Goal: Information Seeking & Learning: Learn about a topic

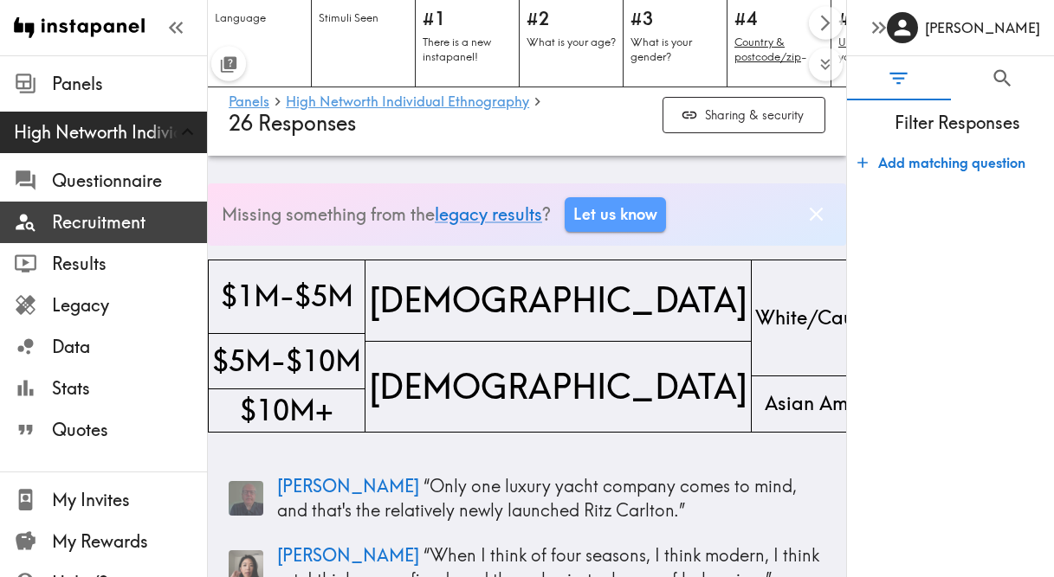
scroll to position [20397, 0]
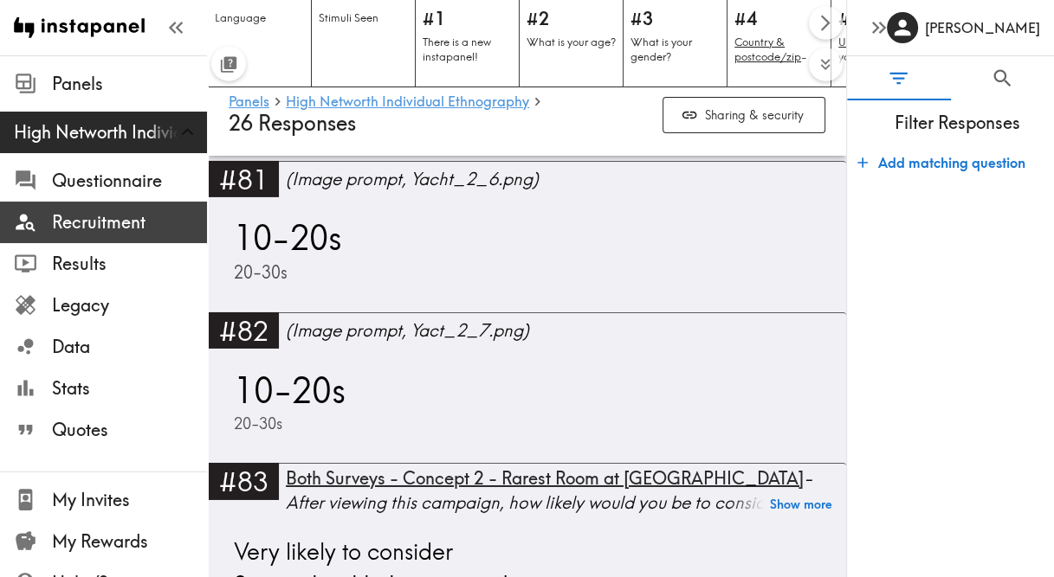
click at [91, 228] on span "Recruitment" at bounding box center [129, 222] width 155 height 24
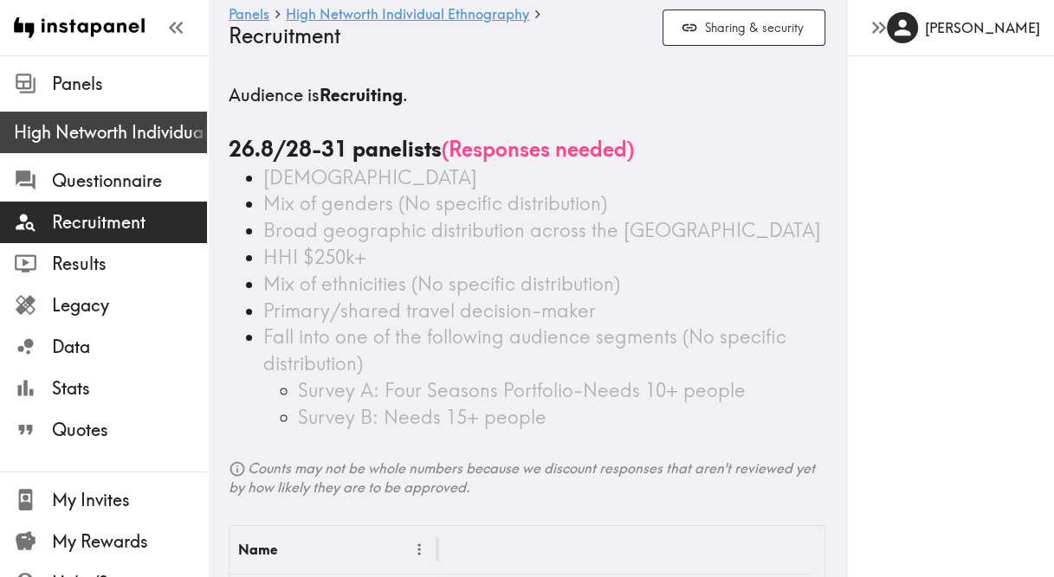
click at [104, 141] on span "High Networth Individual Ethnography" at bounding box center [110, 132] width 193 height 24
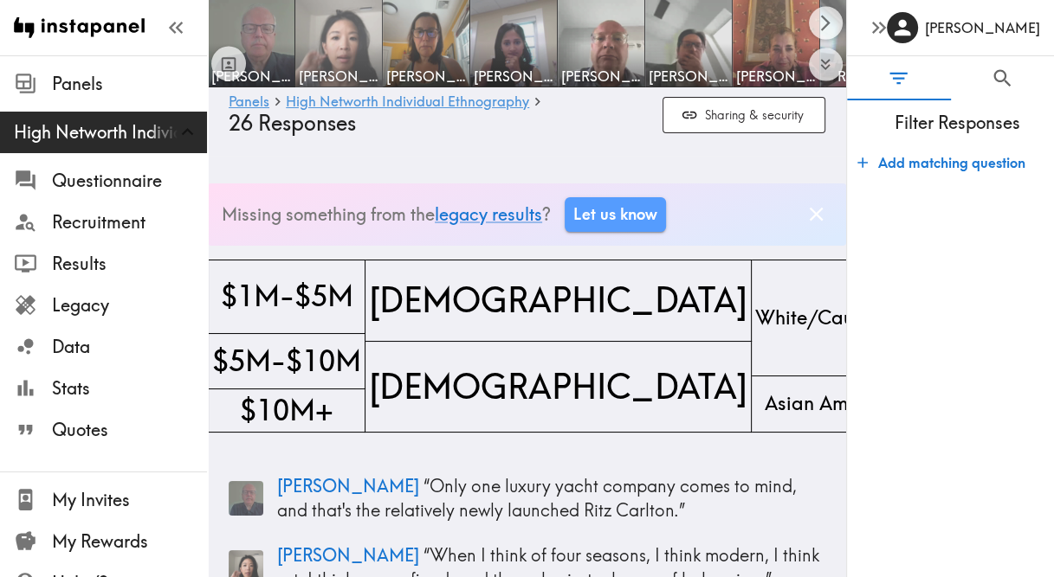
click at [332, 36] on img at bounding box center [338, 43] width 91 height 91
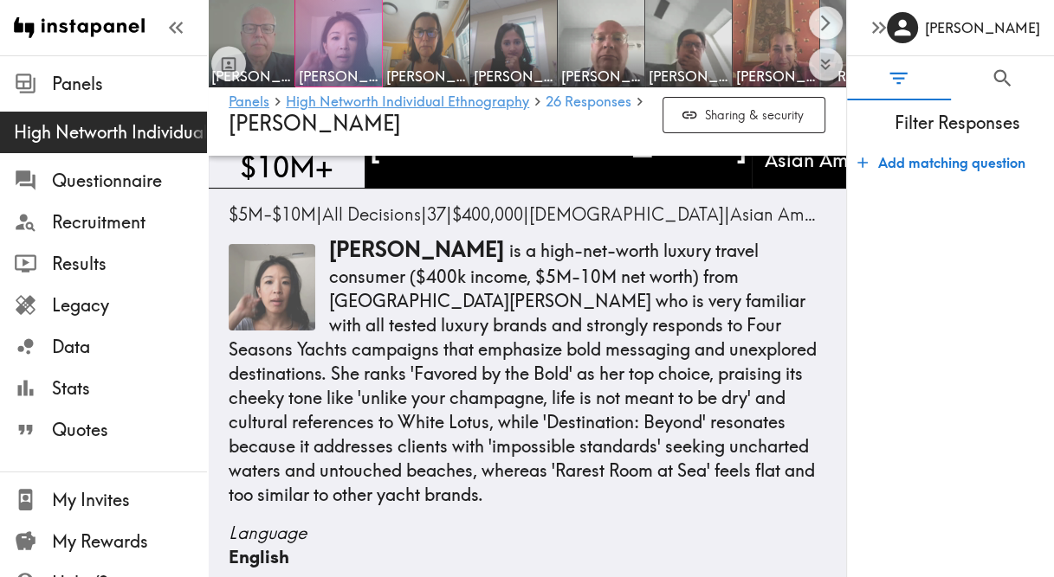
scroll to position [169, 0]
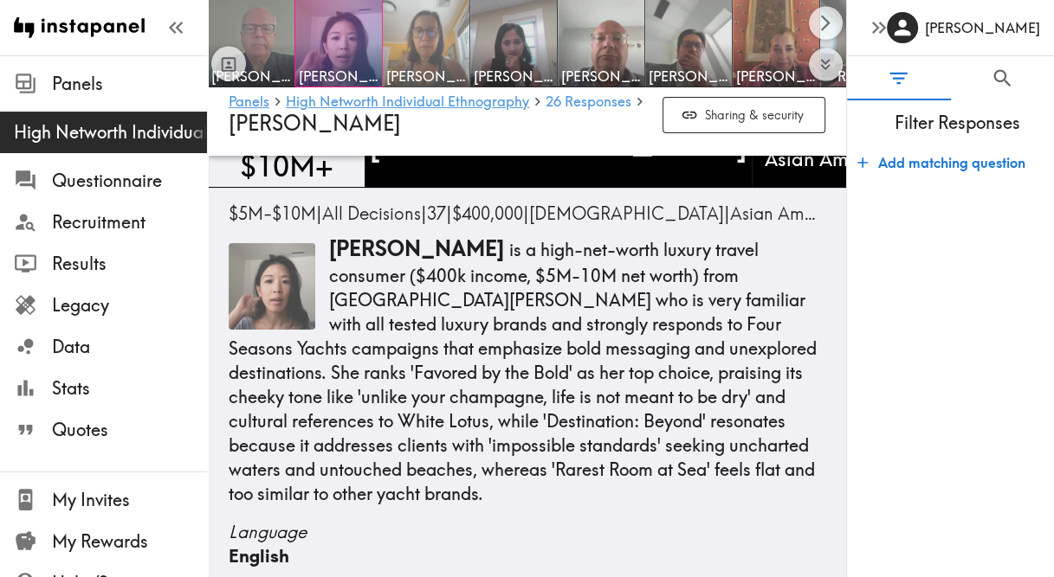
click at [454, 16] on img at bounding box center [426, 43] width 91 height 91
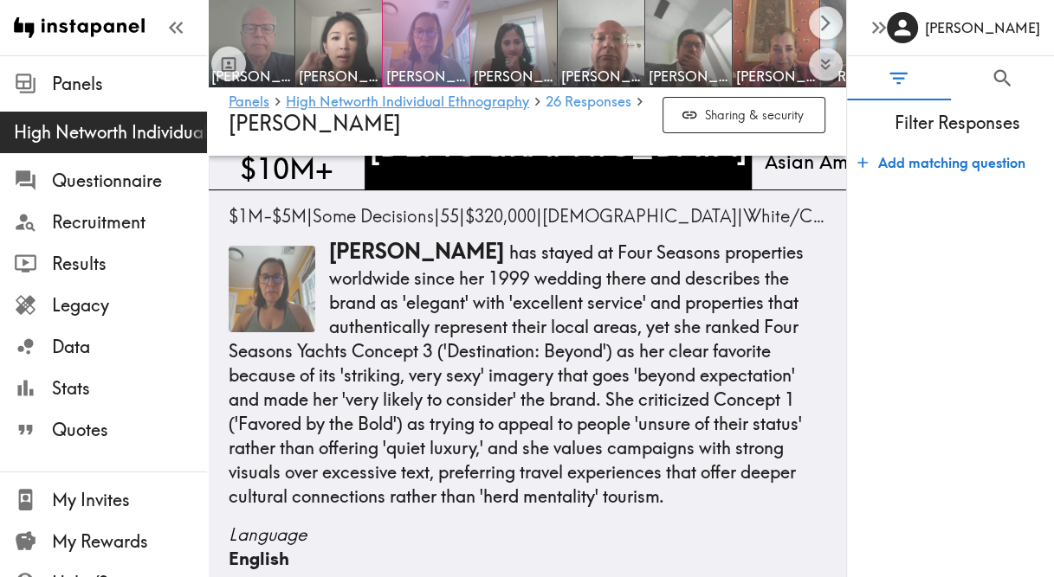
scroll to position [166, 0]
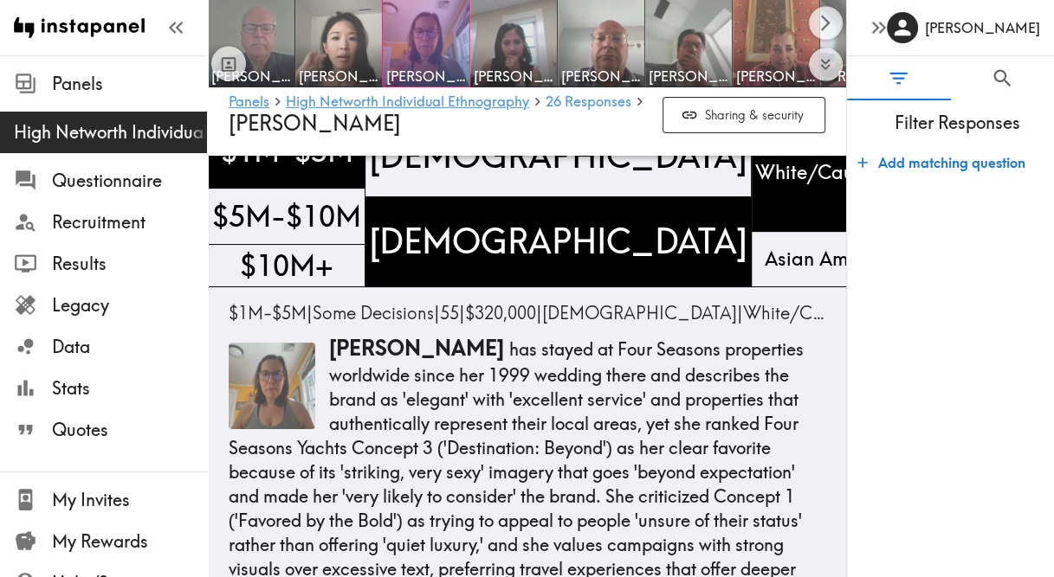
scroll to position [68, 0]
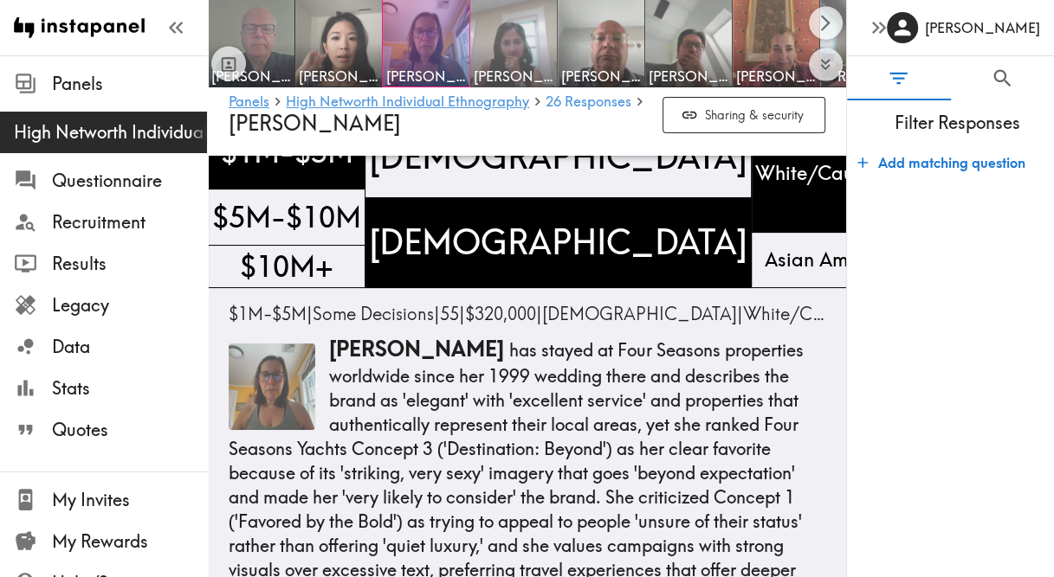
click at [519, 45] on img at bounding box center [513, 43] width 91 height 91
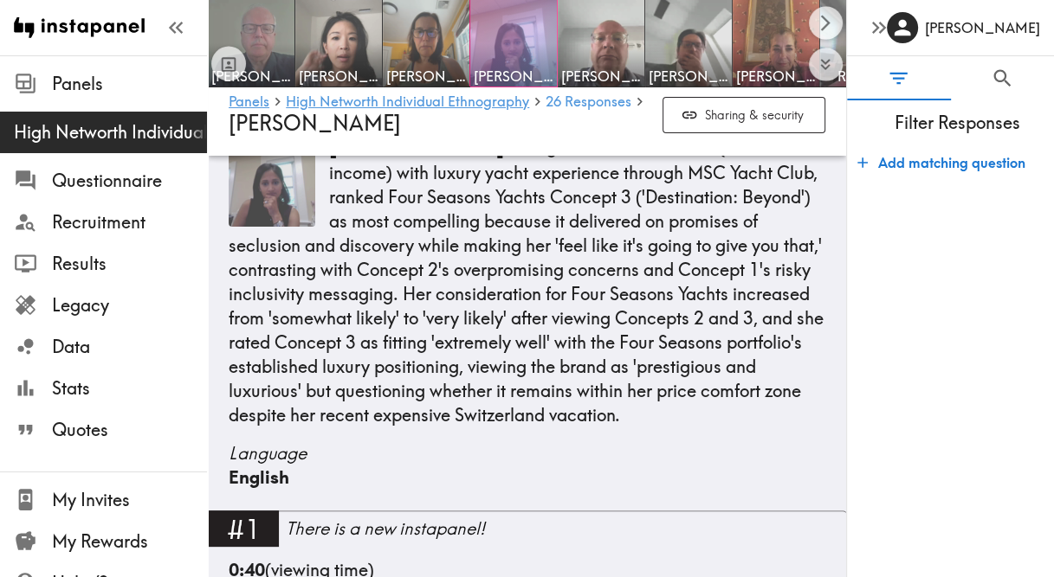
scroll to position [277, 0]
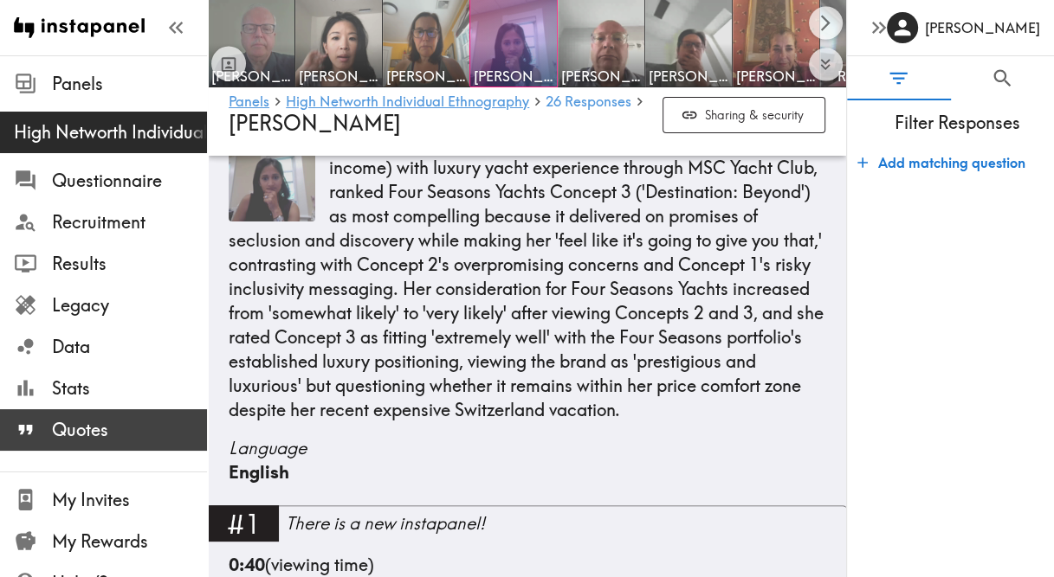
click at [73, 435] on span "Quotes" at bounding box center [129, 430] width 155 height 24
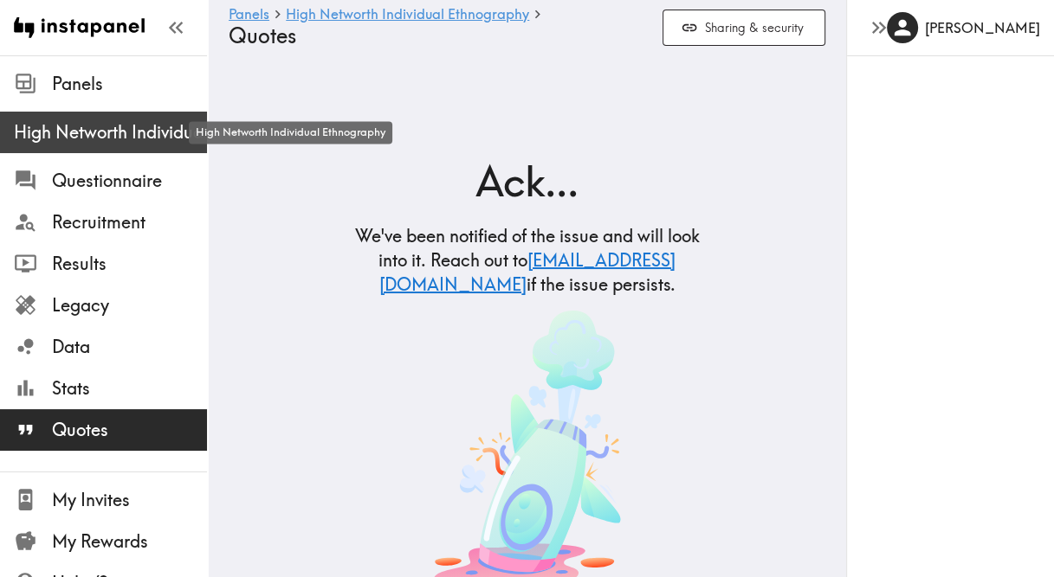
click at [94, 120] on span "High Networth Individual Ethnography" at bounding box center [110, 132] width 193 height 24
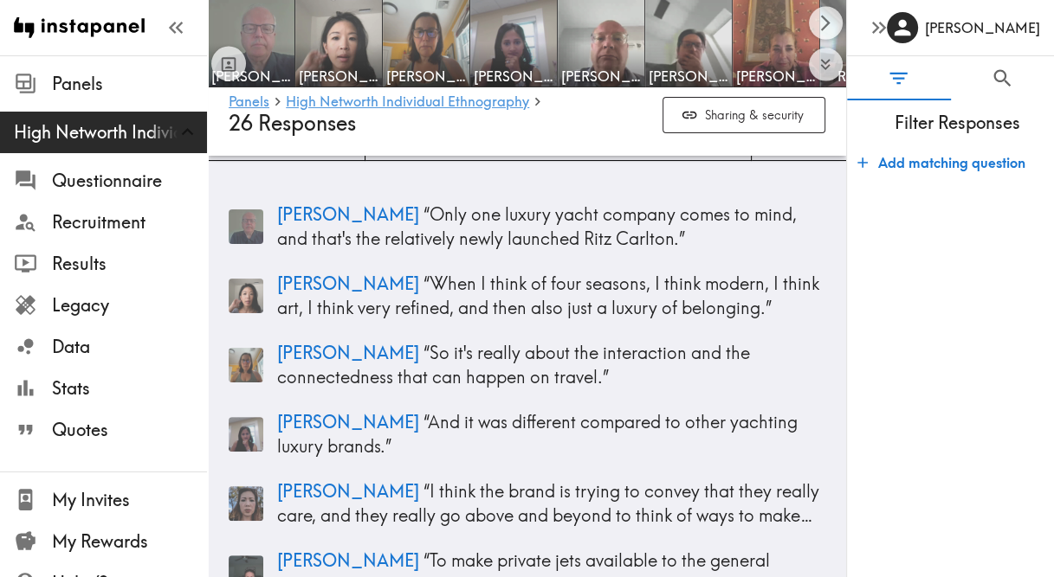
scroll to position [26, 0]
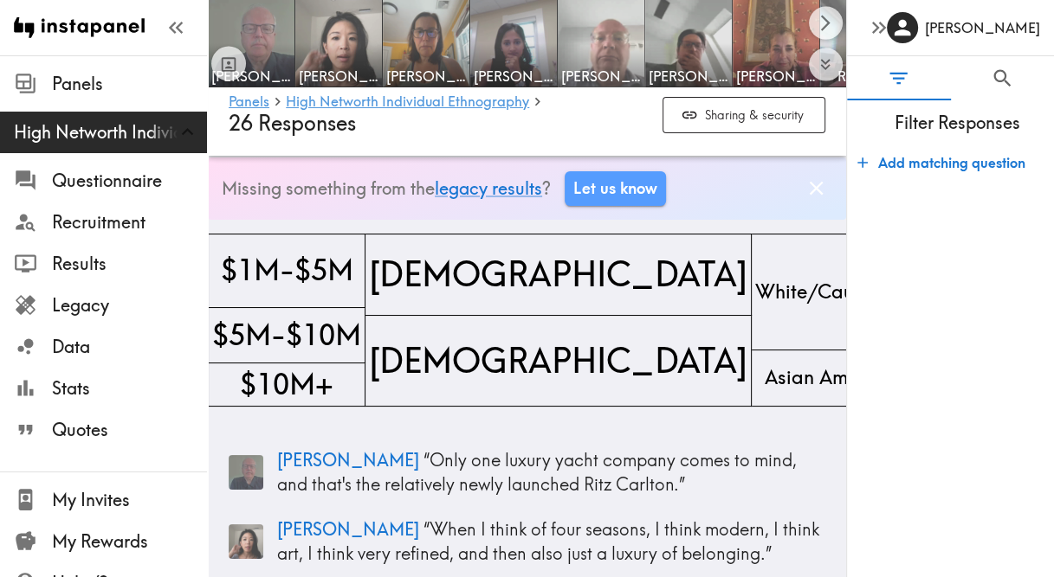
click at [606, 28] on img at bounding box center [601, 43] width 91 height 91
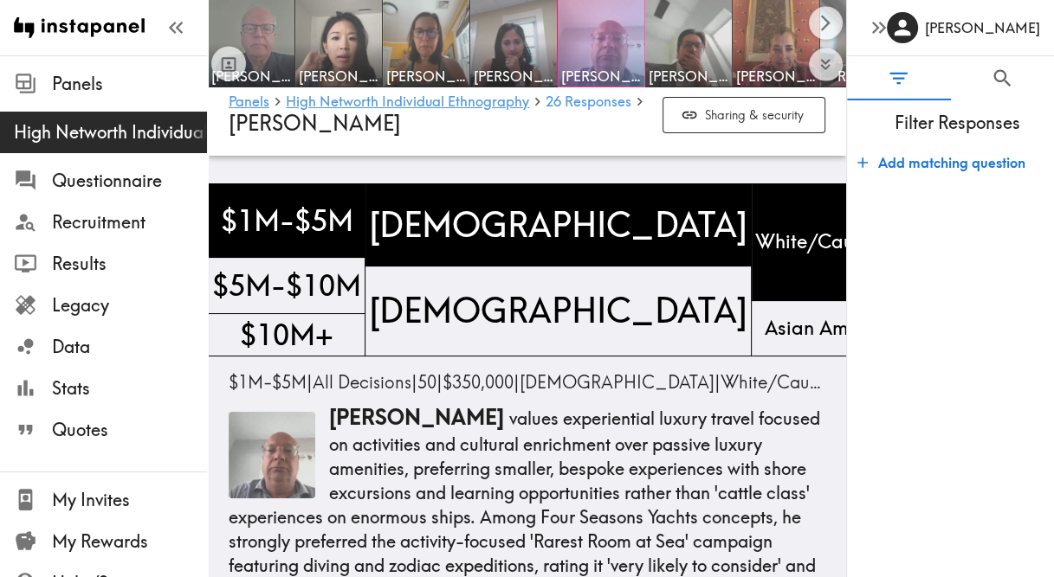
scroll to position [164, 0]
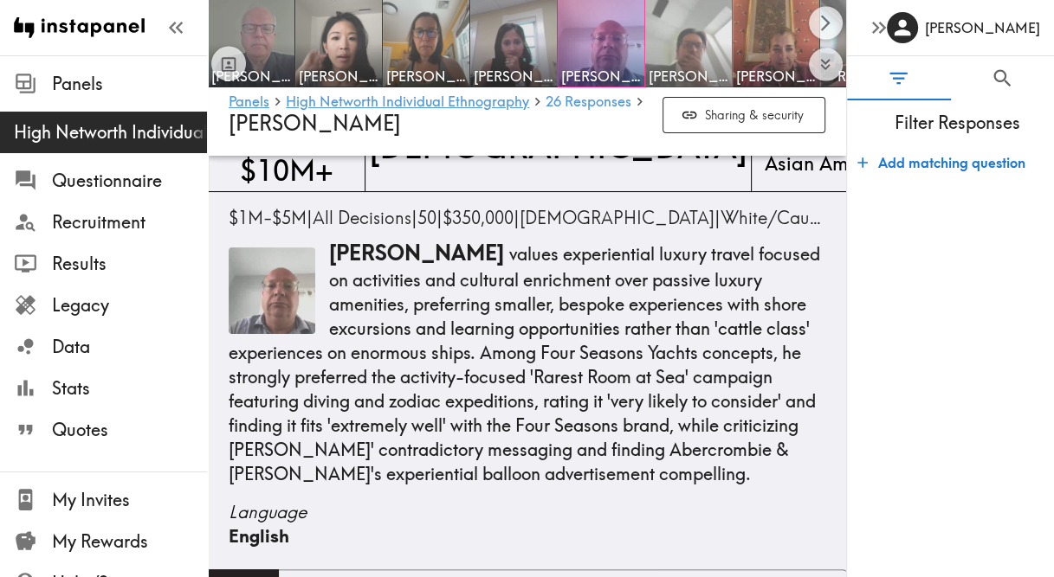
click at [698, 35] on img at bounding box center [688, 43] width 91 height 91
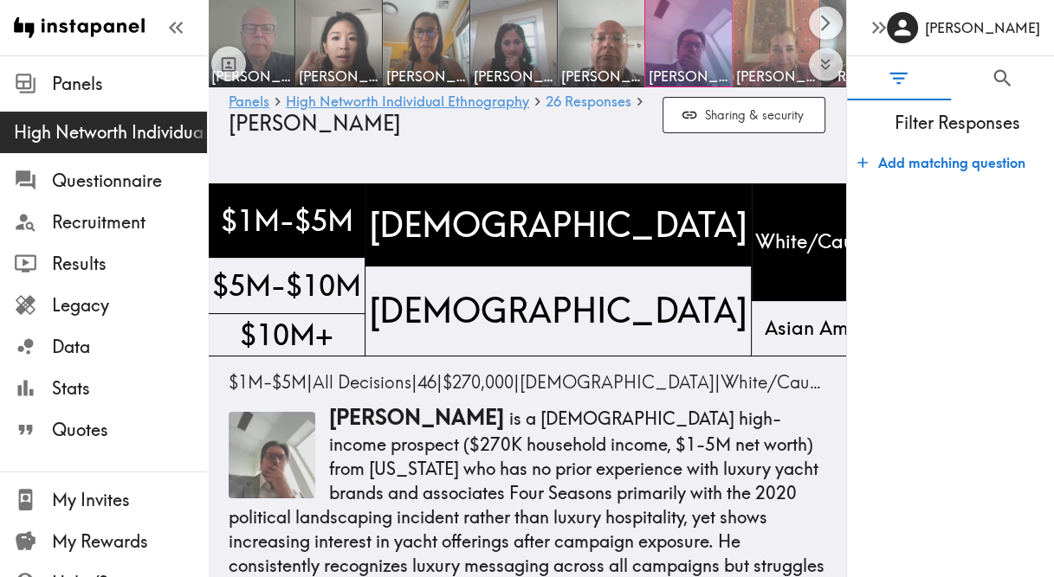
click at [760, 42] on img at bounding box center [776, 43] width 91 height 91
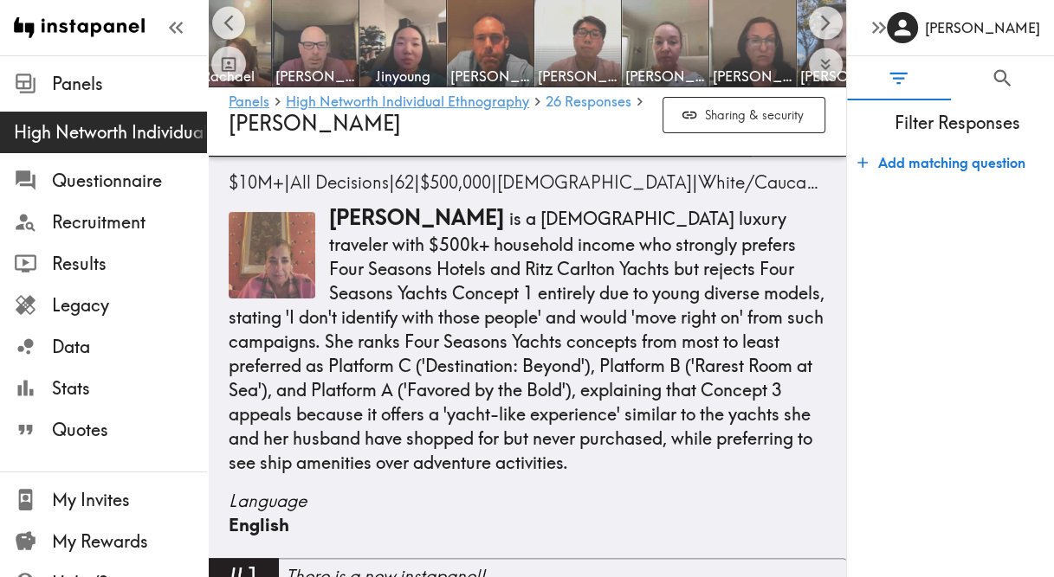
scroll to position [0, 661]
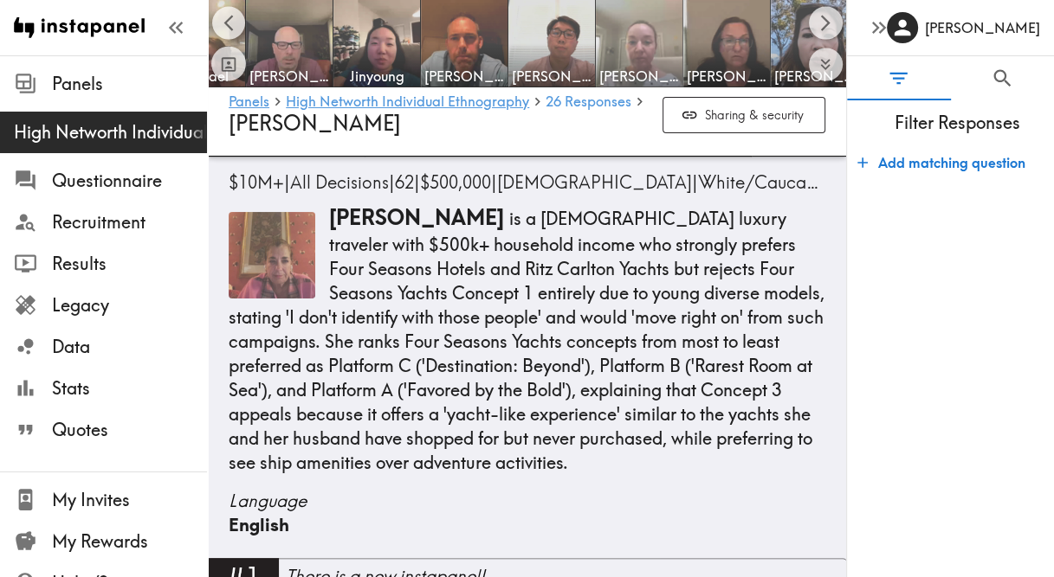
click at [598, 39] on img at bounding box center [639, 43] width 91 height 91
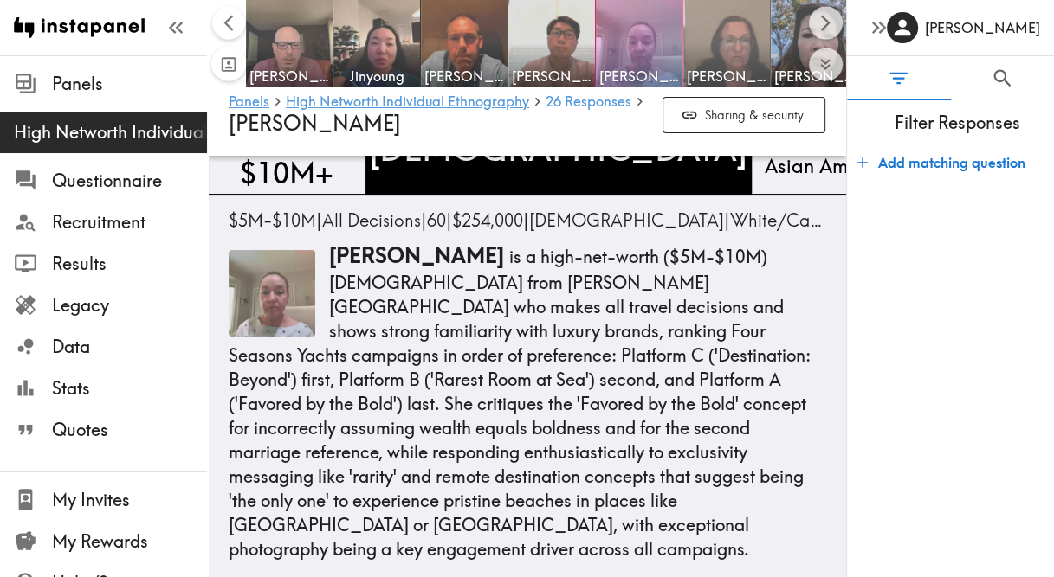
scroll to position [0, 1172]
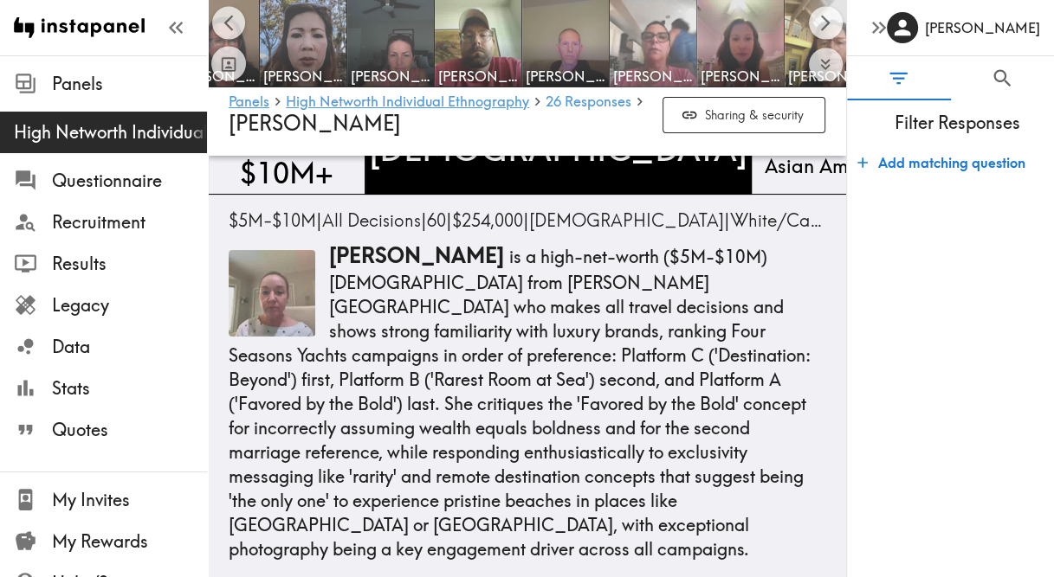
click at [648, 58] on img at bounding box center [653, 43] width 91 height 91
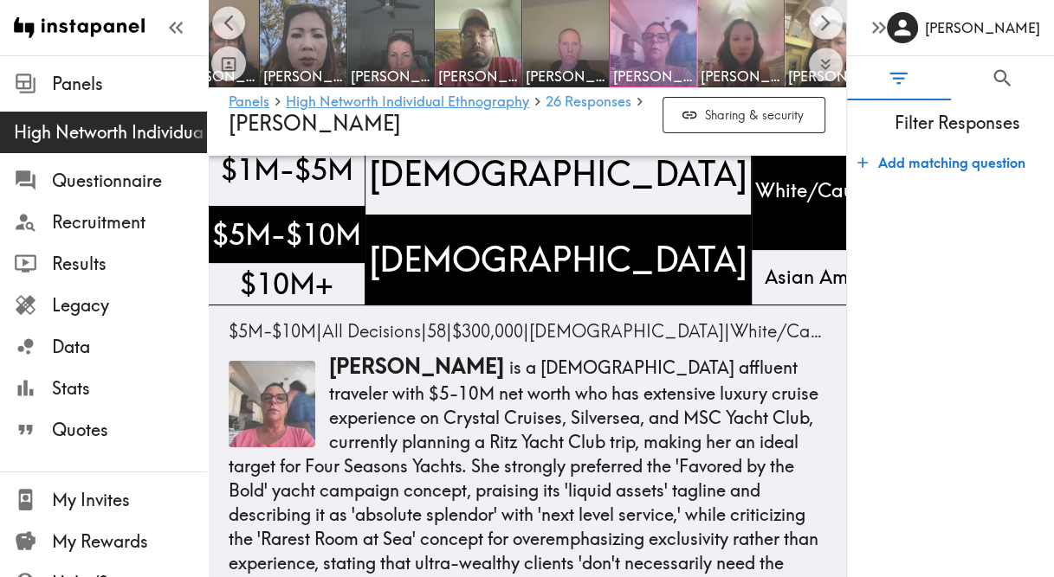
scroll to position [27, 0]
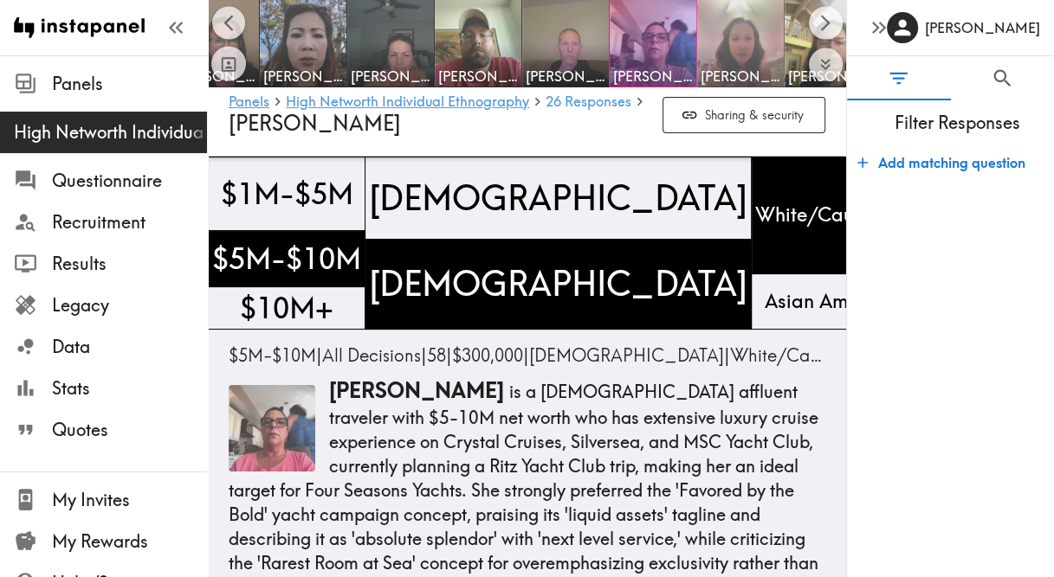
click at [728, 31] on img at bounding box center [740, 43] width 91 height 91
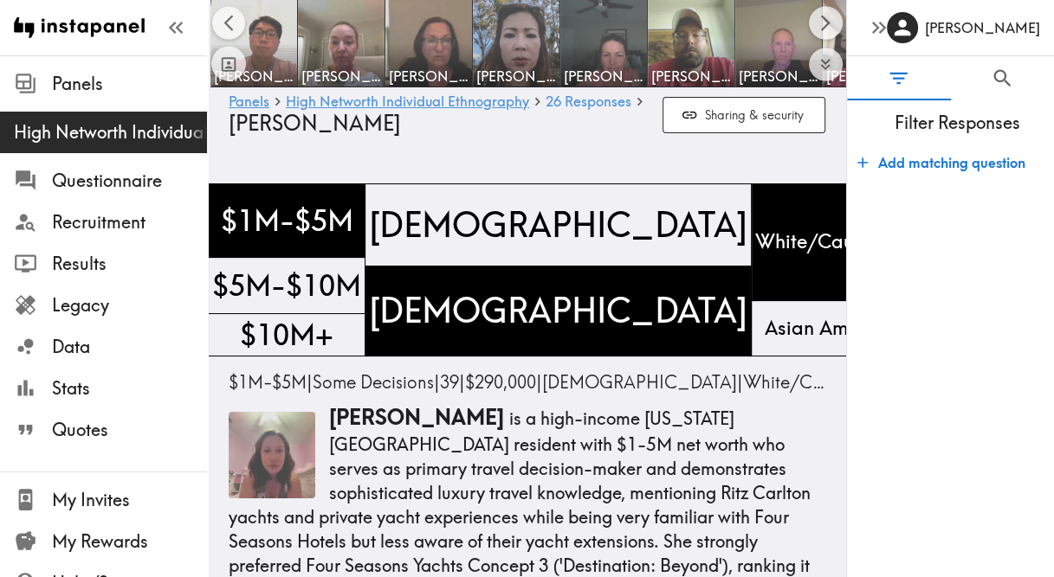
scroll to position [0, 1633]
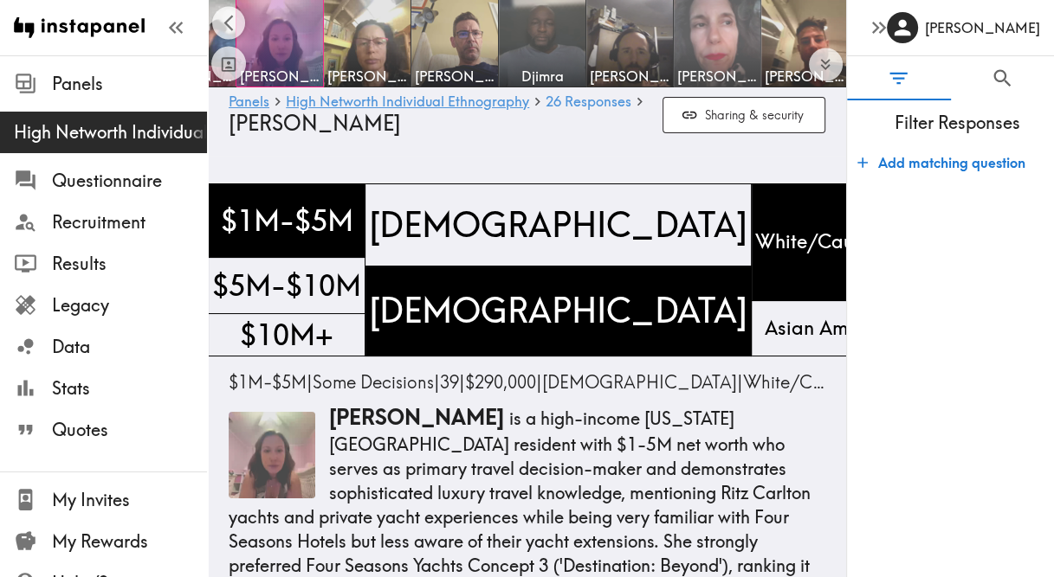
click at [706, 48] on img at bounding box center [717, 43] width 91 height 91
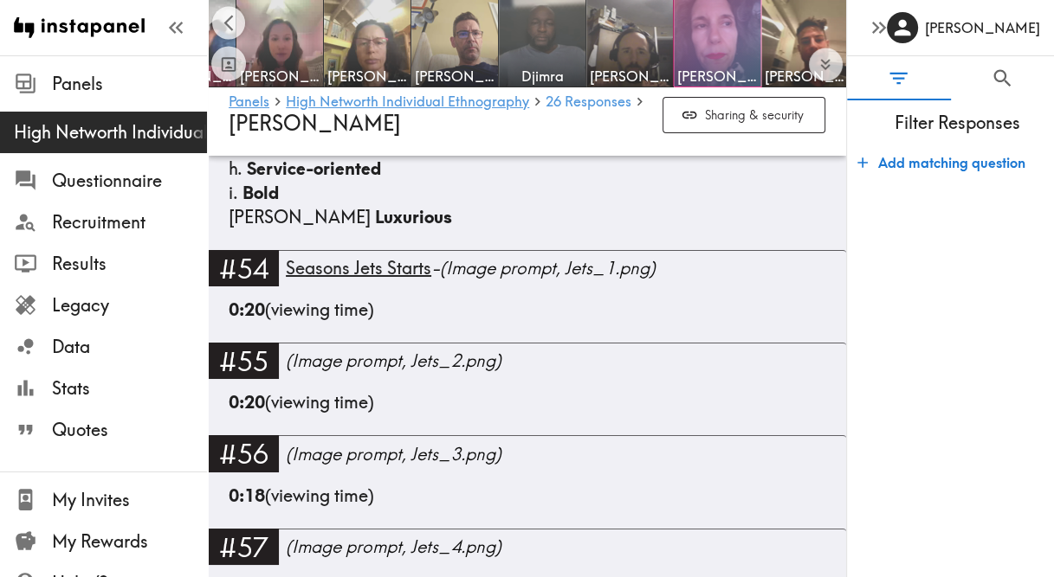
scroll to position [3942, 0]
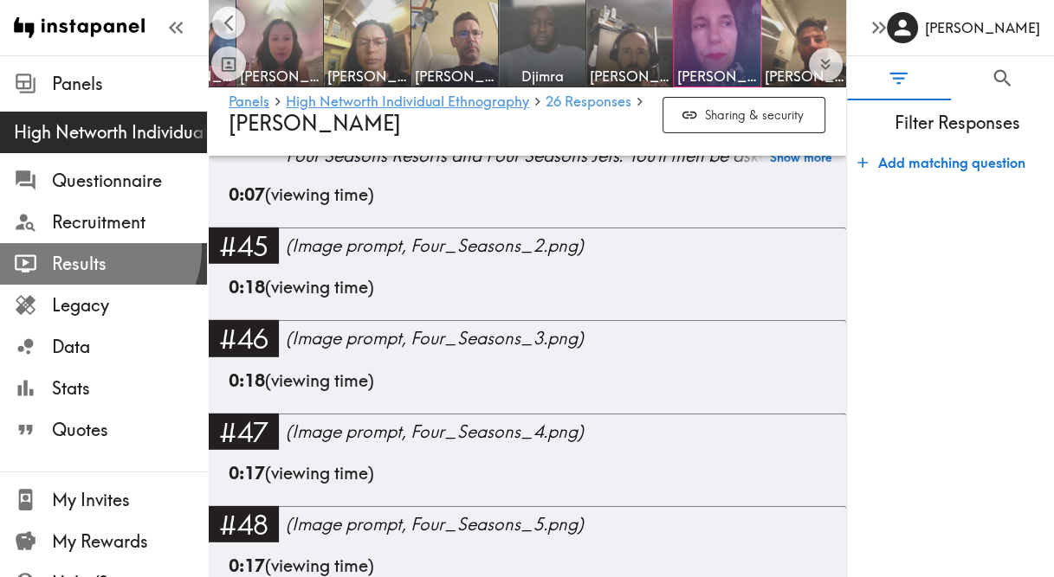
click at [96, 248] on span "Results" at bounding box center [129, 263] width 155 height 31
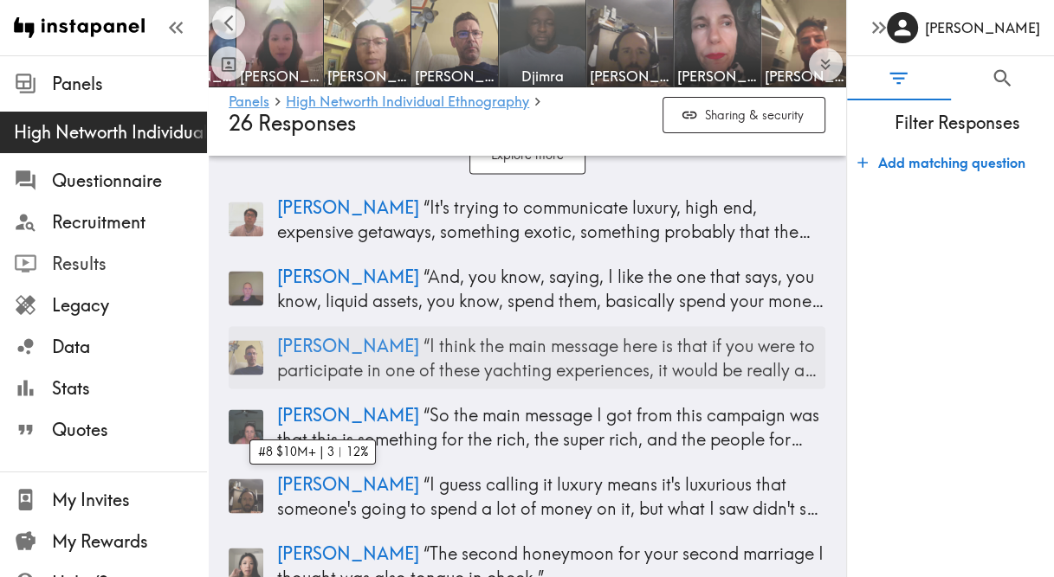
scroll to position [18231, 0]
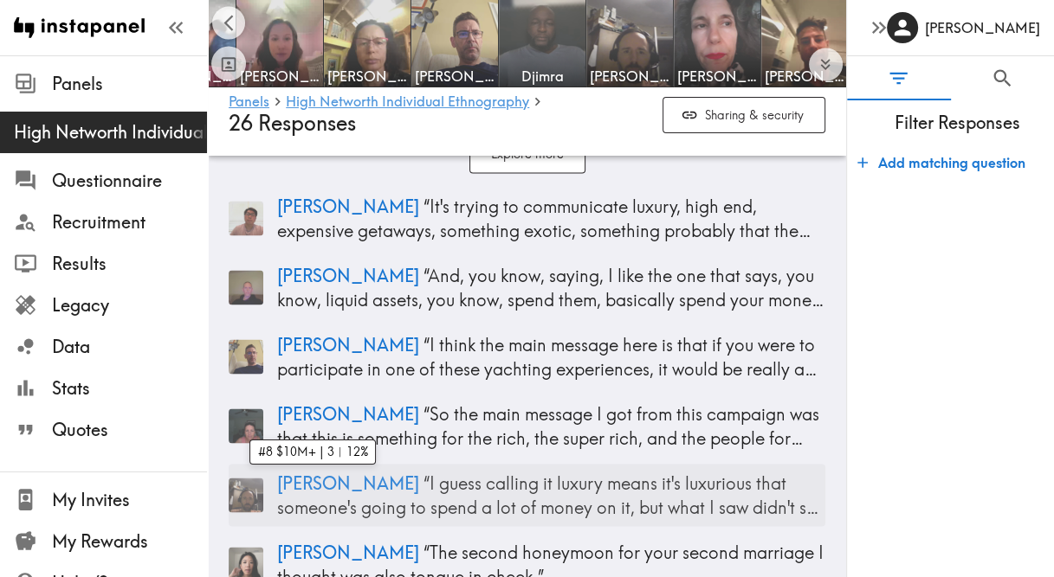
click at [667, 471] on p "Barry “ I guess calling it luxury means it's luxurious that someone's going to …" at bounding box center [551, 495] width 548 height 48
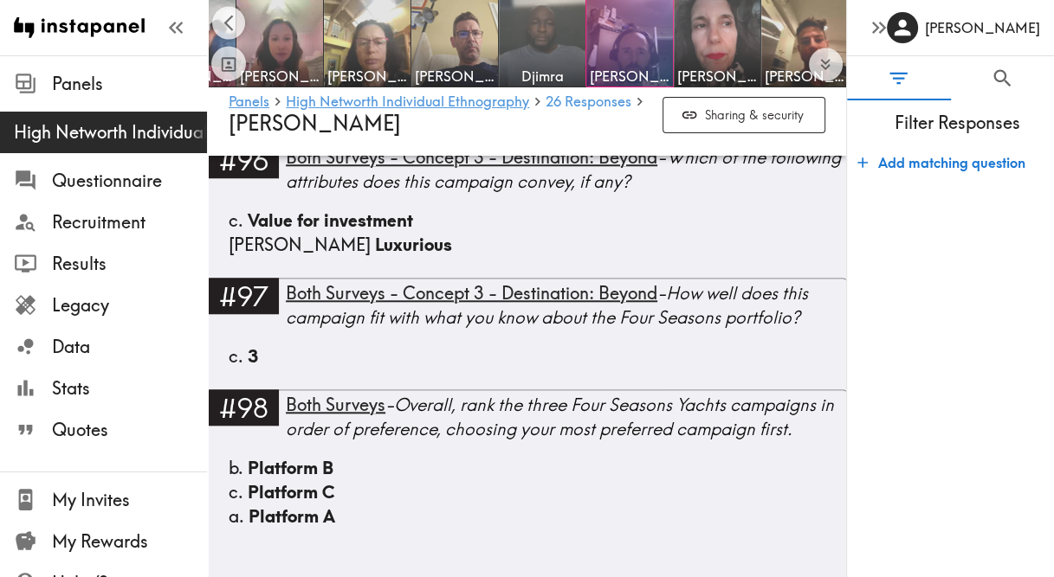
scroll to position [8233, 0]
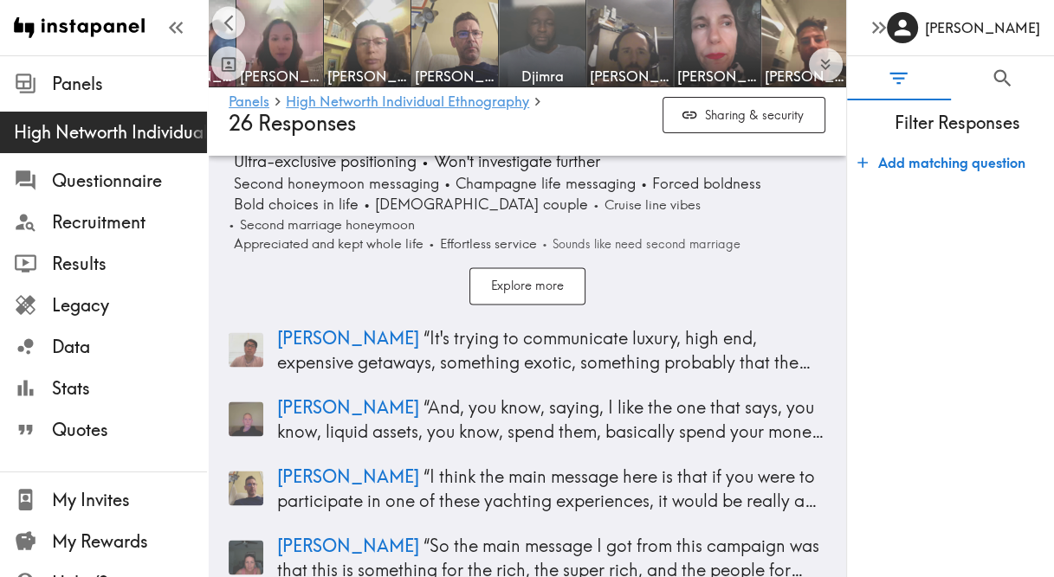
scroll to position [17981, 0]
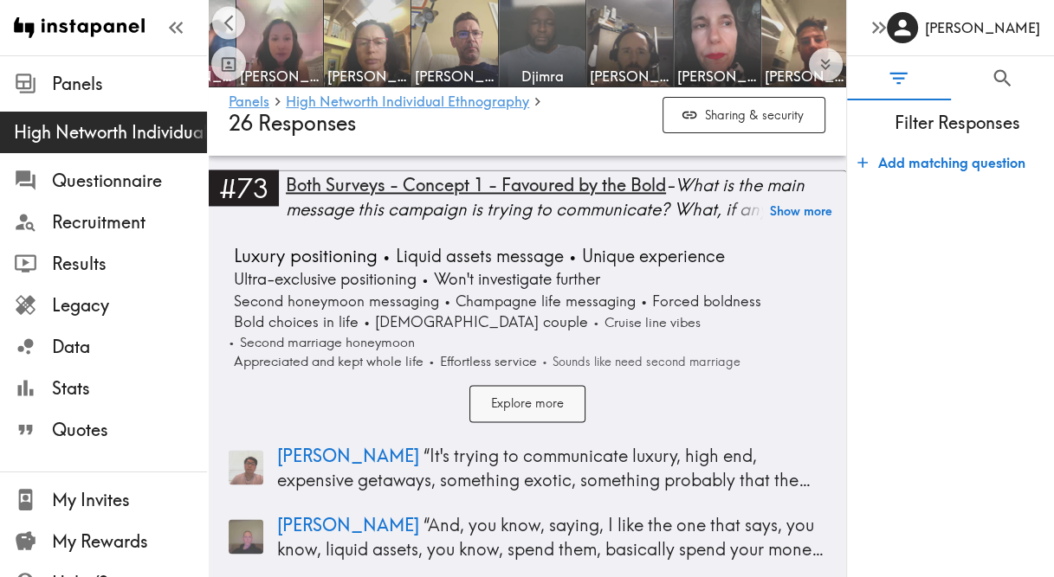
click at [568, 385] on button "Explore more" at bounding box center [527, 403] width 116 height 37
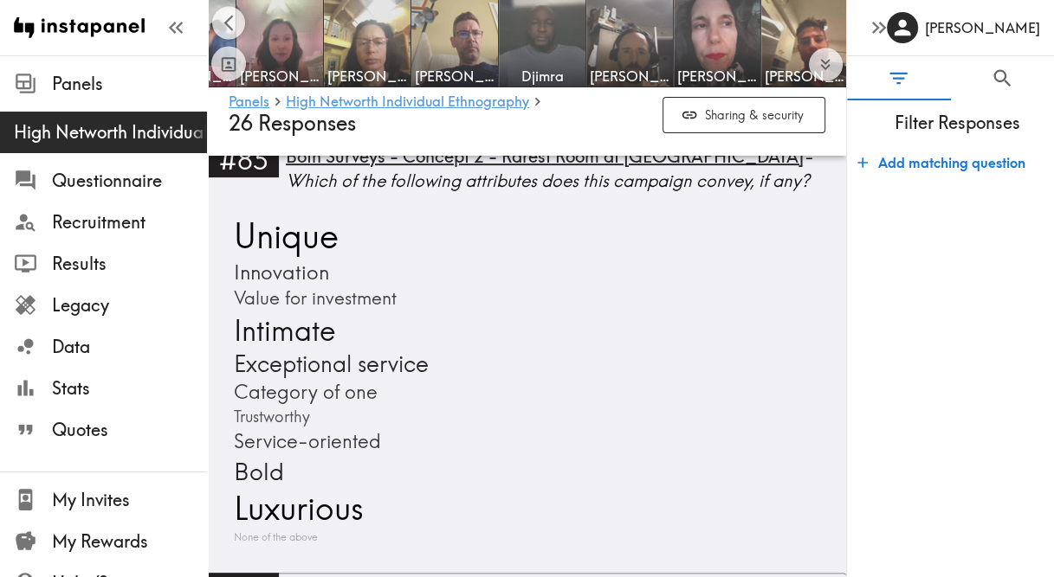
scroll to position [21586, 0]
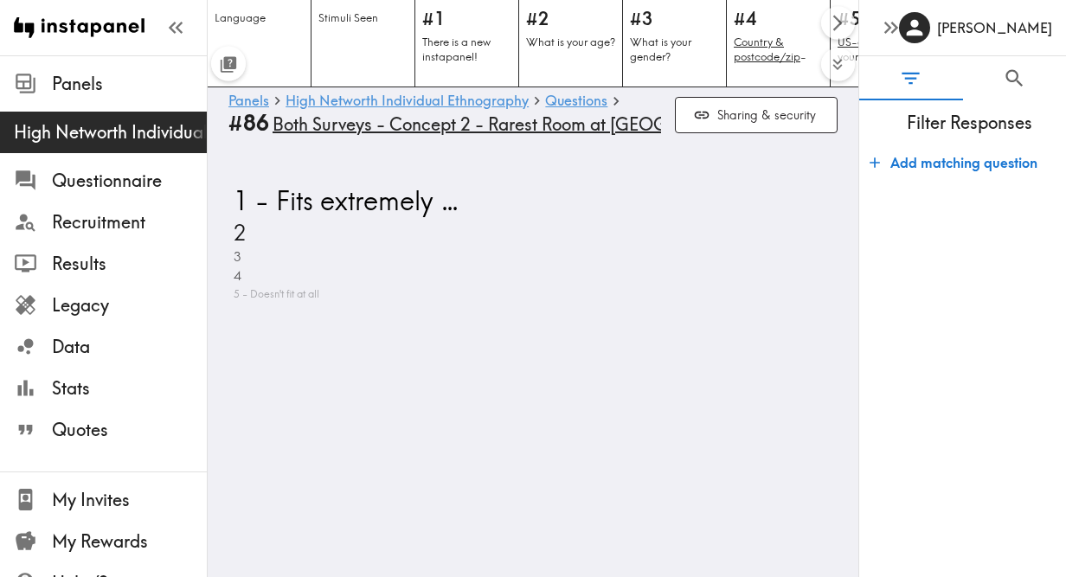
click at [483, 124] on span "Both Surveys - Concept 2 - Rarest Room at [GEOGRAPHIC_DATA]" at bounding box center [532, 125] width 518 height 24
click at [613, 117] on span "Both Surveys - Concept 2 - Rarest Room at [GEOGRAPHIC_DATA]" at bounding box center [532, 125] width 518 height 24
click at [587, 103] on link "Questions" at bounding box center [576, 101] width 62 height 16
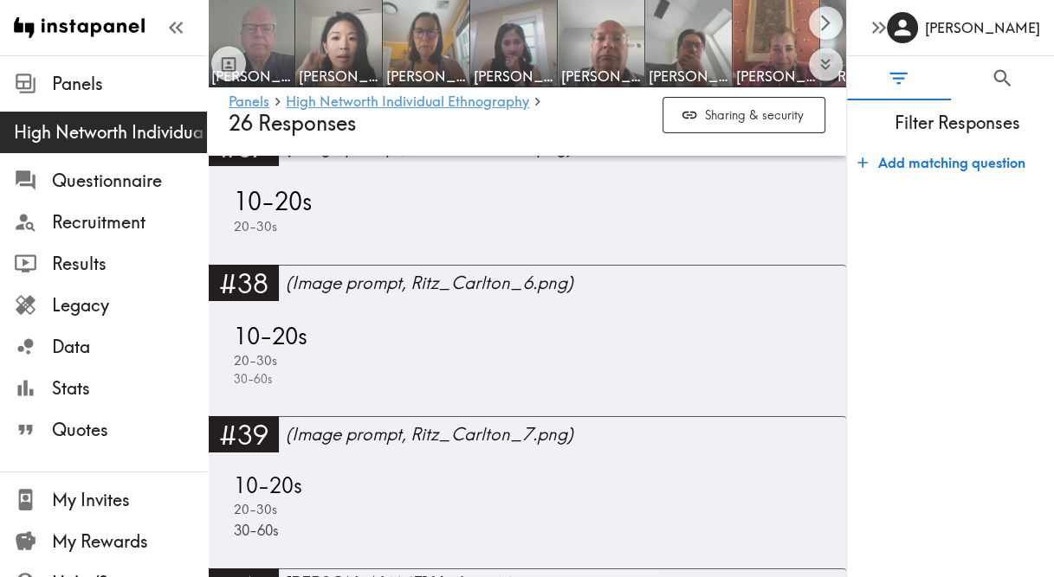
scroll to position [10199, 0]
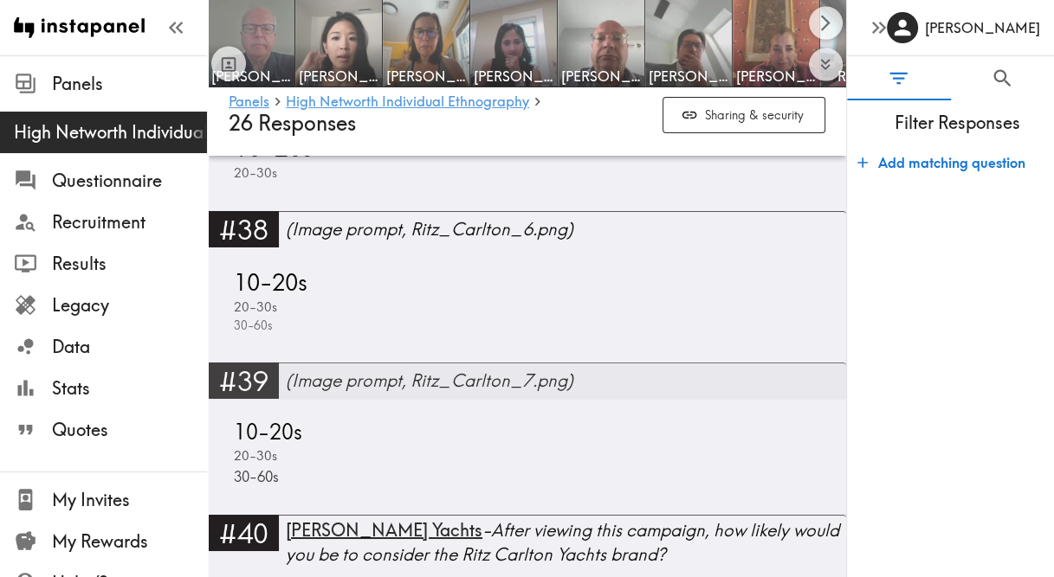
click at [376, 369] on div "(Image prompt, Ritz_Carlton_7.png)" at bounding box center [566, 381] width 560 height 24
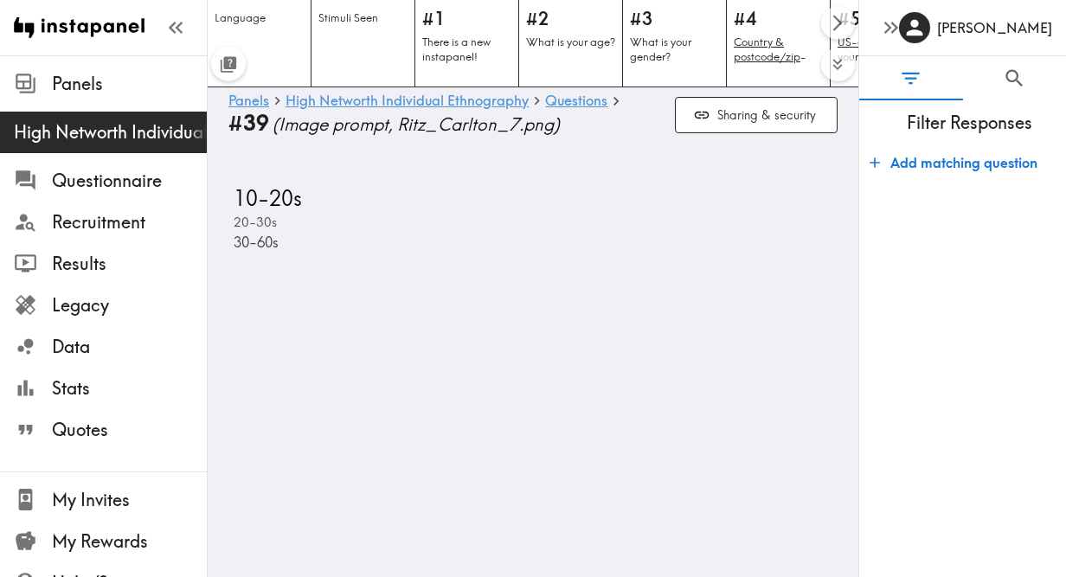
click at [524, 129] on span "(Image prompt, Ritz_Carlton_7.png)" at bounding box center [467, 125] width 389 height 24
click at [395, 124] on span "(Image prompt, Ritz_Carlton_7.png)" at bounding box center [467, 125] width 389 height 24
click at [392, 103] on link "High Networth Individual Ethnography" at bounding box center [407, 101] width 243 height 16
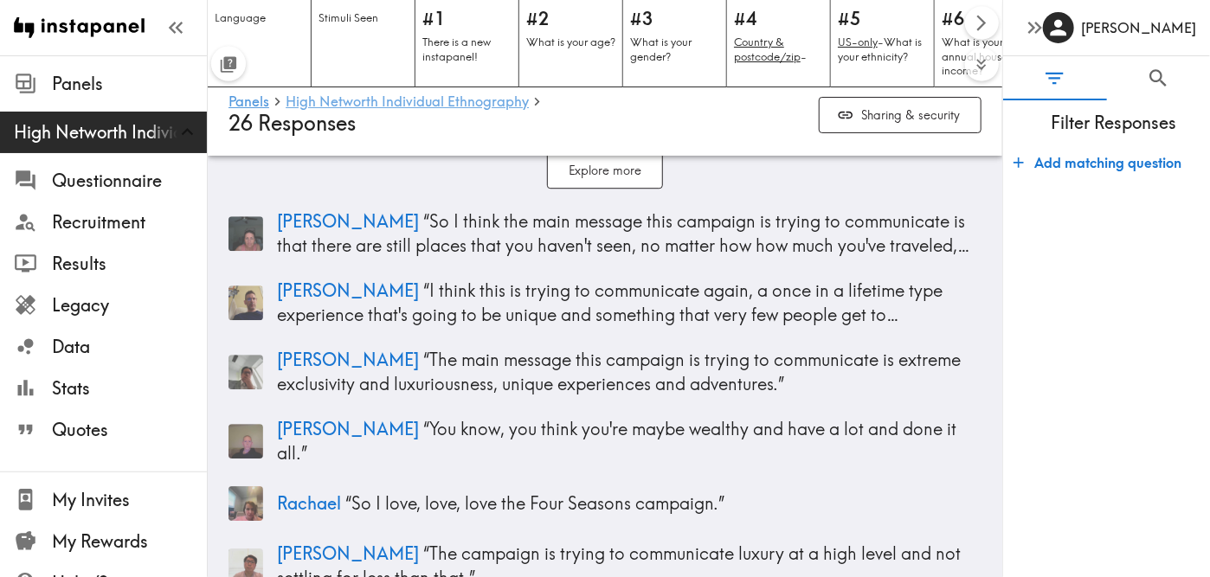
scroll to position [23397, 0]
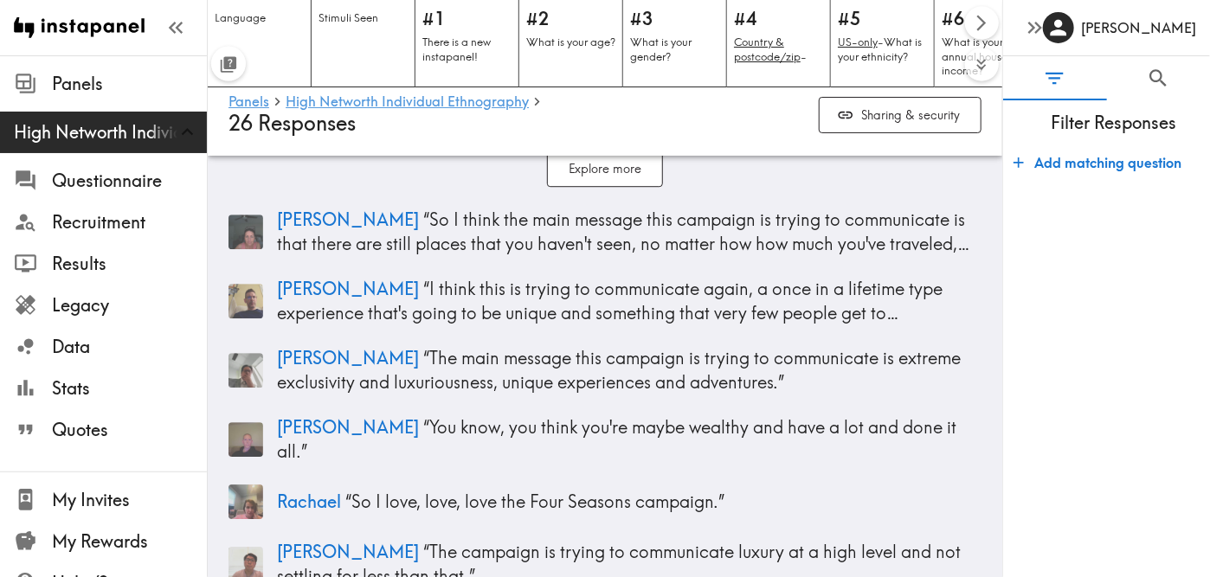
click at [1066, 319] on form "Add matching question" at bounding box center [1106, 355] width 207 height 432
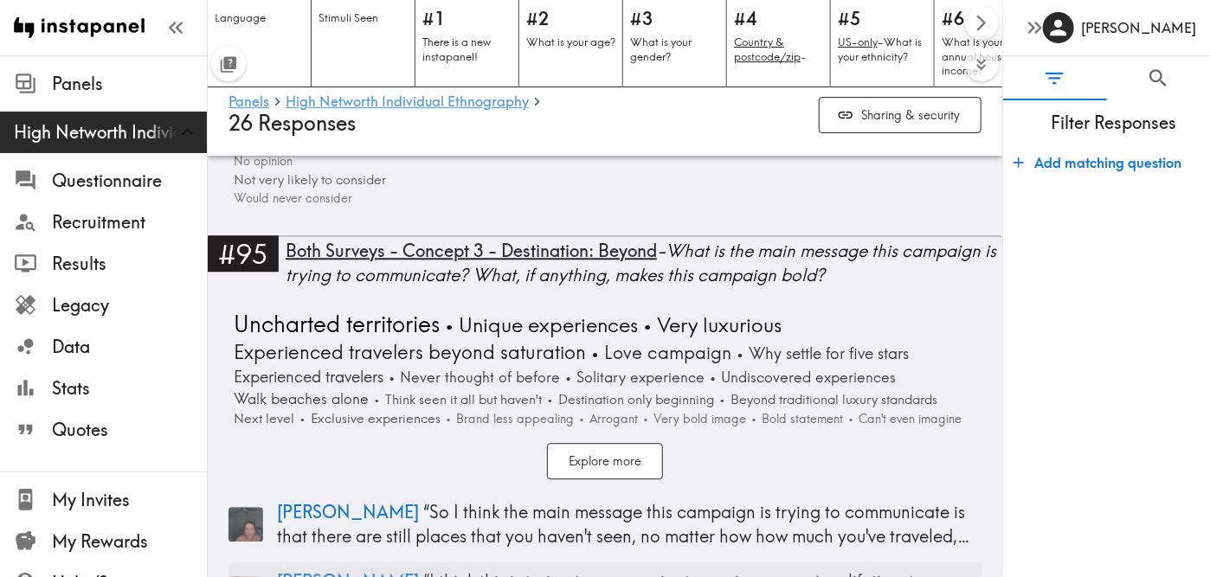
scroll to position [23075, 0]
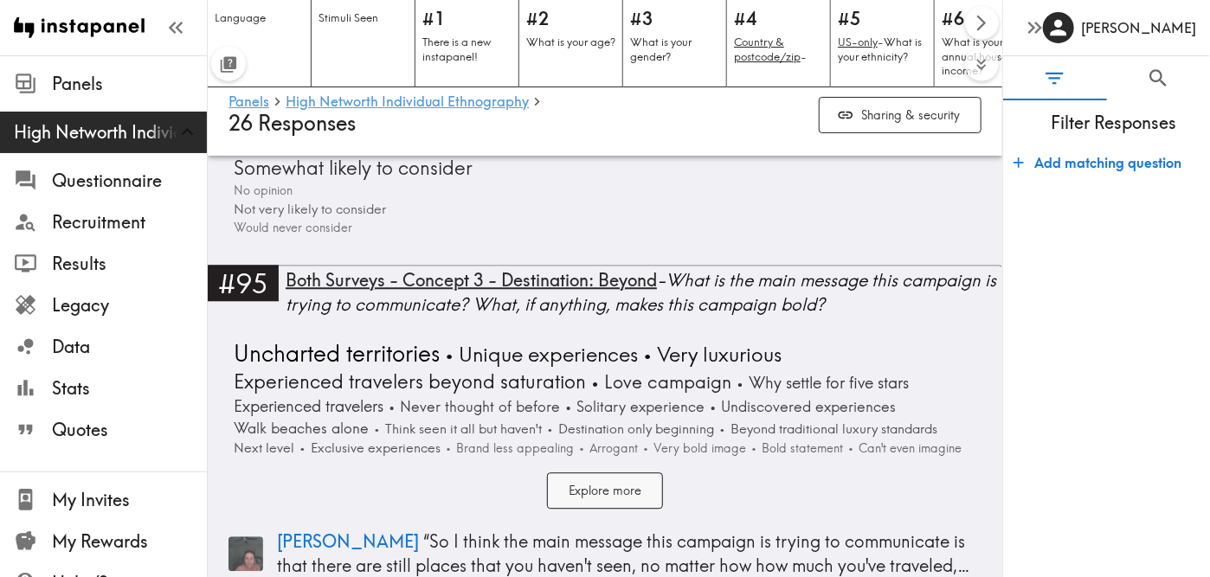
click at [590, 473] on button "Explore more" at bounding box center [605, 491] width 116 height 37
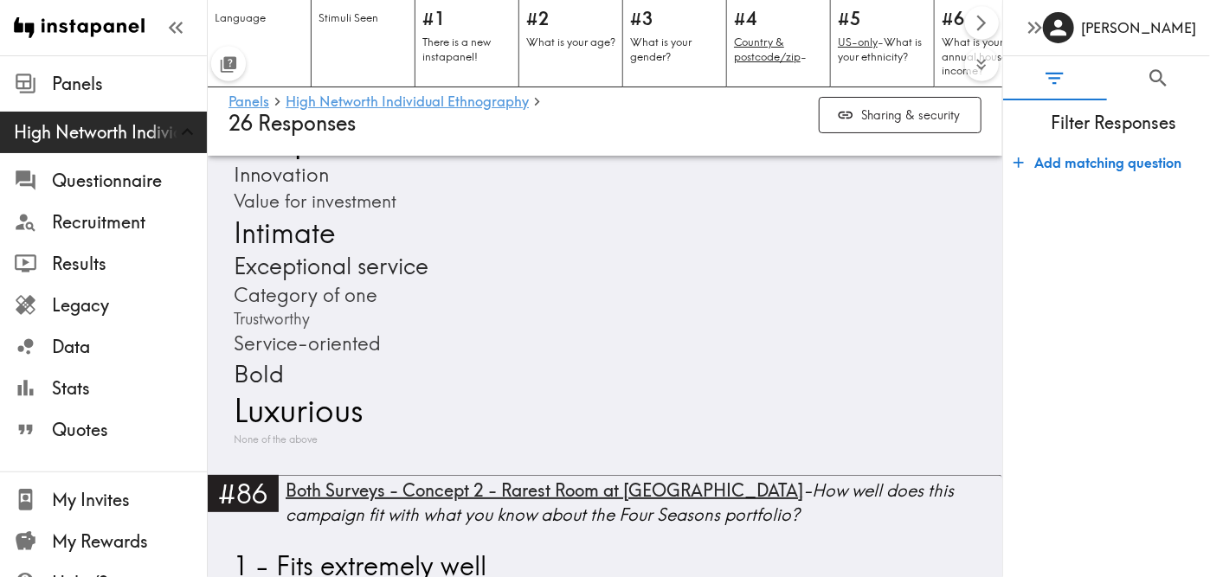
scroll to position [21300, 0]
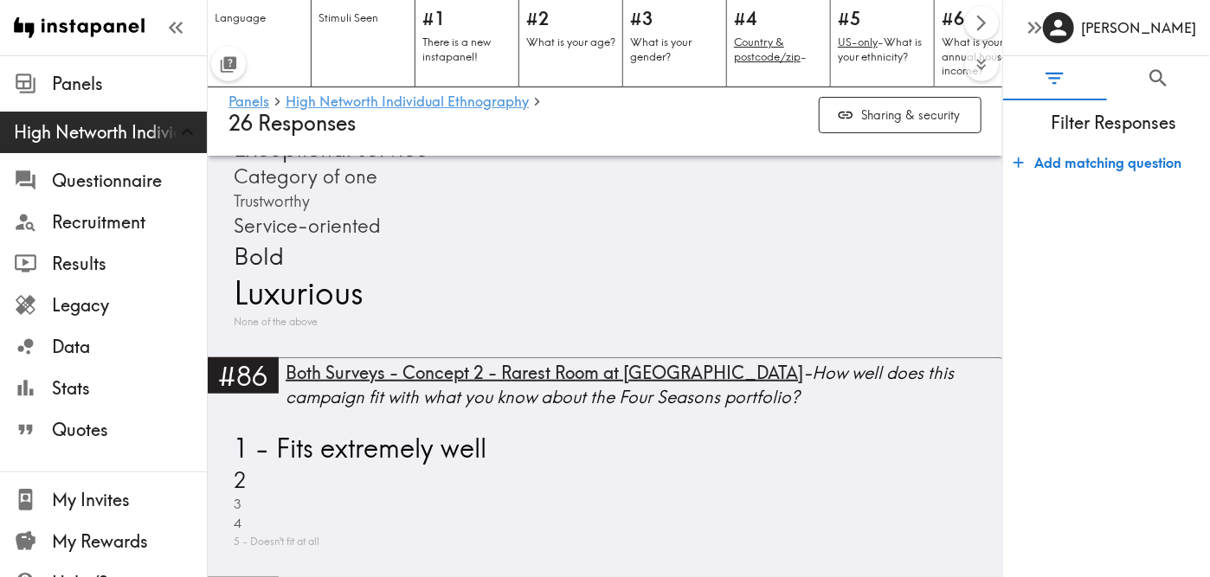
click at [69, 145] on span "High Networth Individual Ethnography" at bounding box center [110, 132] width 193 height 31
click at [83, 134] on span "High Networth Individual Ethnography" at bounding box center [110, 132] width 193 height 24
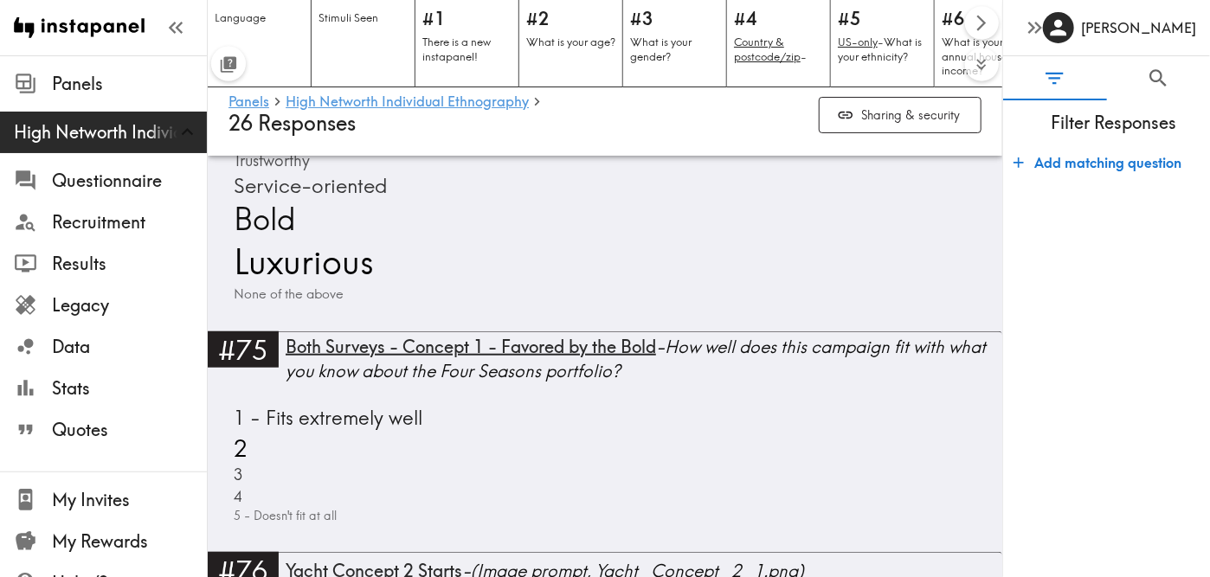
scroll to position [0, 0]
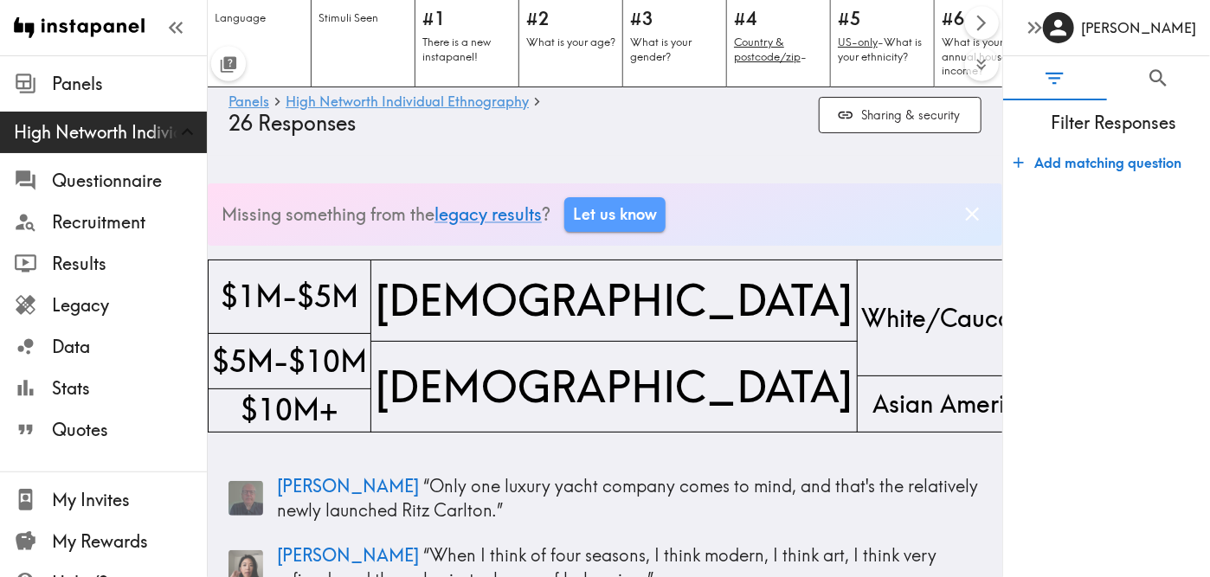
click at [93, 138] on span "High Networth Individual Ethnography" at bounding box center [110, 132] width 193 height 24
click at [343, 97] on link "High Networth Individual Ethnography" at bounding box center [407, 102] width 243 height 16
click at [251, 100] on link "Panels" at bounding box center [249, 102] width 41 height 16
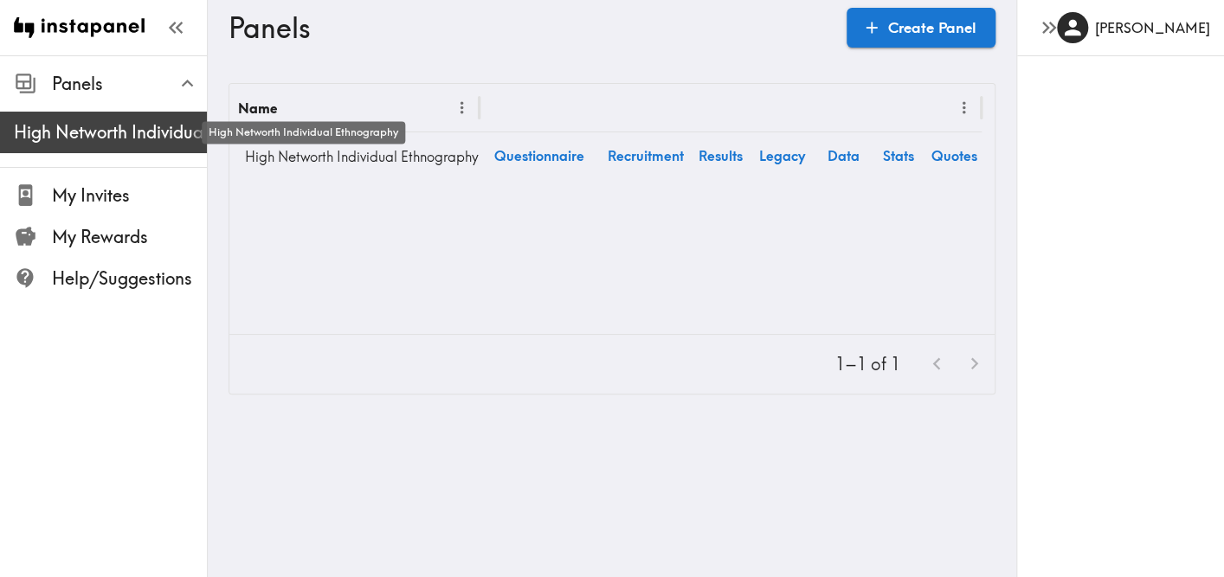
click at [116, 132] on span "High Networth Individual Ethnography" at bounding box center [110, 132] width 193 height 24
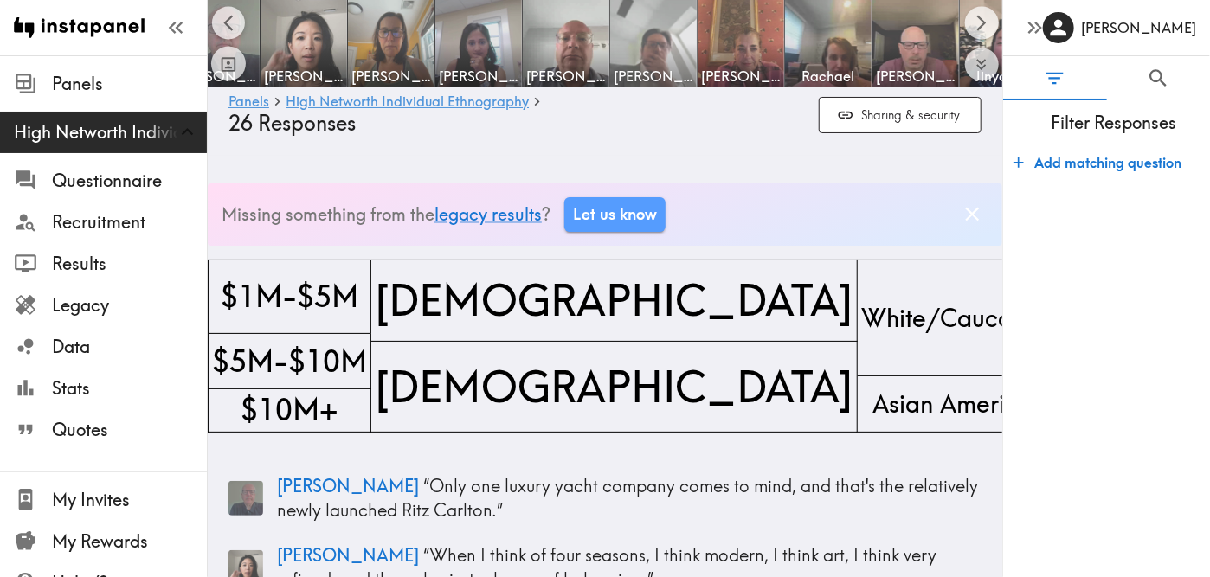
scroll to position [0, 36]
click at [658, 51] on img at bounding box center [652, 43] width 91 height 91
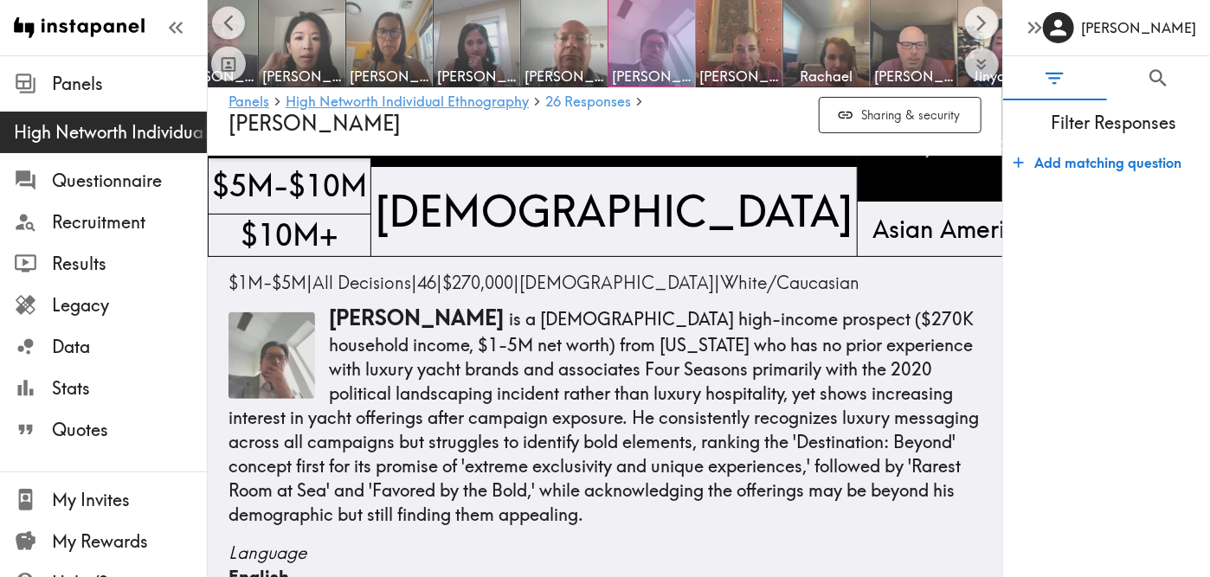
scroll to position [99, 0]
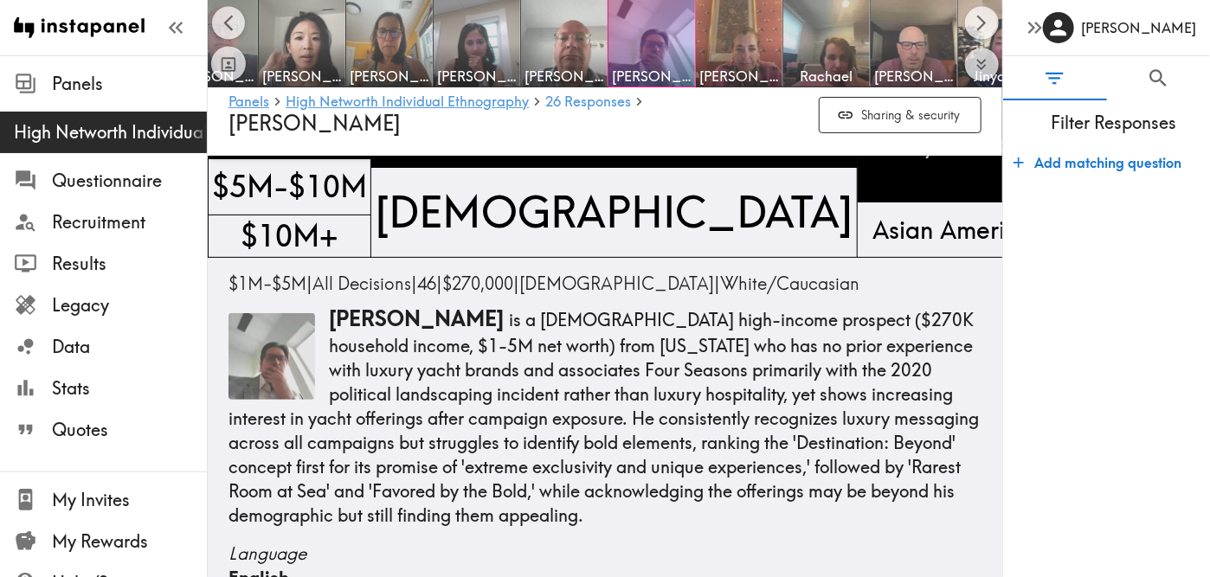
click at [672, 523] on p "[PERSON_NAME] is a [DEMOGRAPHIC_DATA] high-income prospect ($270K household inc…" at bounding box center [605, 416] width 753 height 223
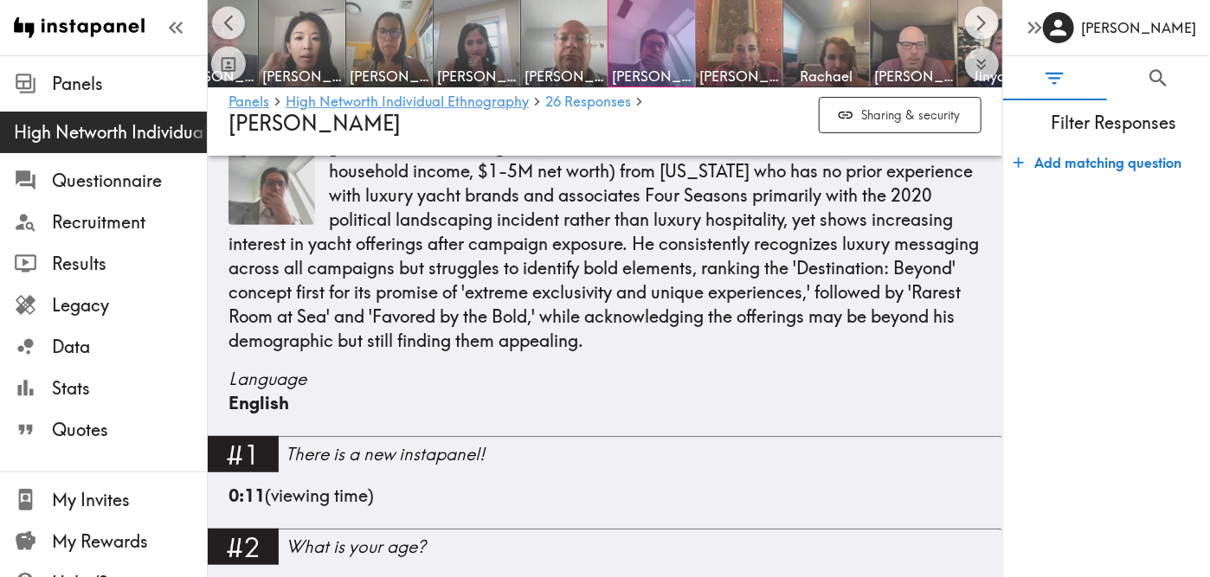
scroll to position [276, 0]
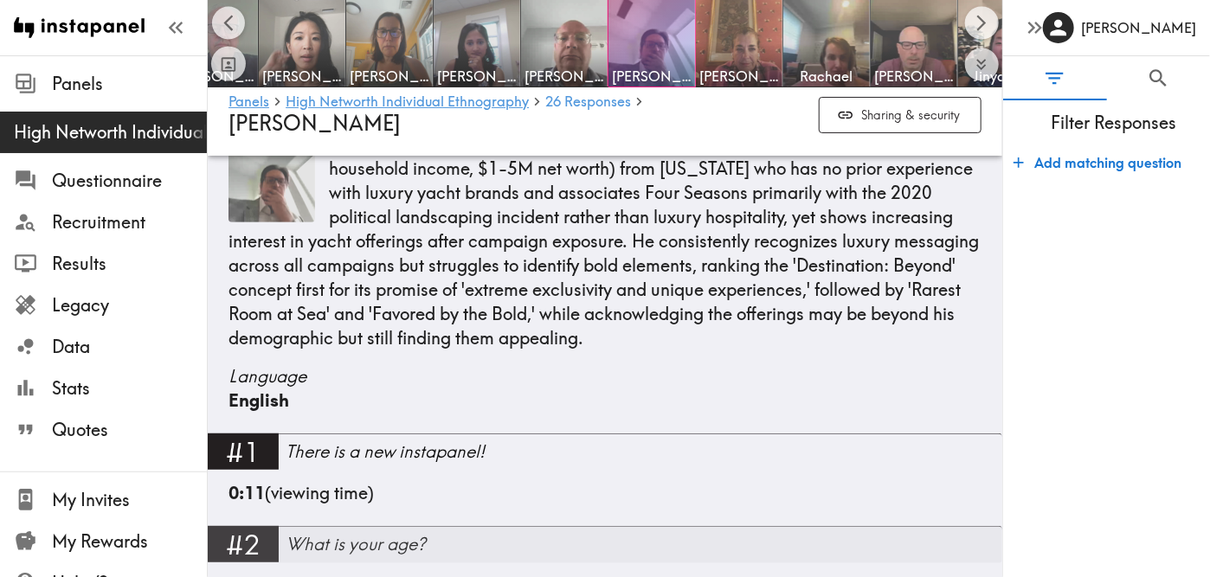
click at [898, 542] on div "What is your age?" at bounding box center [644, 544] width 717 height 24
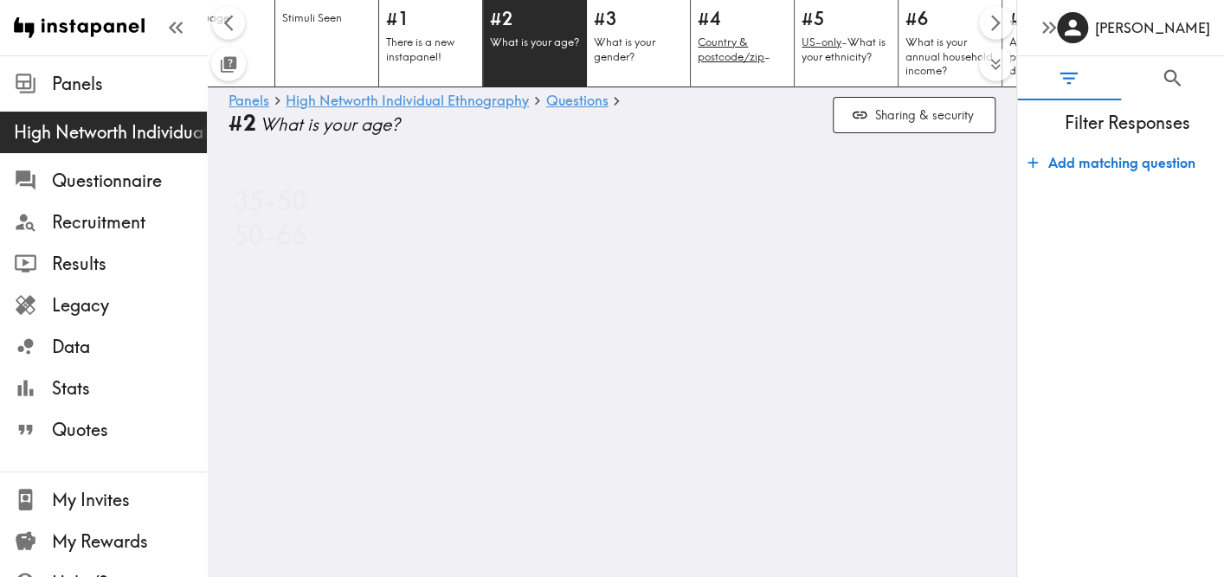
scroll to position [0, 76]
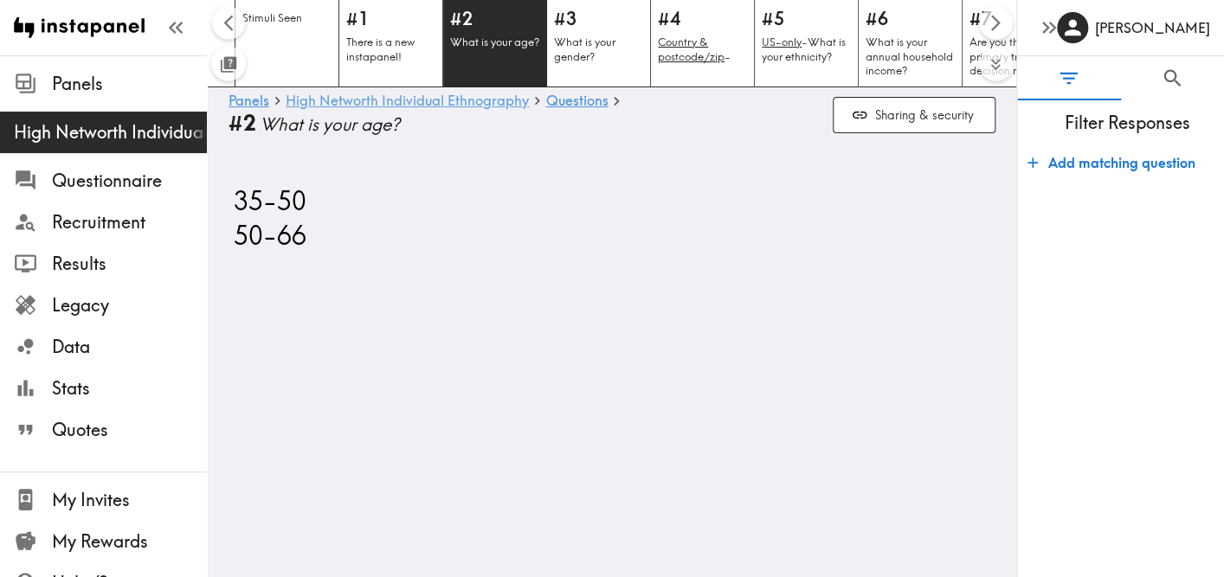
click at [493, 106] on link "High Networth Individual Ethnography" at bounding box center [407, 101] width 243 height 16
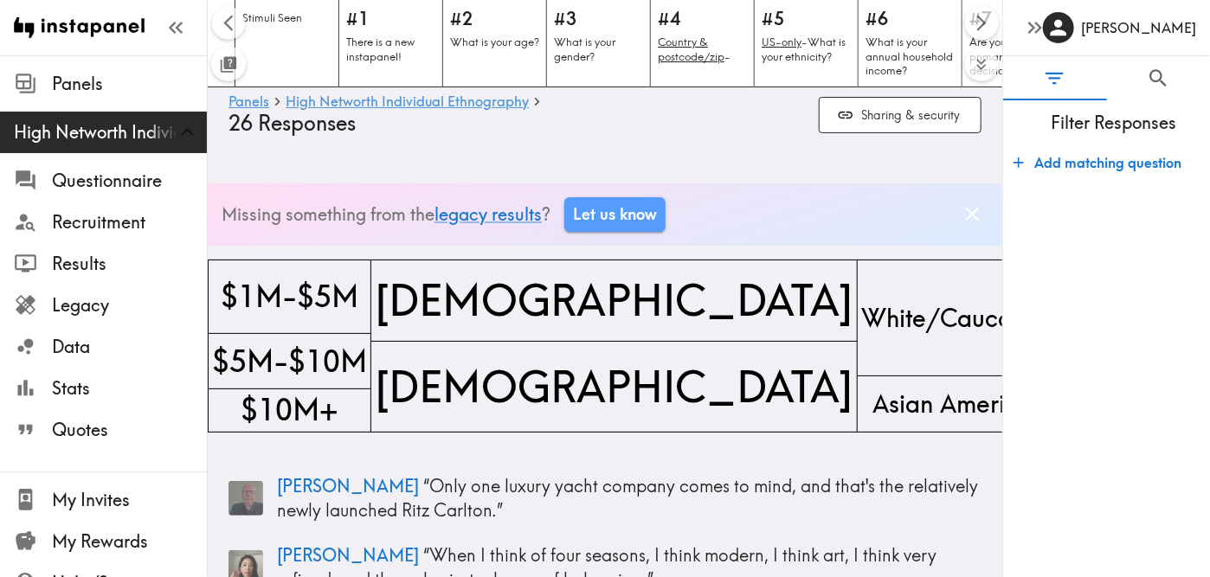
click at [965, 218] on icon "Dismiss banner" at bounding box center [972, 215] width 14 height 14
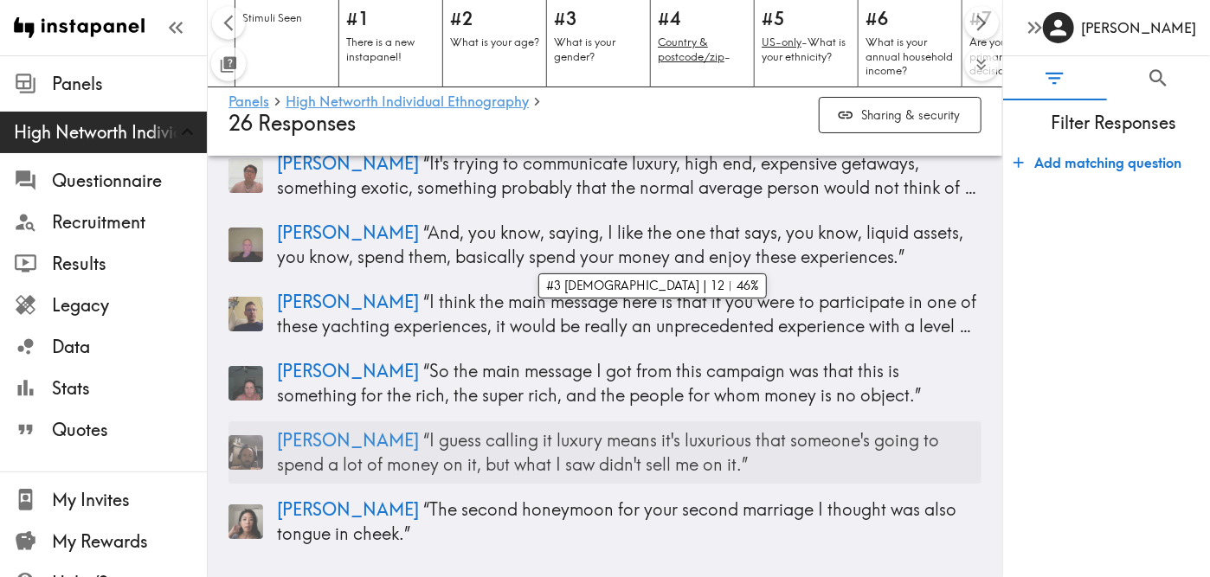
scroll to position [17594, 0]
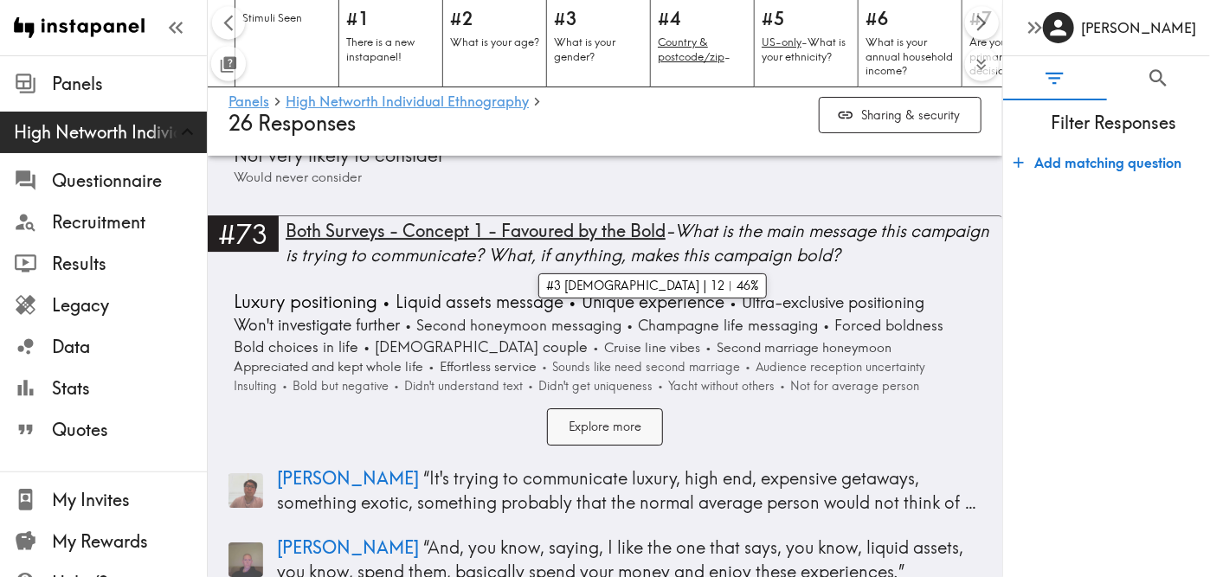
click at [585, 409] on button "Explore more" at bounding box center [605, 427] width 116 height 37
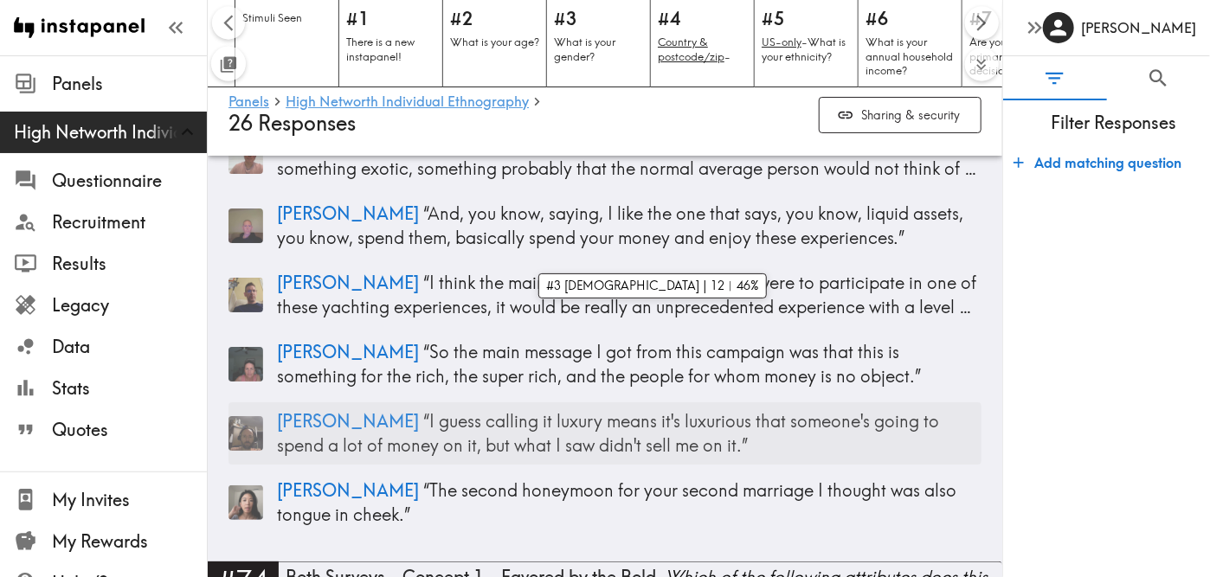
scroll to position [18066, 0]
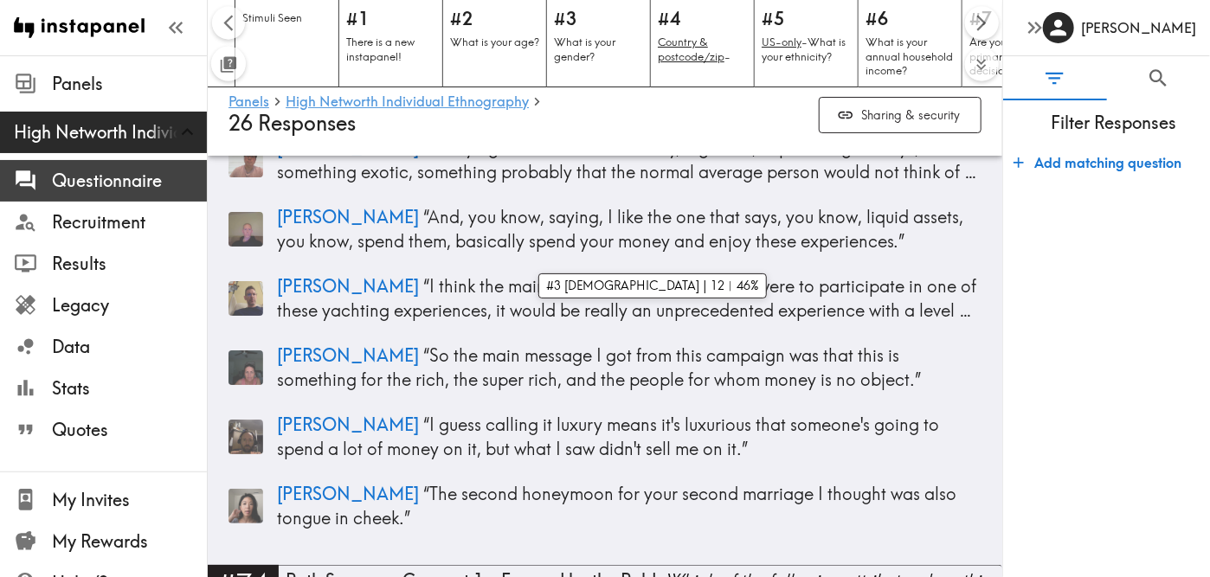
click at [100, 186] on span "Questionnaire" at bounding box center [129, 181] width 155 height 24
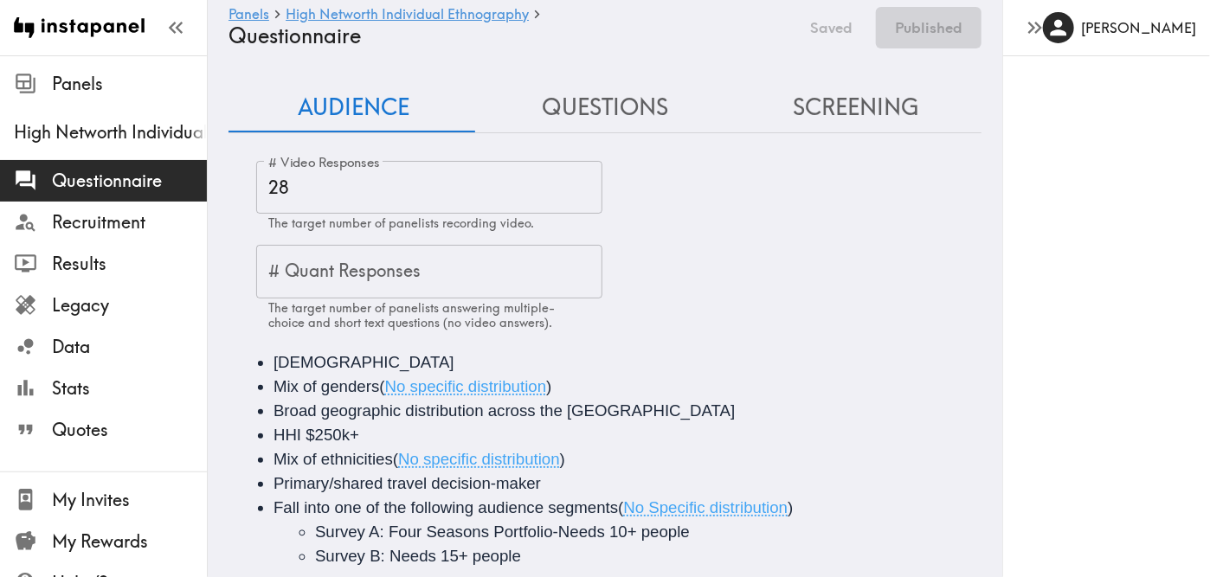
click at [642, 106] on button "Questions" at bounding box center [605, 107] width 251 height 49
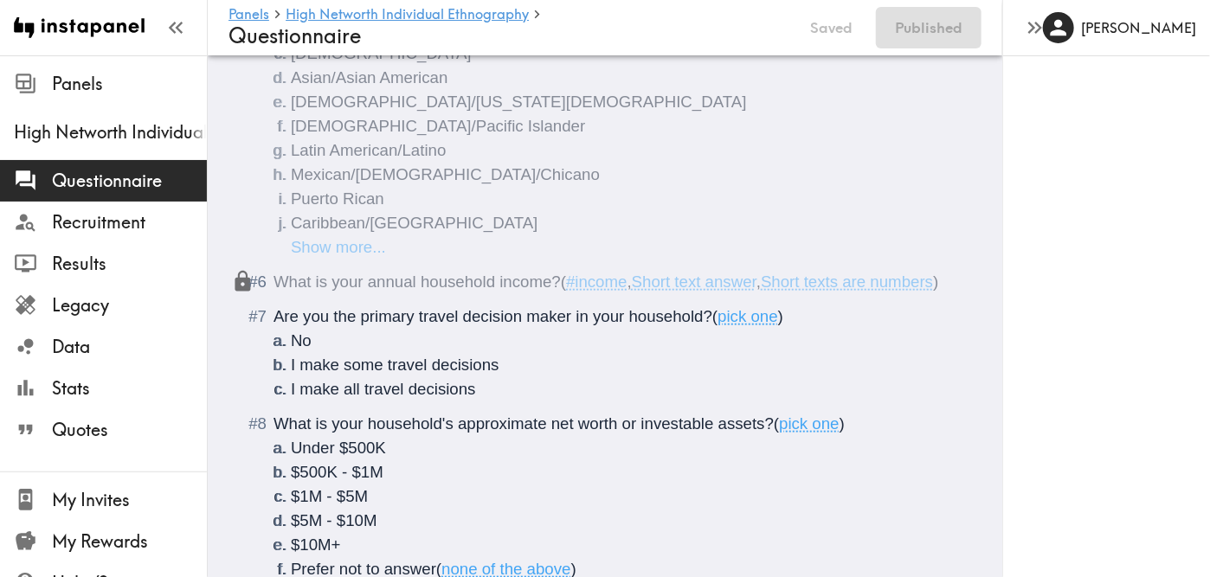
scroll to position [741, 0]
click at [761, 325] on span "pick one" at bounding box center [748, 316] width 61 height 18
click at [558, 325] on span "Are you the primary travel decision maker in your household?" at bounding box center [493, 316] width 439 height 18
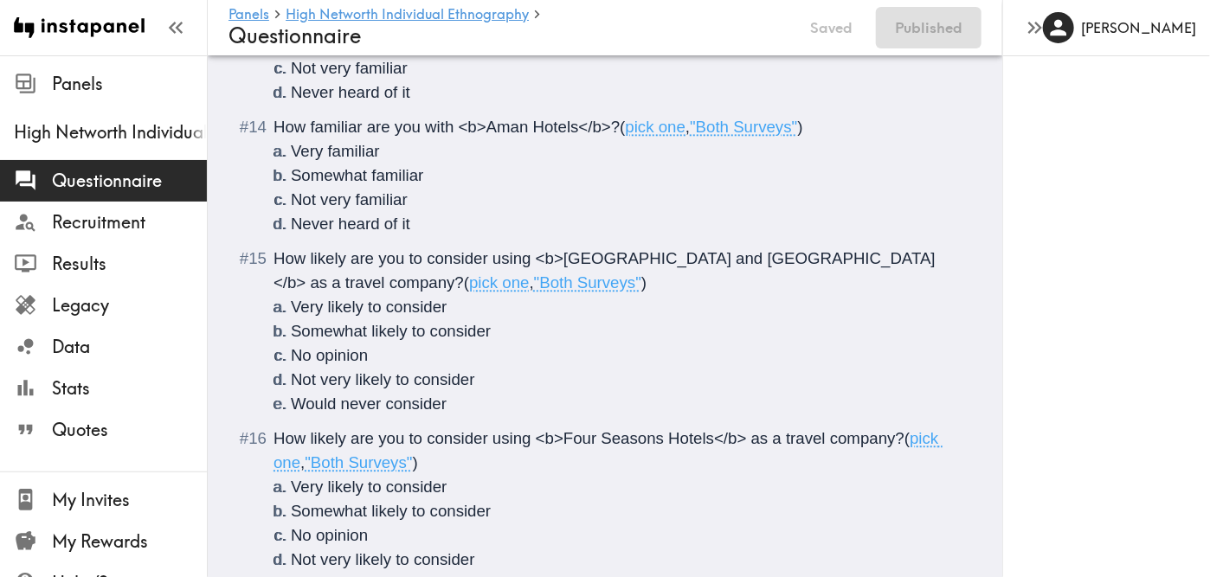
scroll to position [1946, 0]
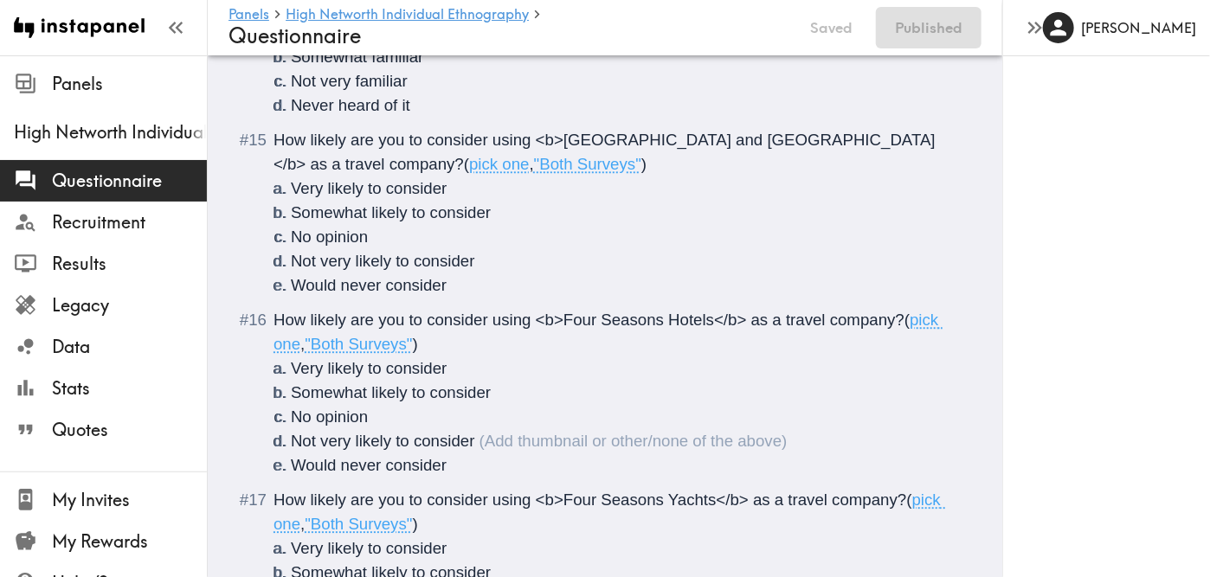
drag, startPoint x: 428, startPoint y: 442, endPoint x: 727, endPoint y: 327, distance: 320.9
click at [727, 327] on span "How likely are you to consider using <b>Four Seasons Hotels</b> as a travel com…" at bounding box center [589, 320] width 631 height 18
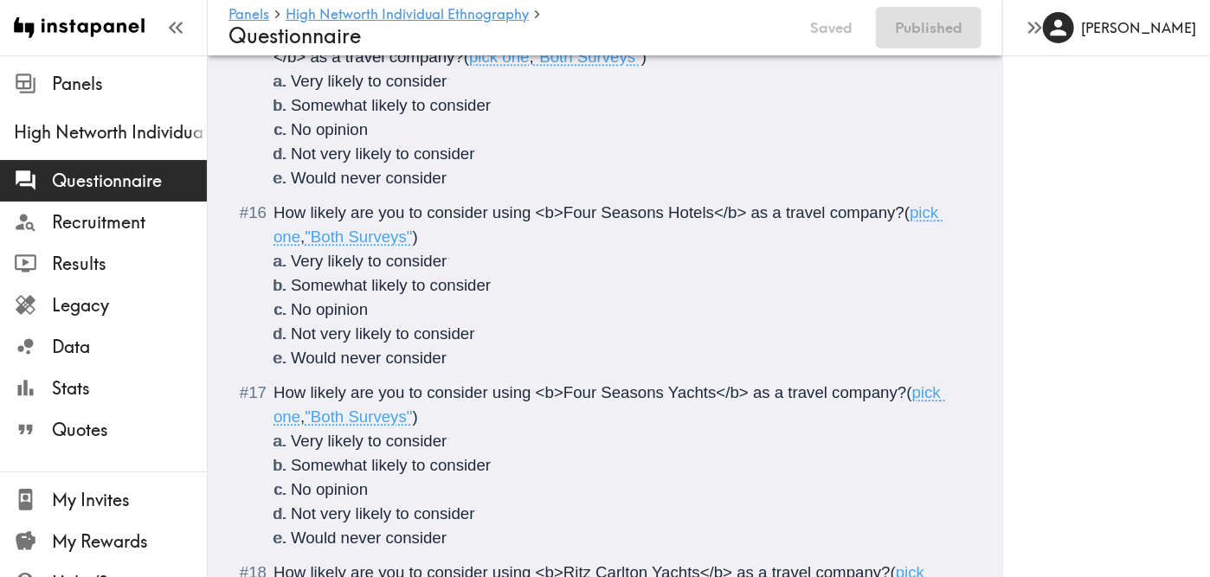
scroll to position [2053, 0]
click at [320, 216] on span "How likely are you to consider using <b>Four Seasons Hotels</b> as a travel com…" at bounding box center [589, 212] width 631 height 18
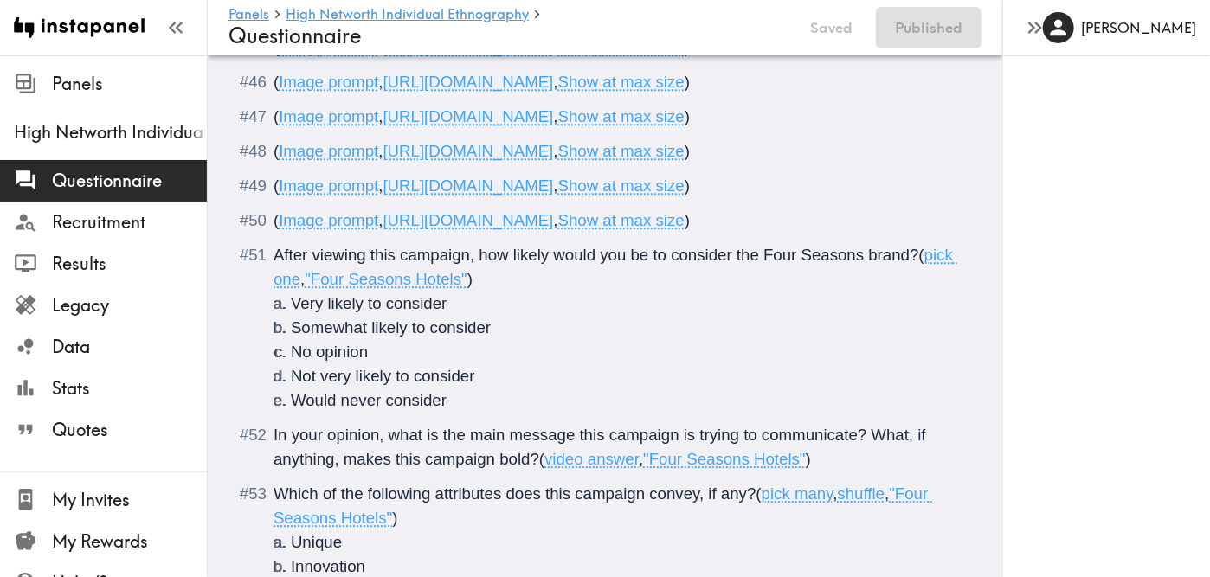
scroll to position [5126, 0]
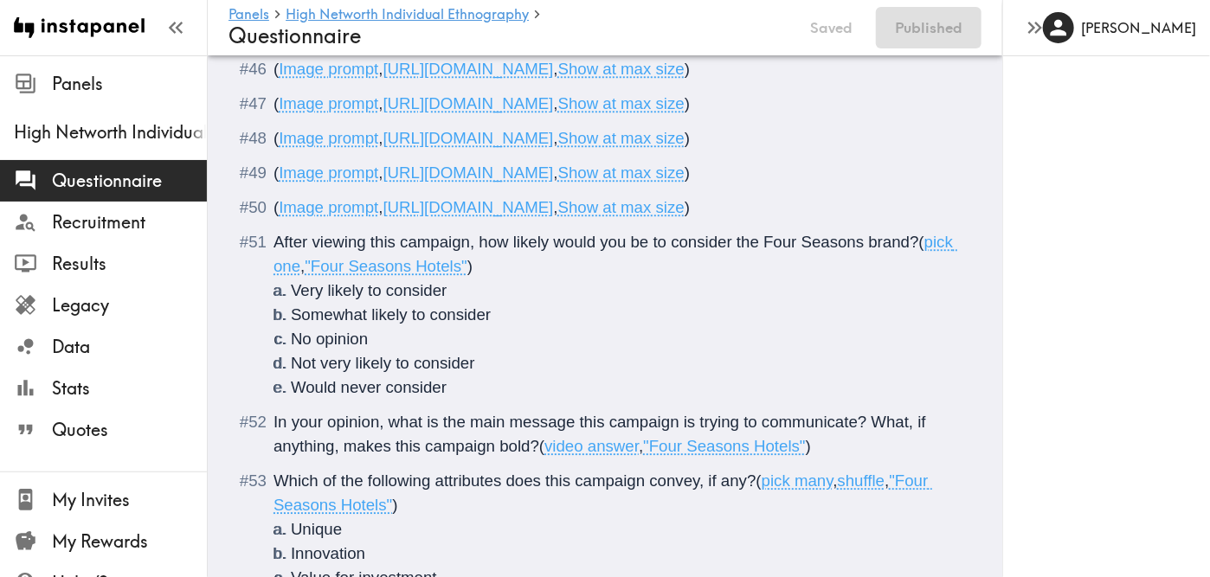
click at [473, 43] on span "https://prompts.instapanel.com/9GkNU4MoDvjQPPUH/Four_Seasons_2.png" at bounding box center [468, 34] width 171 height 18
drag, startPoint x: 388, startPoint y: 396, endPoint x: 933, endPoint y: 394, distance: 545.4
click at [554, 43] on span "https://prompts.instapanel.com/9GkNU4MoDvjQPPUH/Four_Seasons_2.png" at bounding box center [468, 34] width 171 height 18
copy span "https://prompts.instapanel.com/9GkNU4MoDvjQPPUH/Four_Seasons_2.png"
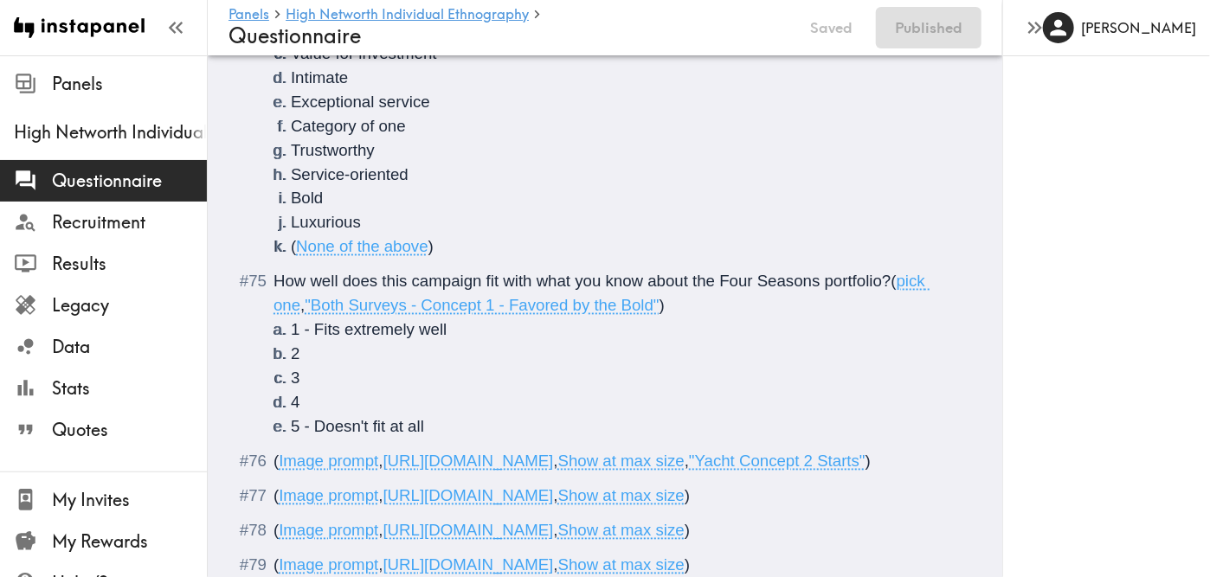
scroll to position [7403, 0]
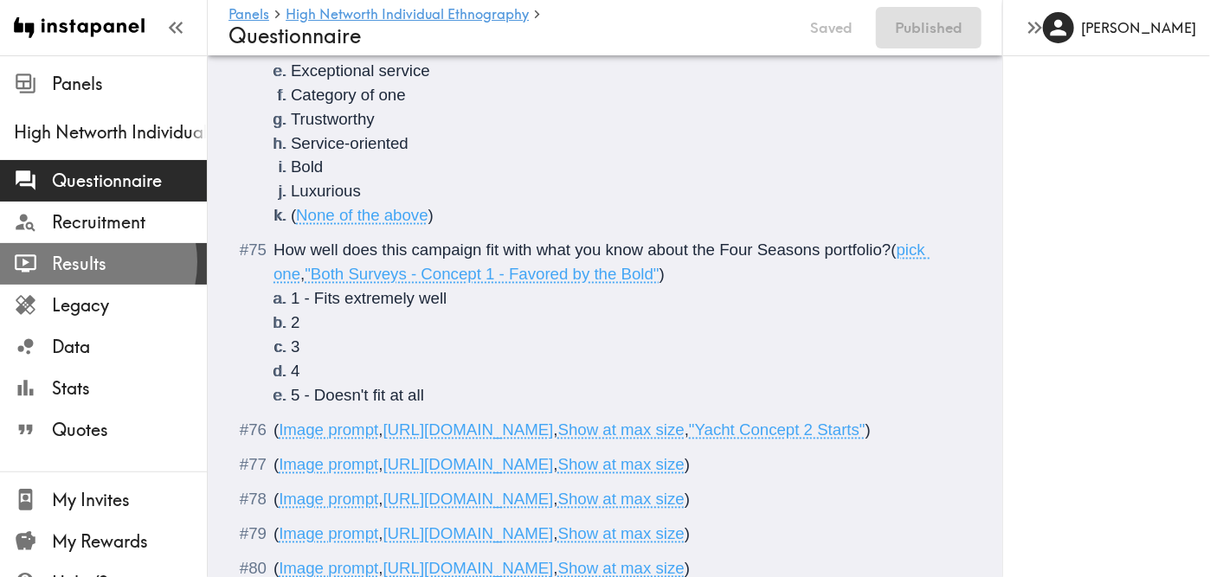
click at [85, 262] on span "Results" at bounding box center [129, 264] width 155 height 24
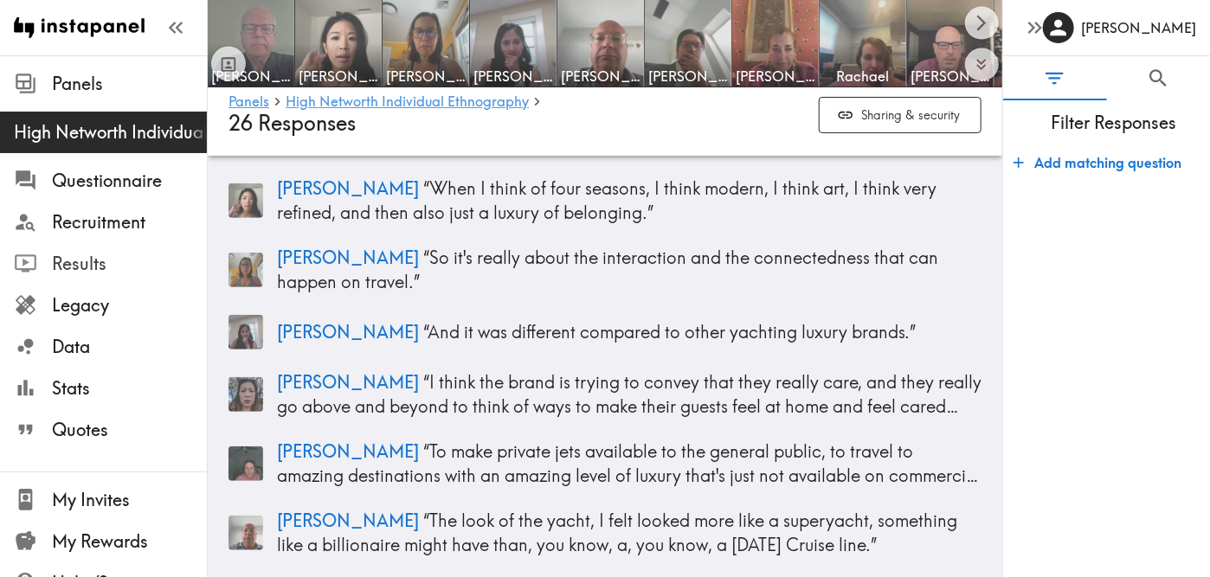
scroll to position [291, 0]
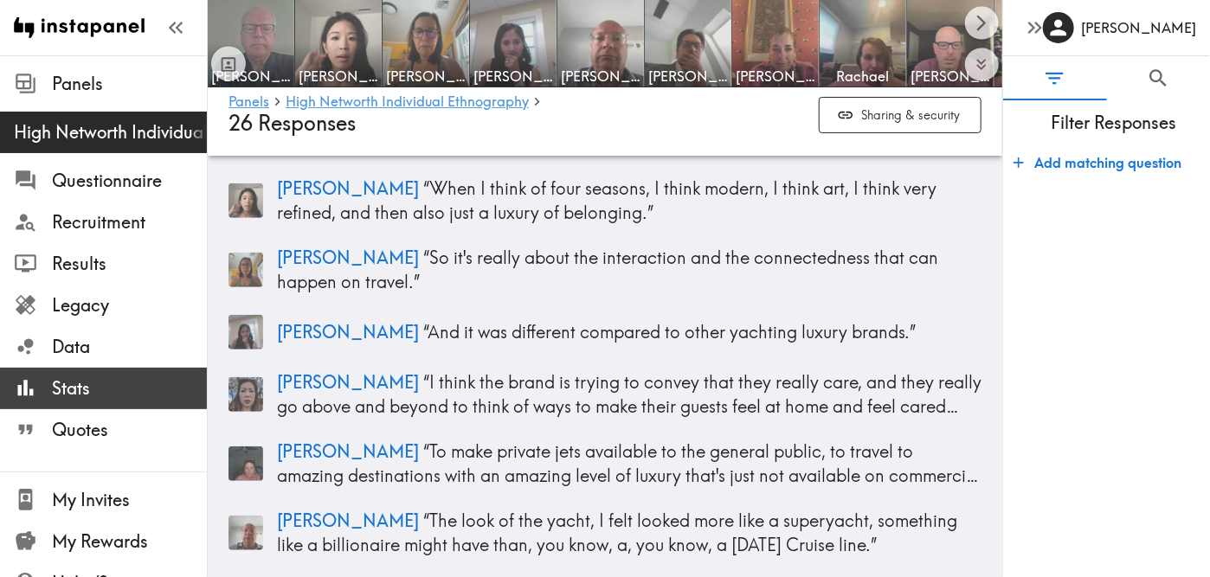
click at [100, 395] on span "Stats" at bounding box center [129, 389] width 155 height 24
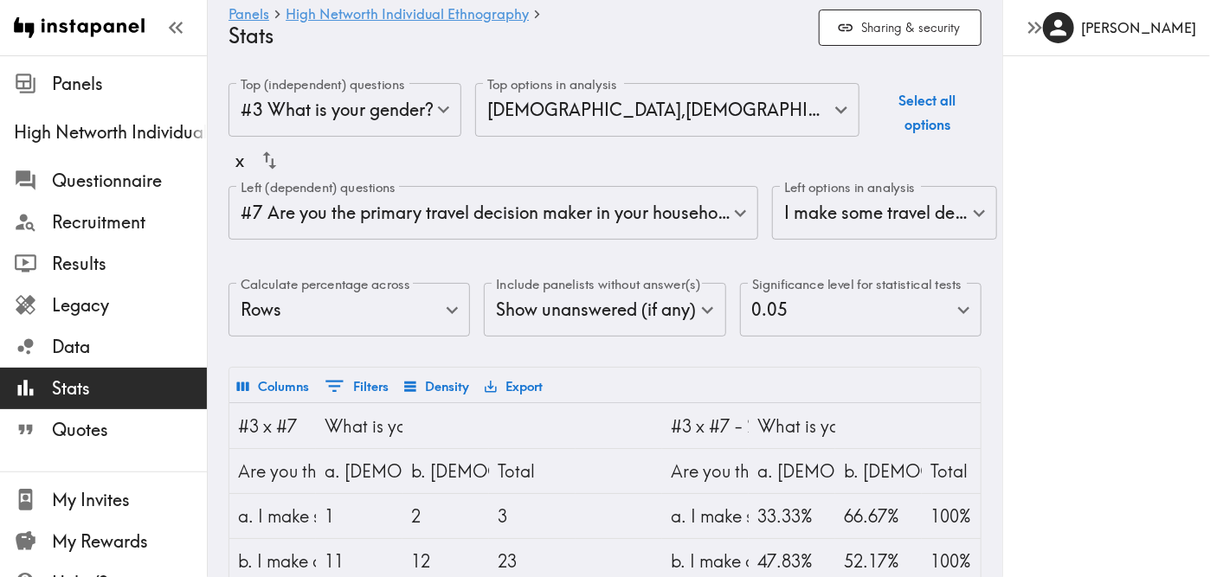
click at [365, 221] on body "Instapanel - Panels - High Networth Individual Ethnography - Stats Panels High …" at bounding box center [605, 520] width 1210 height 930
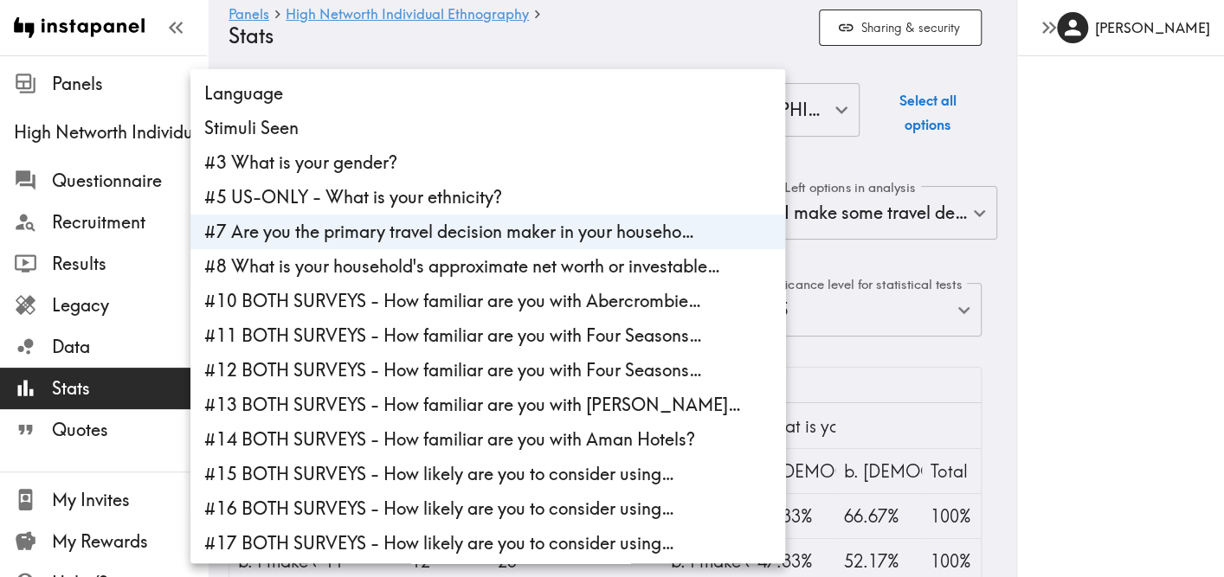
click at [313, 233] on li "#7 Are you the primary travel decision maker in your househo…" at bounding box center [487, 232] width 595 height 35
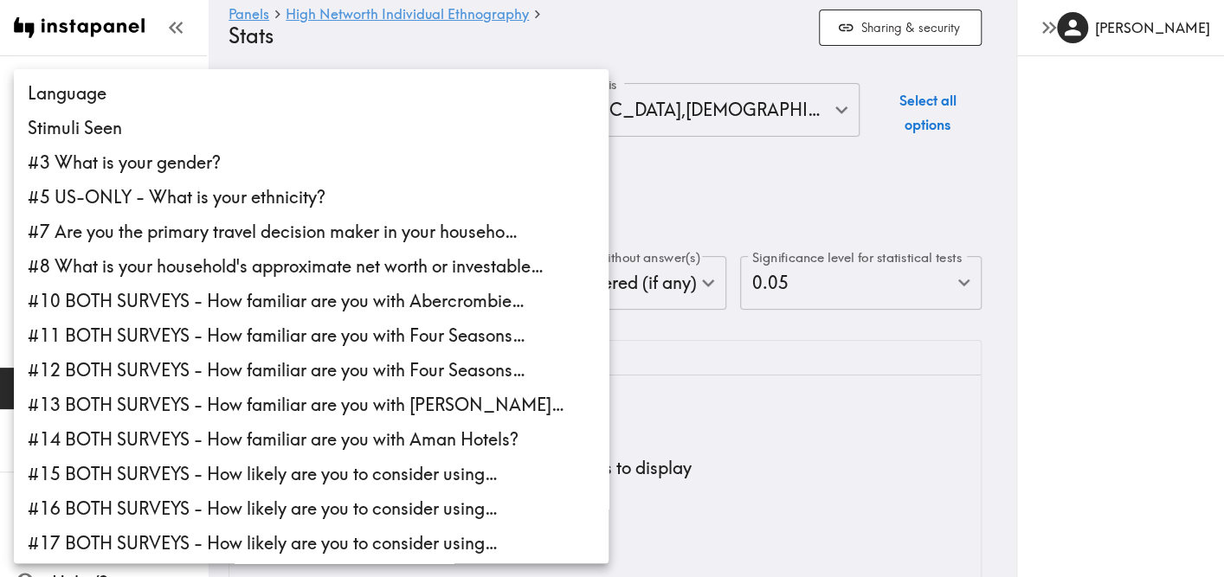
click at [767, 163] on div at bounding box center [612, 288] width 1224 height 577
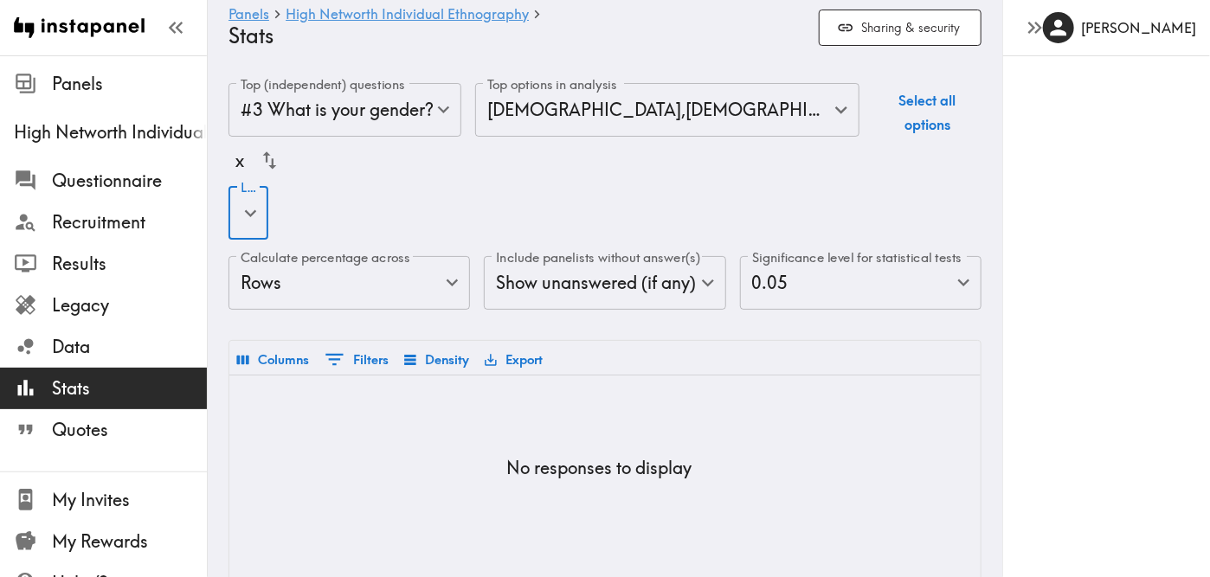
click at [287, 113] on body "Instapanel - Panels - High Networth Individual Ethnography - Stats Panels High …" at bounding box center [605, 367] width 1210 height 624
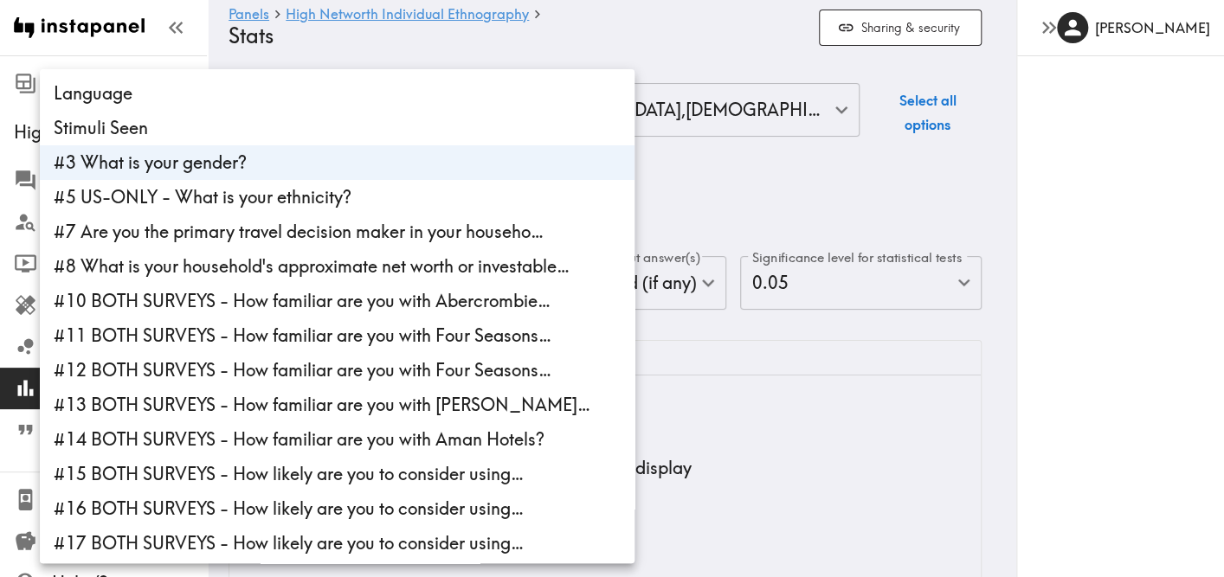
click at [785, 148] on div at bounding box center [612, 288] width 1224 height 577
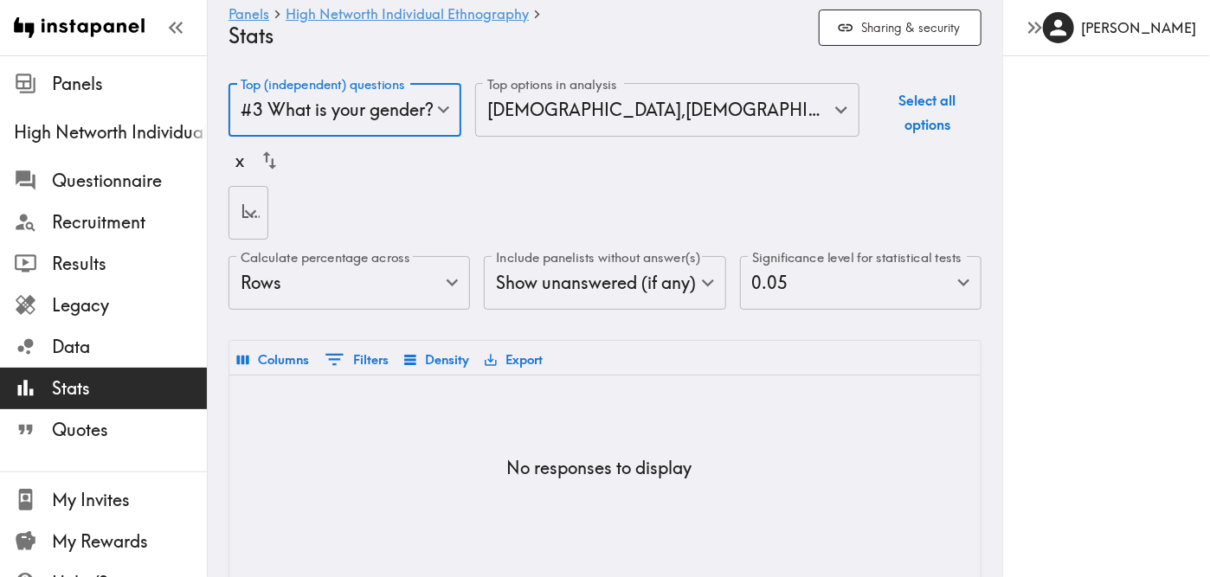
click at [412, 121] on body "Instapanel - Panels - High Networth Individual Ethnography - Stats Panels High …" at bounding box center [605, 367] width 1210 height 624
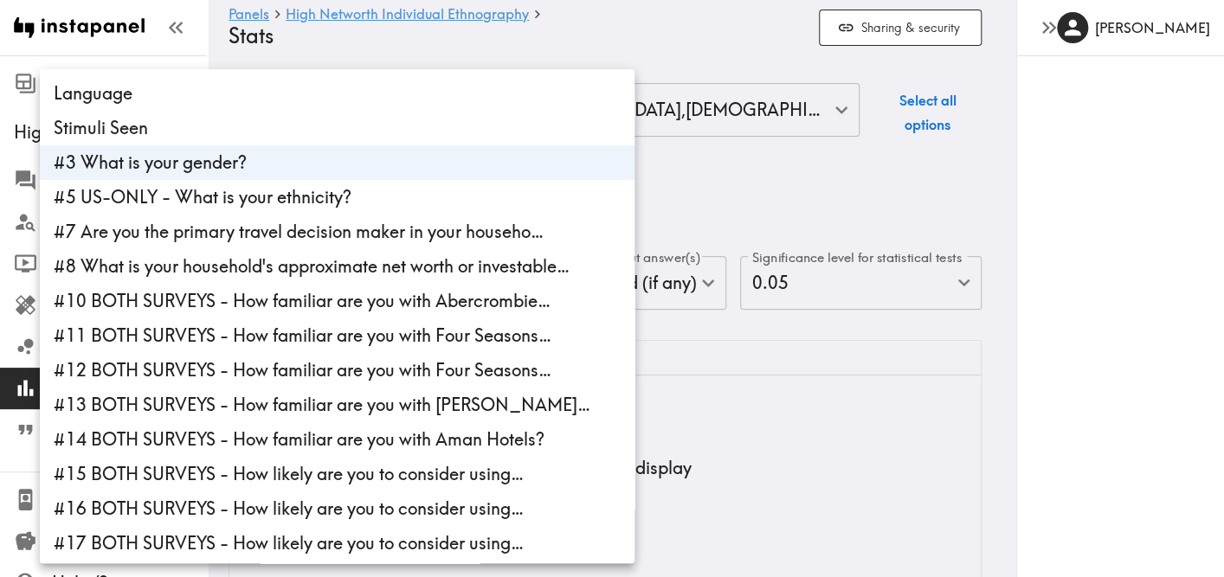
click at [164, 89] on li "Language" at bounding box center [337, 93] width 595 height 35
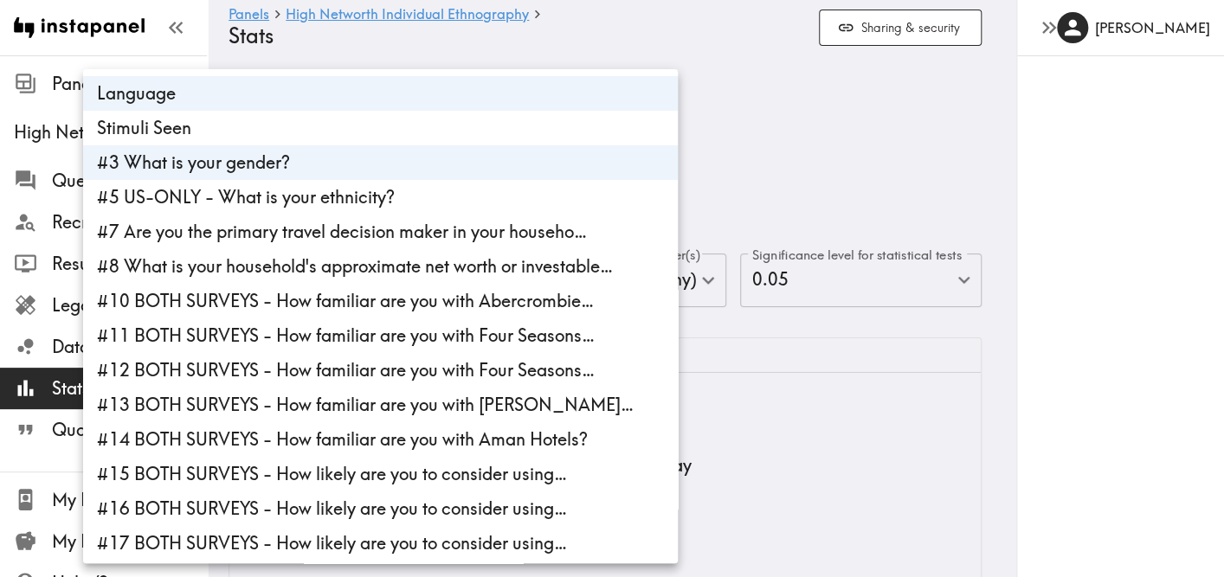
click at [754, 128] on div at bounding box center [612, 288] width 1224 height 577
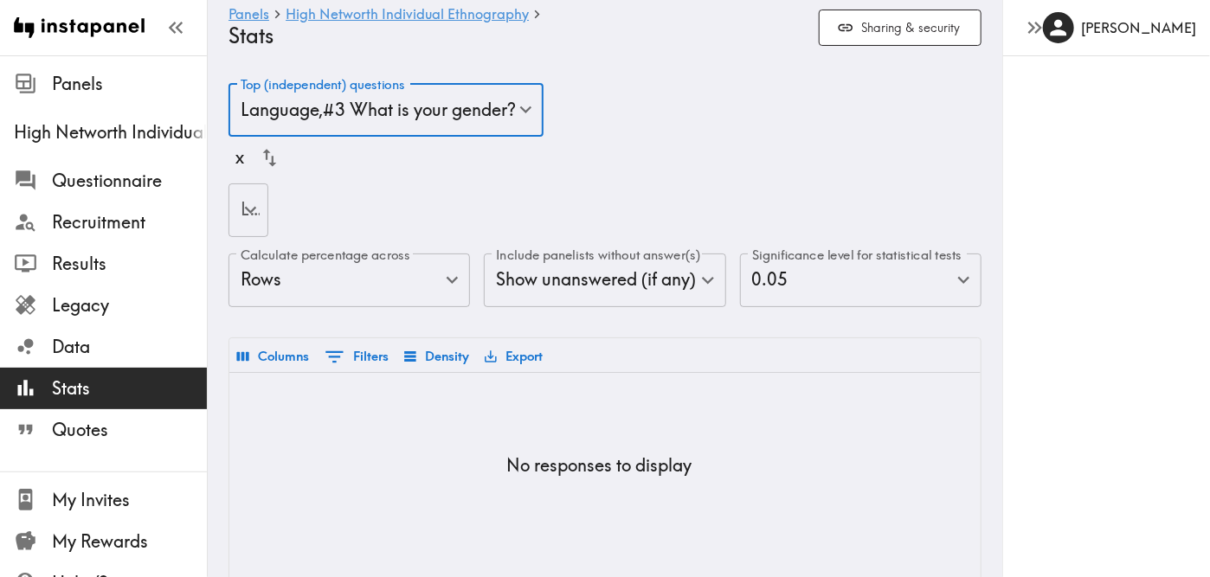
click at [454, 197] on div "Left (dependent) questions ​ Left (dependent) questions" at bounding box center [605, 212] width 753 height 56
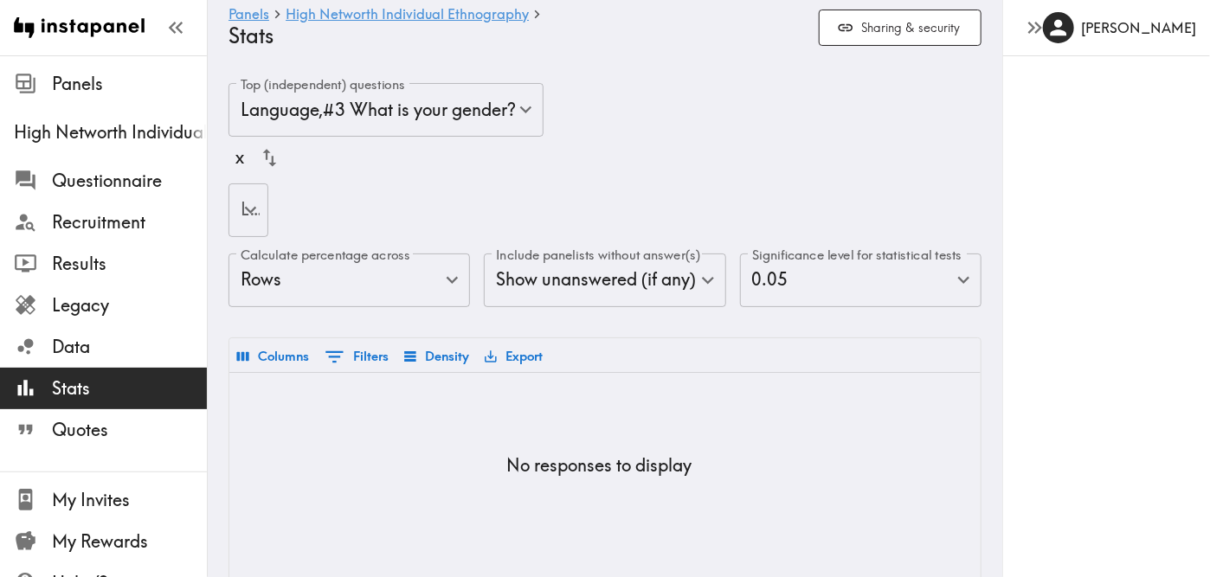
click at [368, 110] on body "Instapanel - Panels - High Networth Individual Ethnography - Stats Panels High …" at bounding box center [605, 366] width 1210 height 622
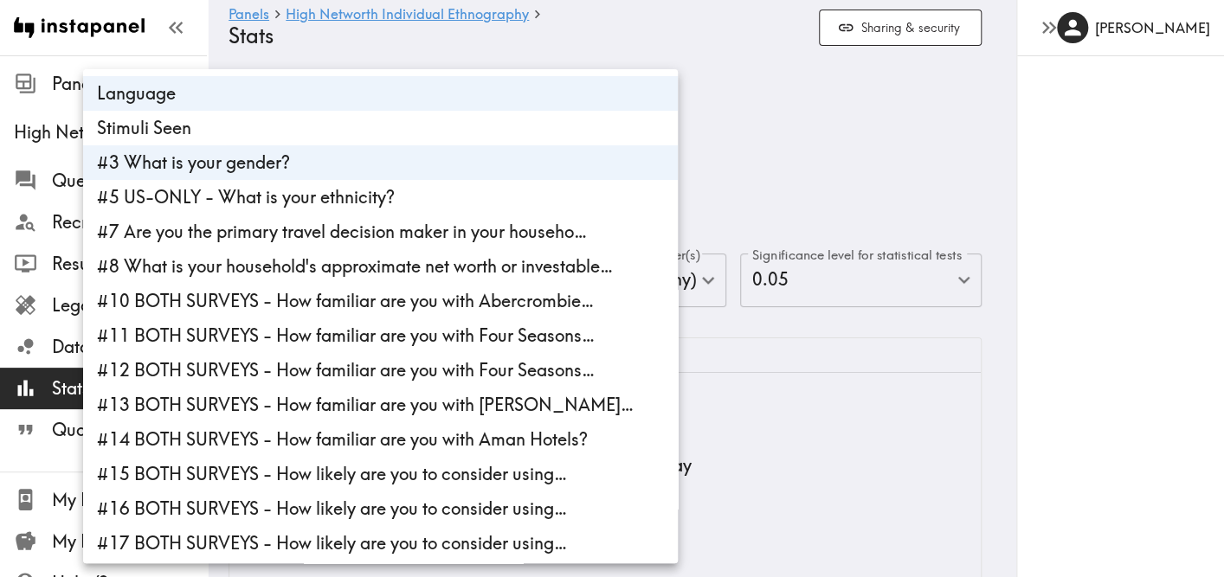
click at [280, 164] on li "#3 What is your gender?" at bounding box center [380, 162] width 595 height 35
type input "language"
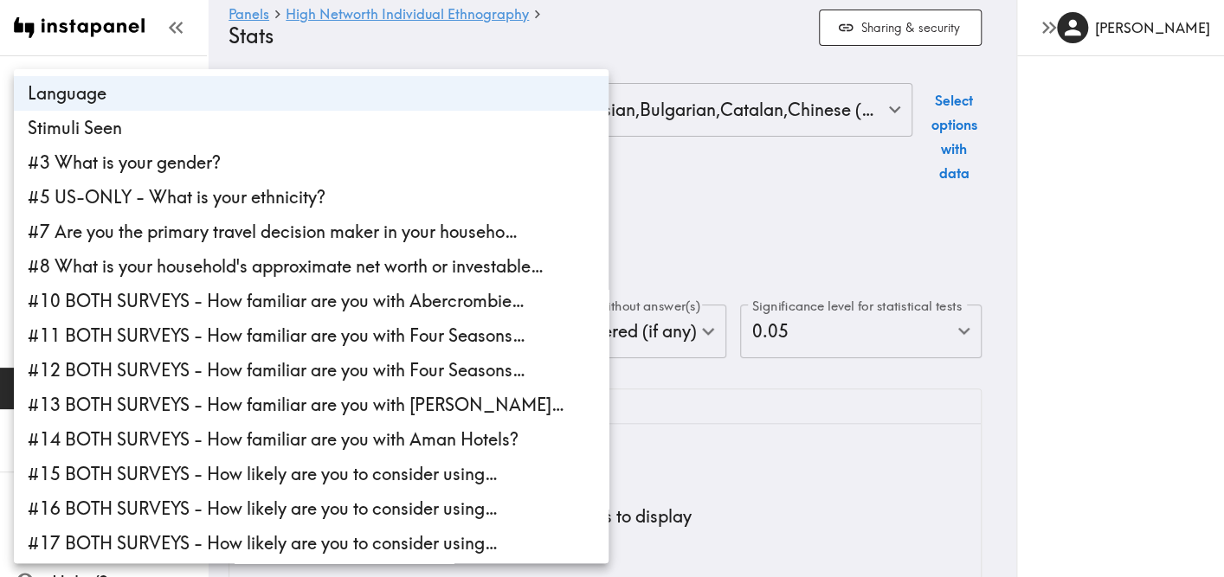
click at [786, 194] on div at bounding box center [612, 288] width 1224 height 577
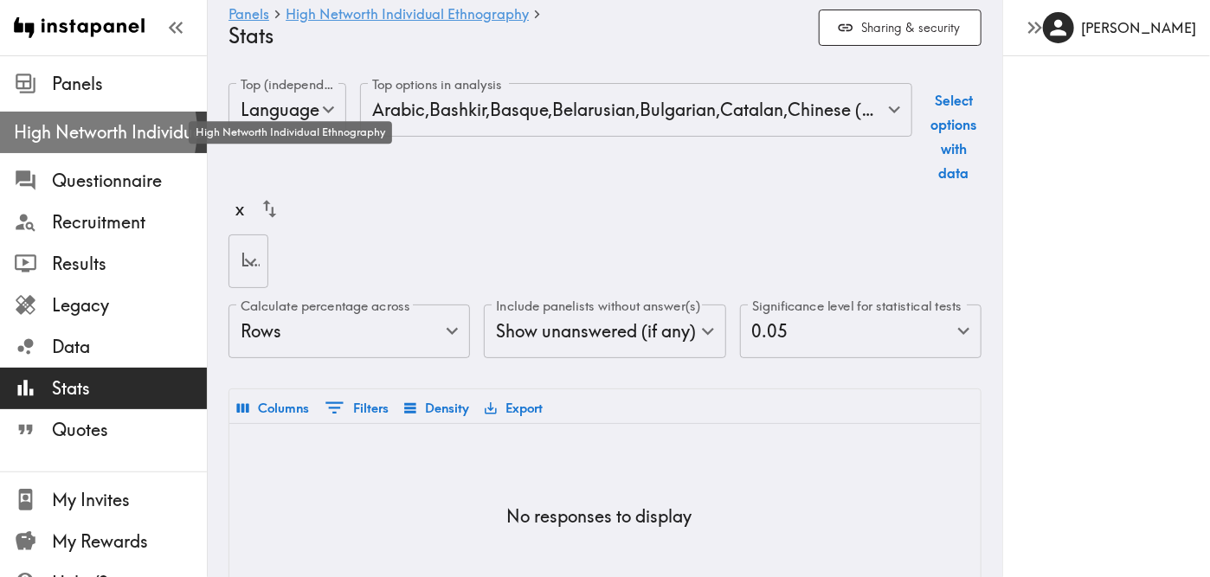
click at [94, 131] on span "High Networth Individual Ethnography" at bounding box center [110, 132] width 193 height 24
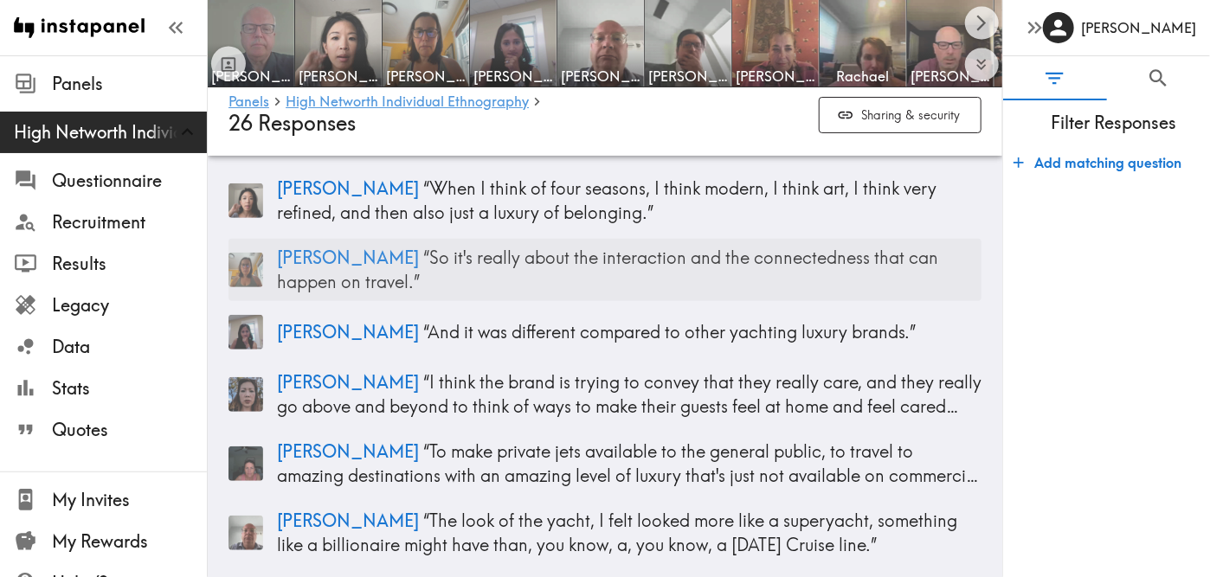
scroll to position [298, 0]
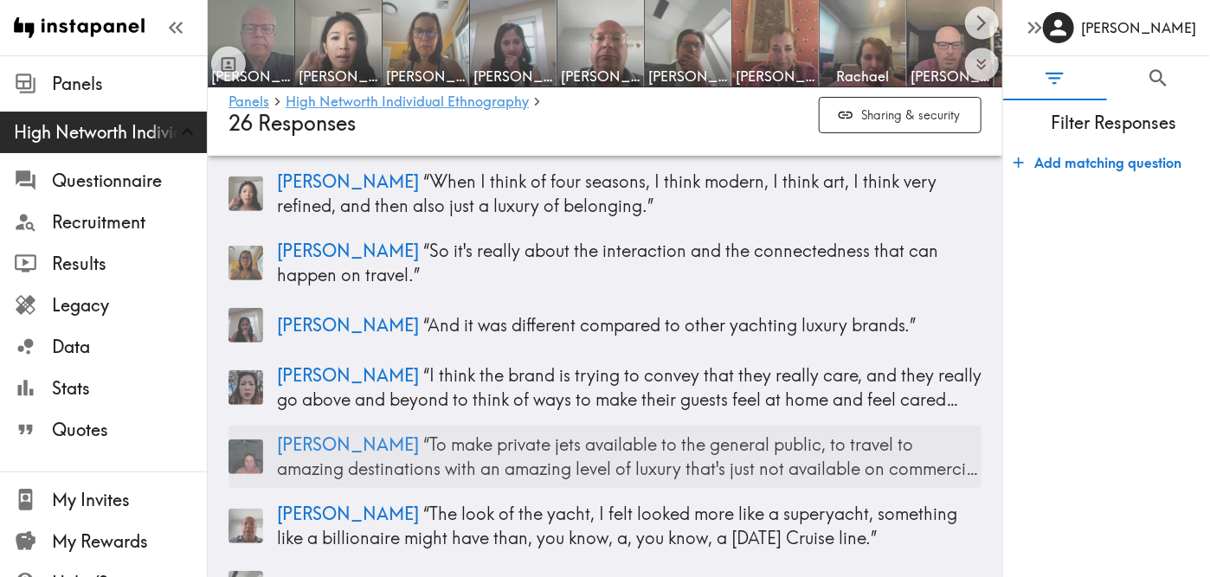
click at [657, 453] on p "Johanna “ To make private jets available to the general public, to travel to am…" at bounding box center [629, 457] width 705 height 48
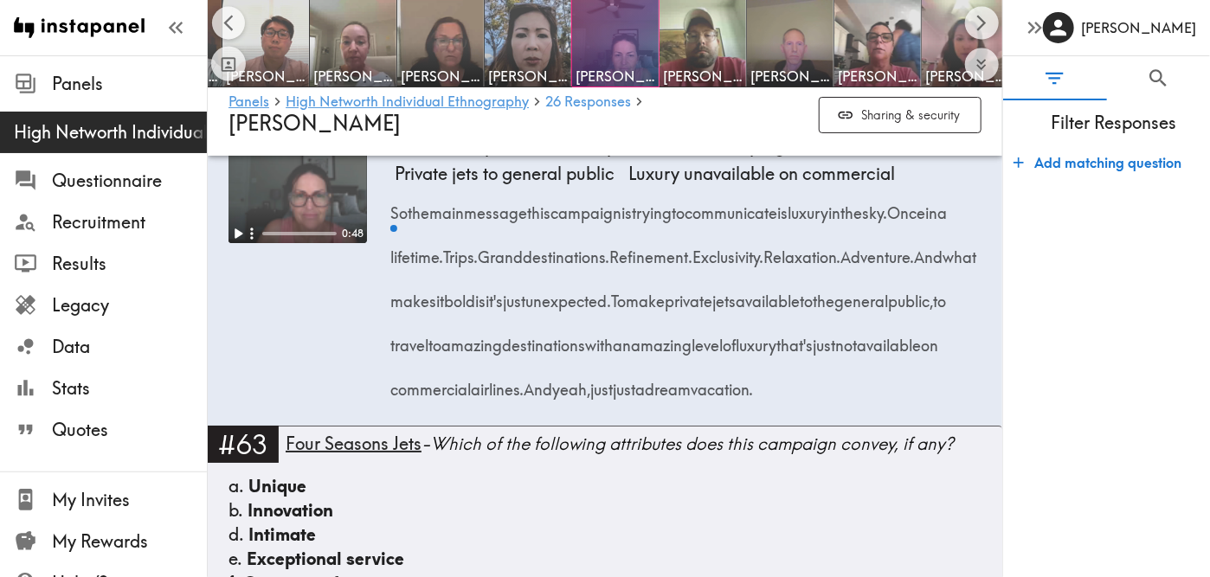
scroll to position [0, 957]
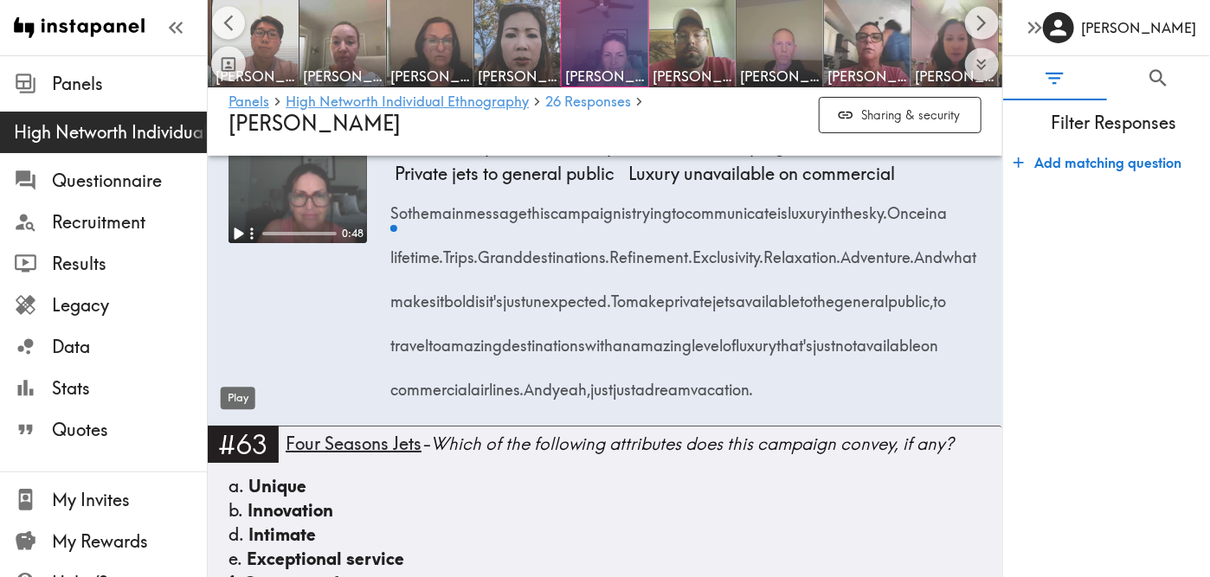
click at [234, 245] on icon "Play" at bounding box center [238, 233] width 23 height 23
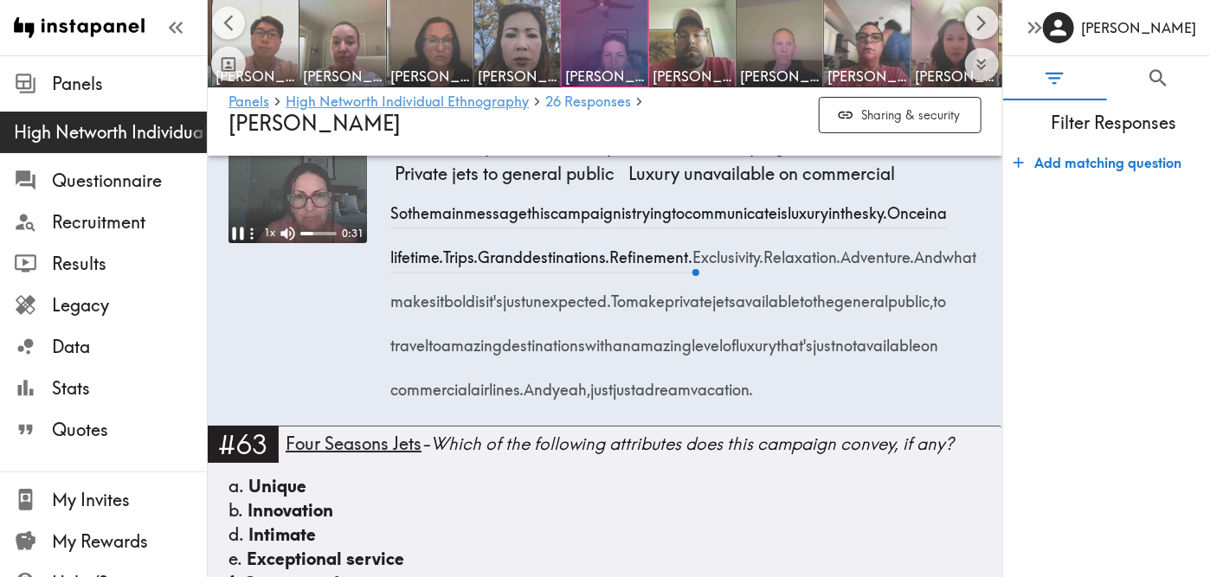
click at [240, 245] on icon "Pause" at bounding box center [238, 233] width 23 height 23
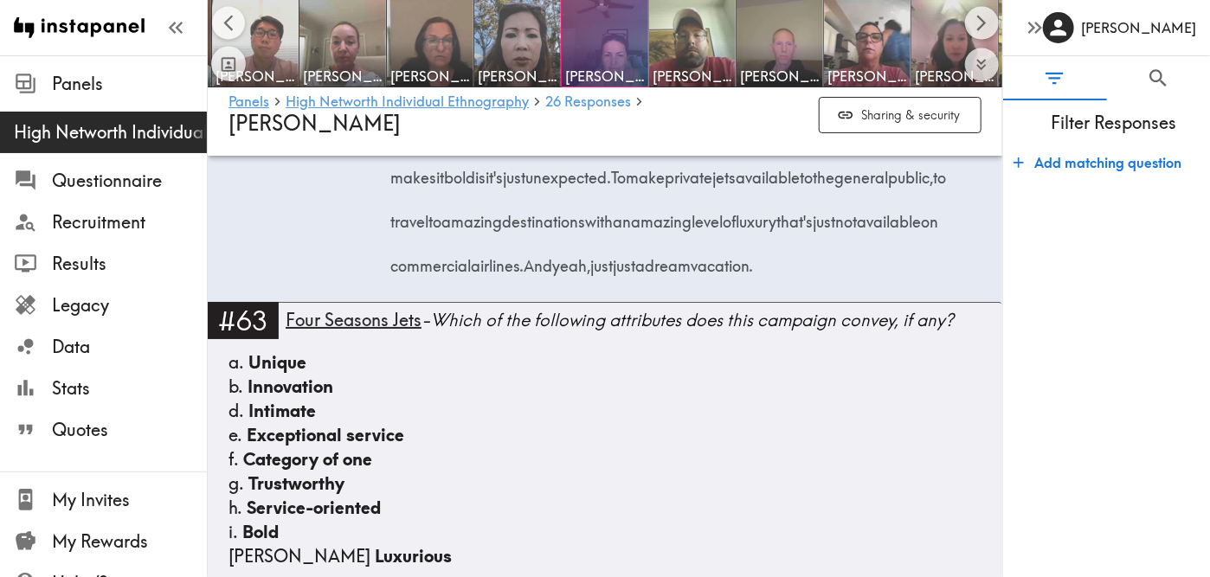
scroll to position [5912, 0]
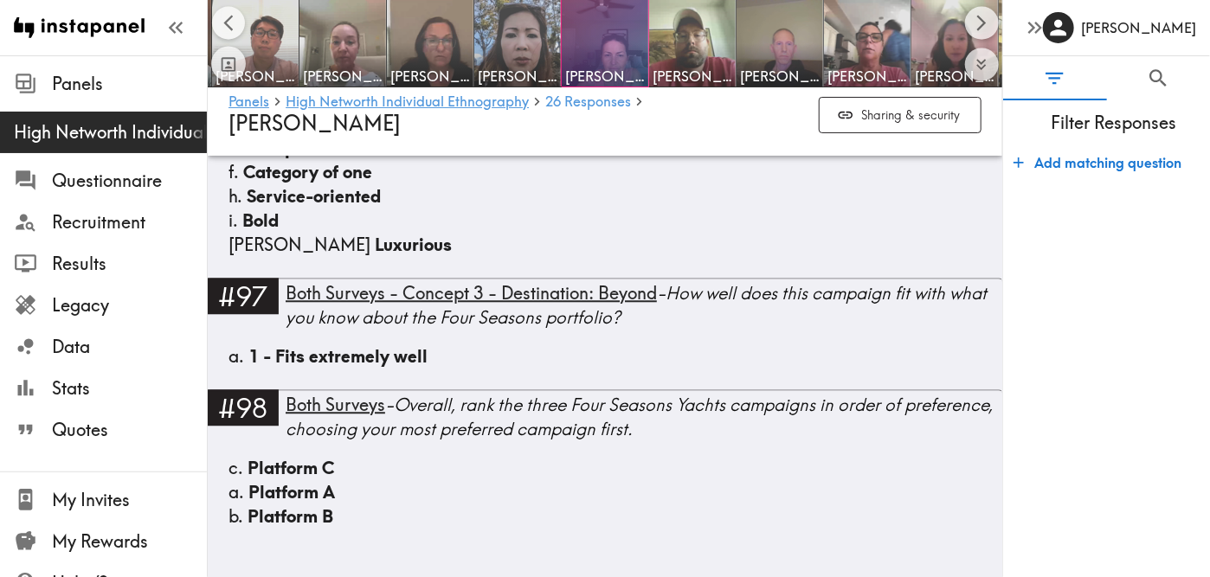
scroll to position [11113, 0]
click at [758, 390] on div "a. 1 - Fits extremely well" at bounding box center [605, 367] width 753 height 45
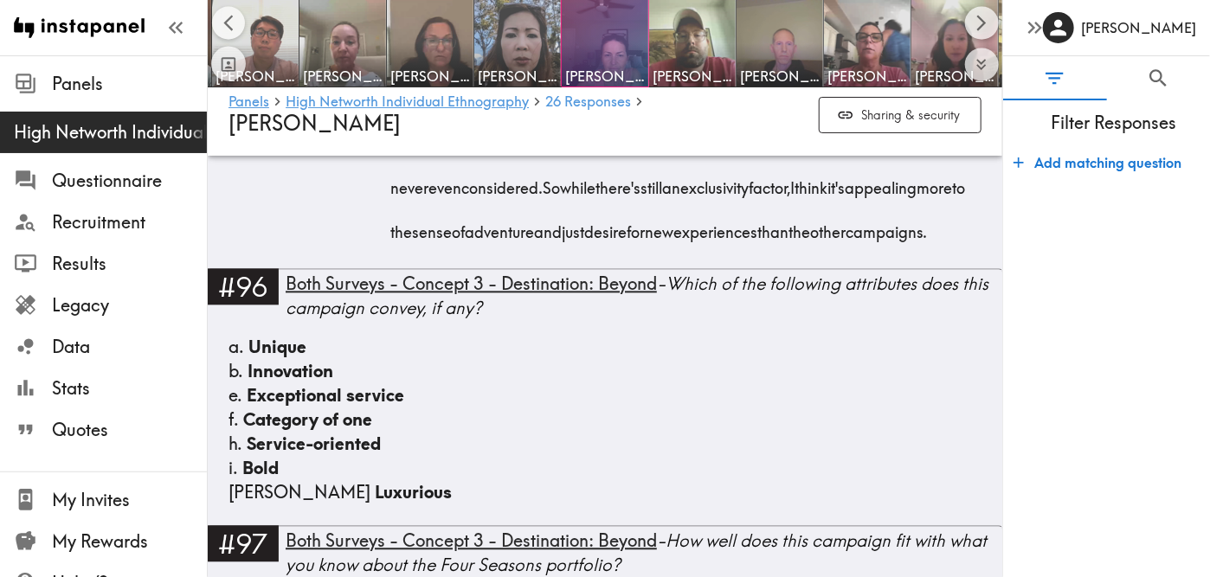
scroll to position [10766, 0]
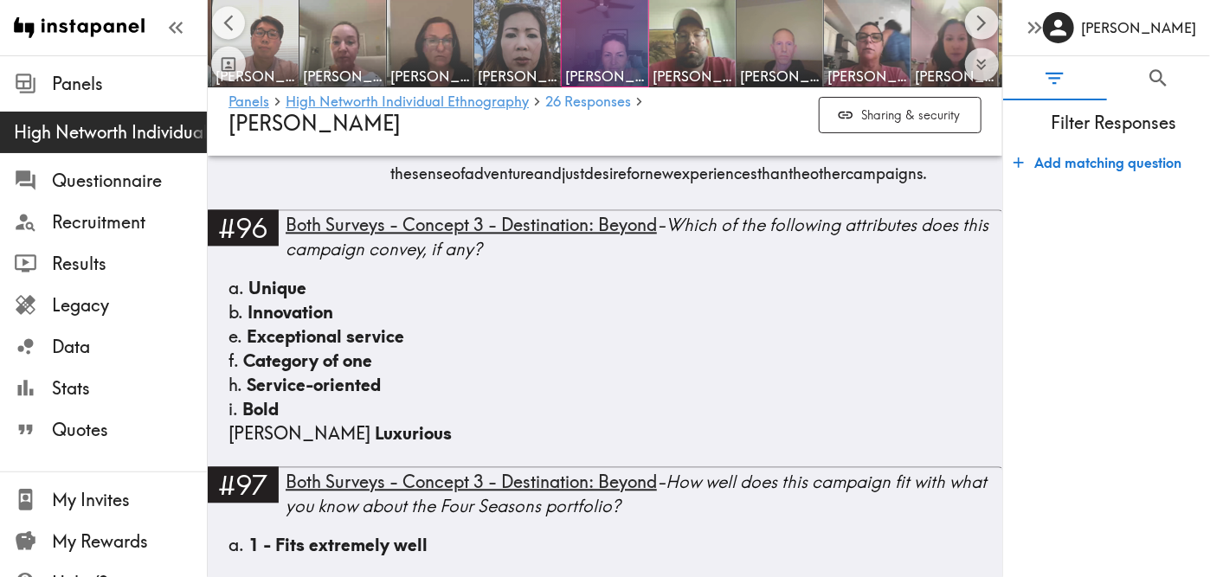
click at [774, 34] on img at bounding box center [780, 43] width 91 height 91
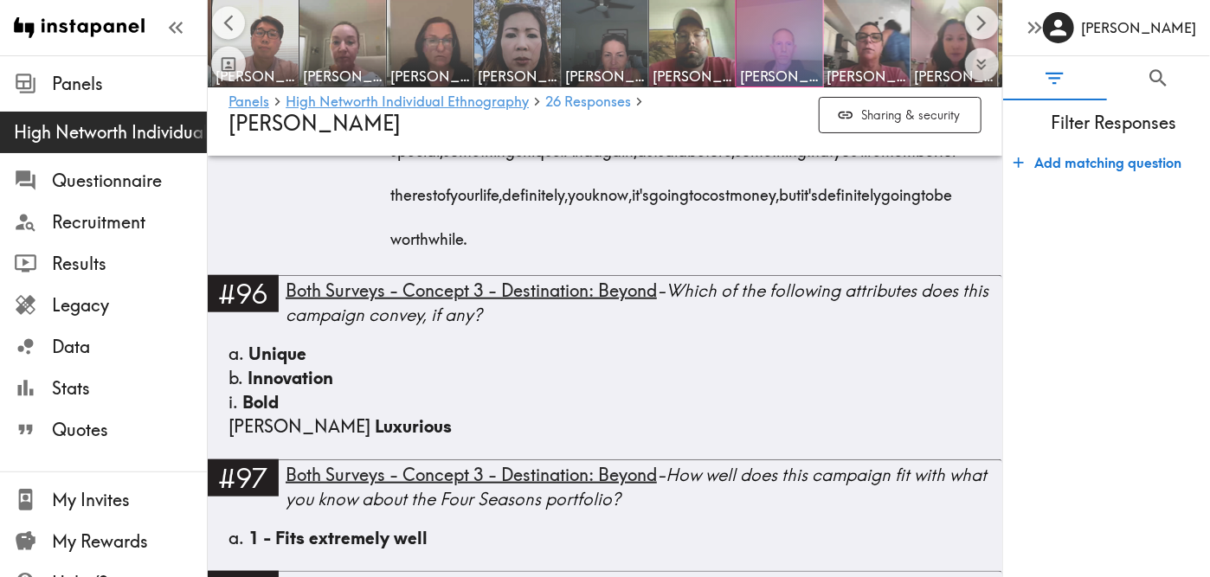
scroll to position [9747, 0]
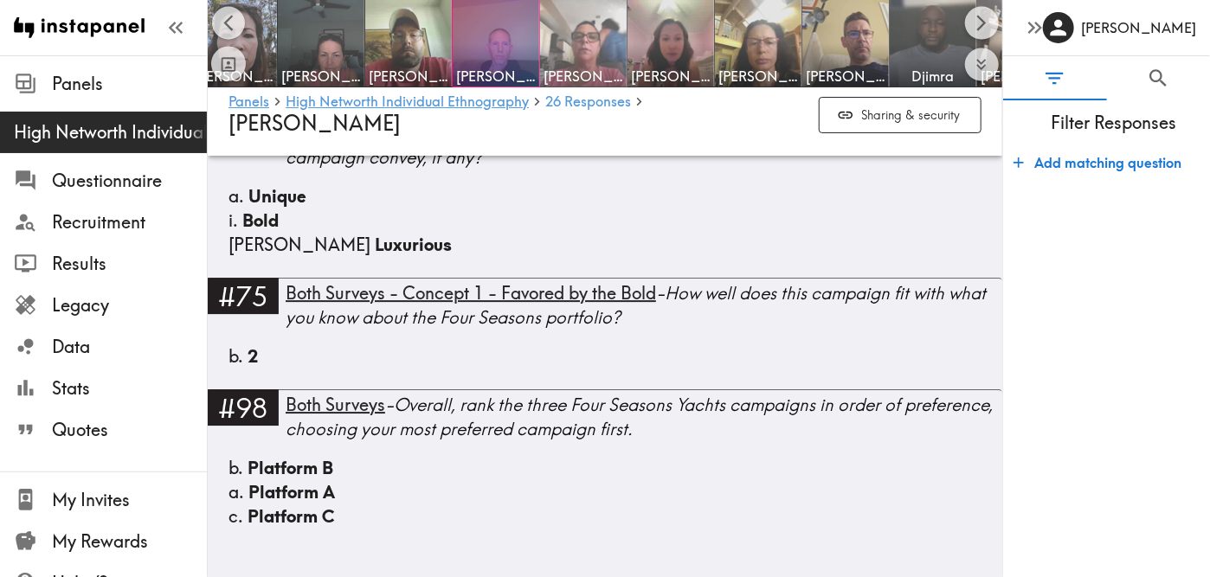
scroll to position [0, 1242]
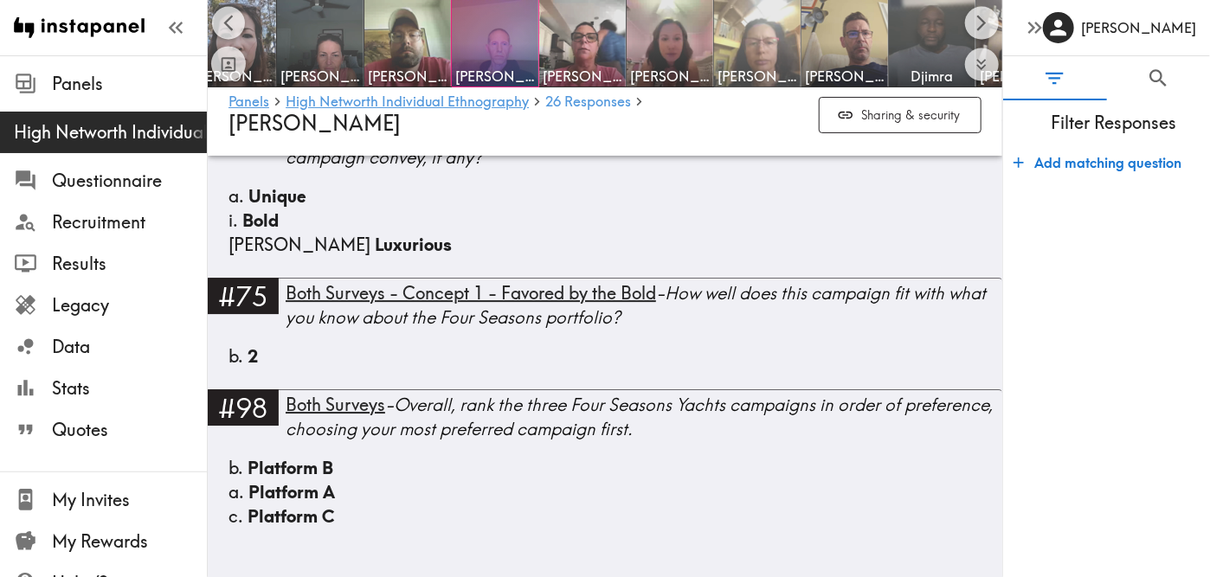
click at [736, 48] on img at bounding box center [757, 43] width 91 height 91
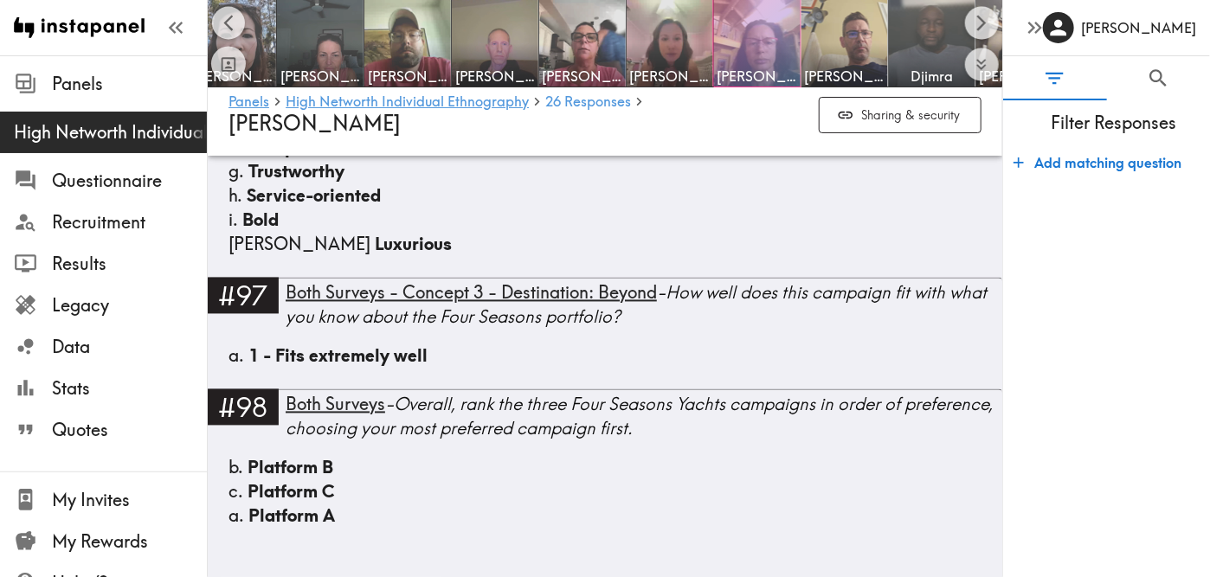
scroll to position [10634, 0]
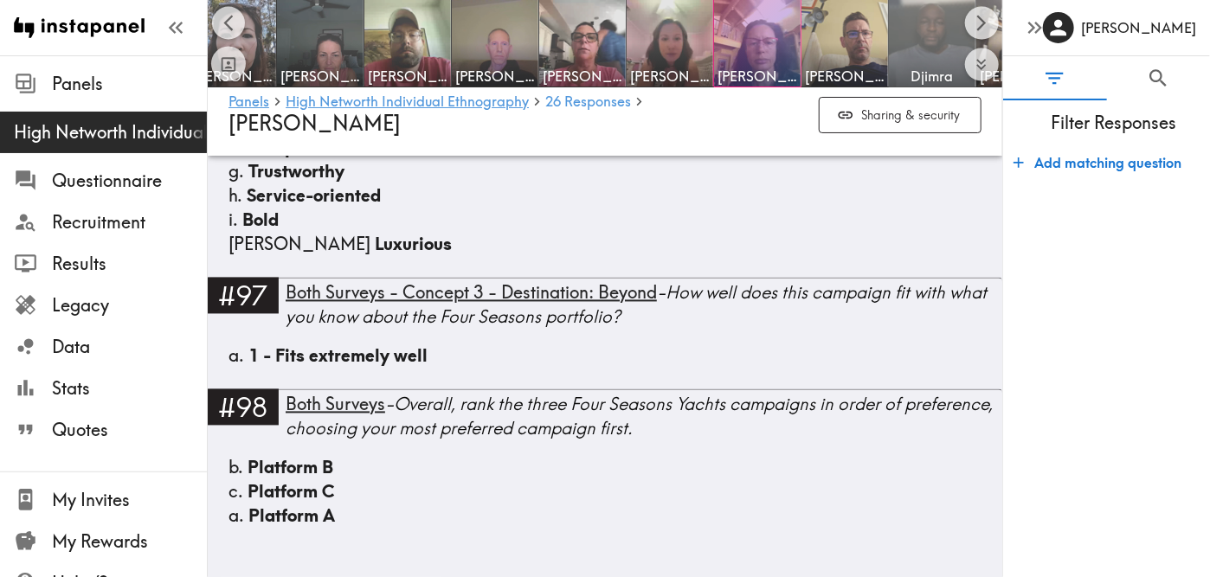
click at [911, 39] on img at bounding box center [932, 43] width 91 height 91
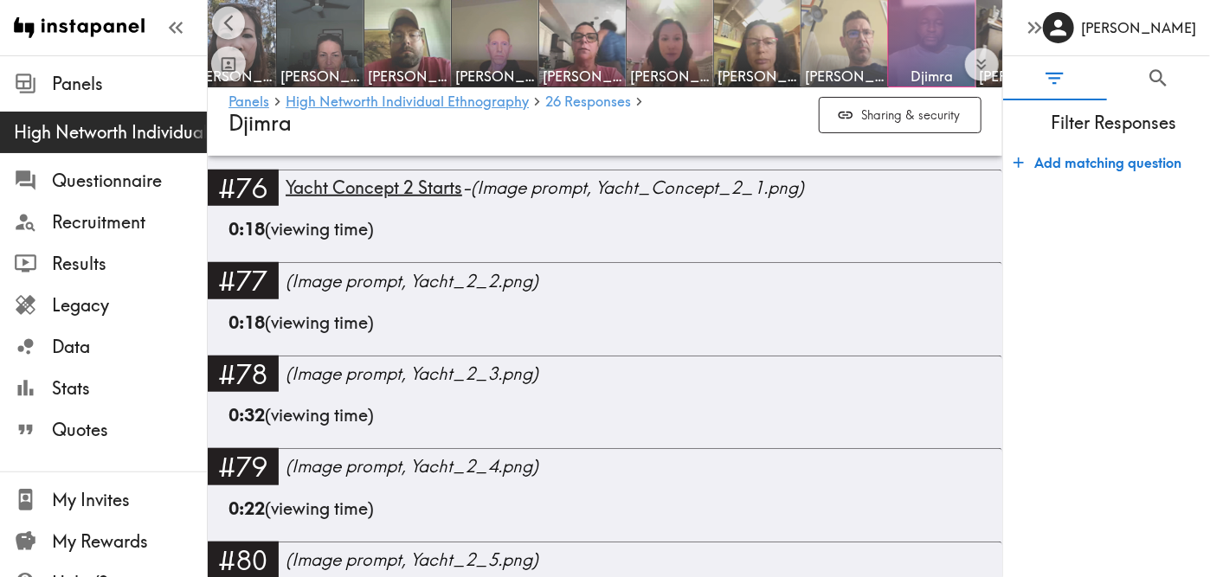
scroll to position [0, 1475]
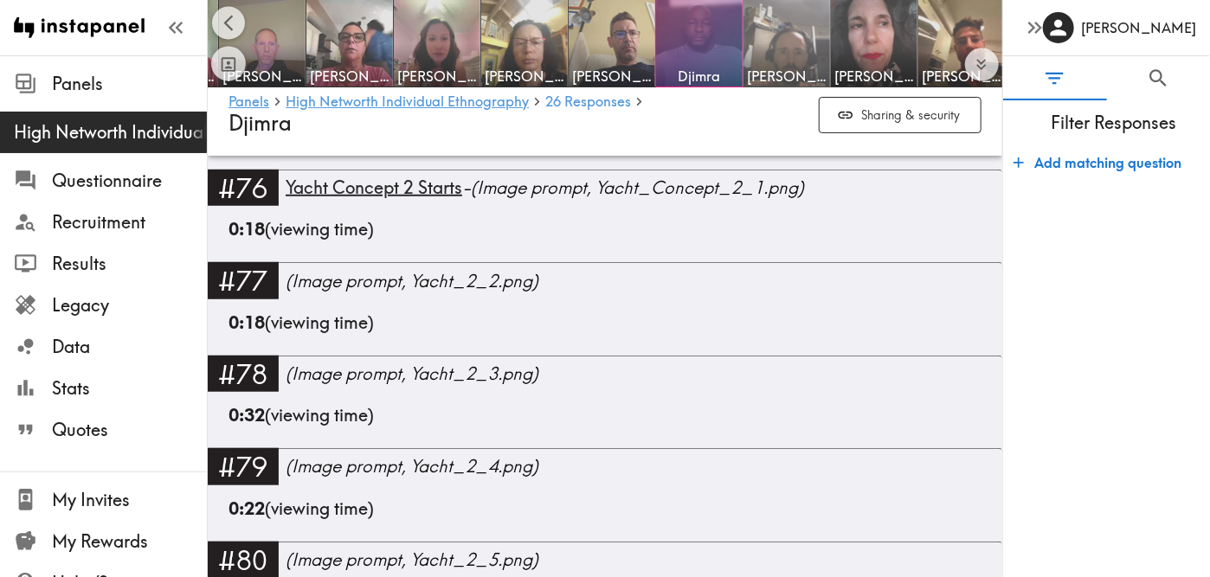
click at [786, 51] on img at bounding box center [787, 43] width 91 height 91
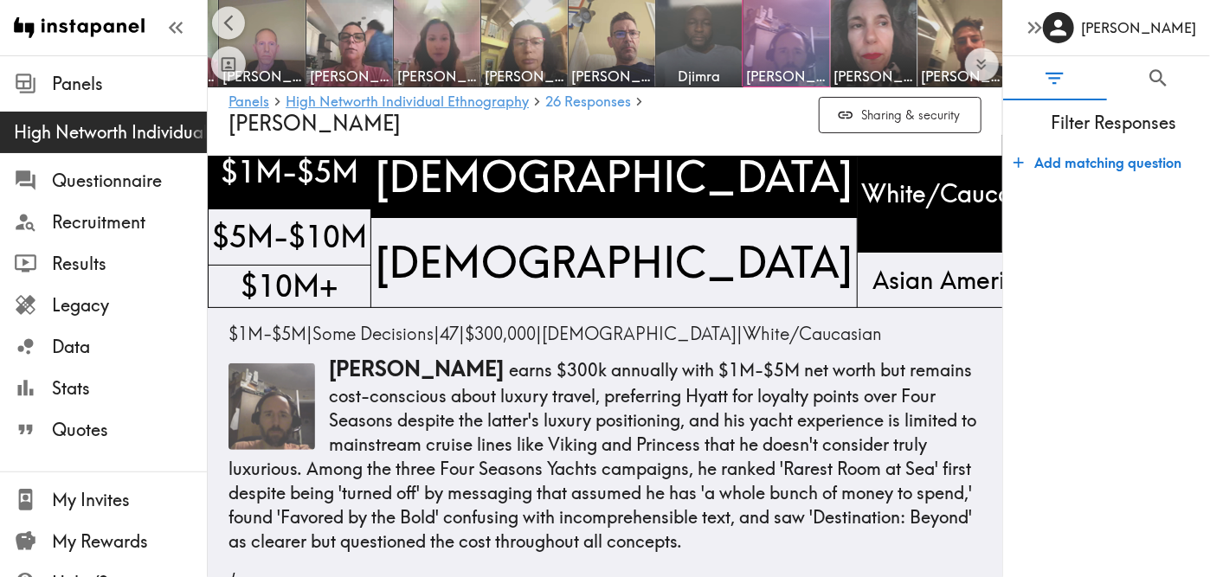
scroll to position [48, 0]
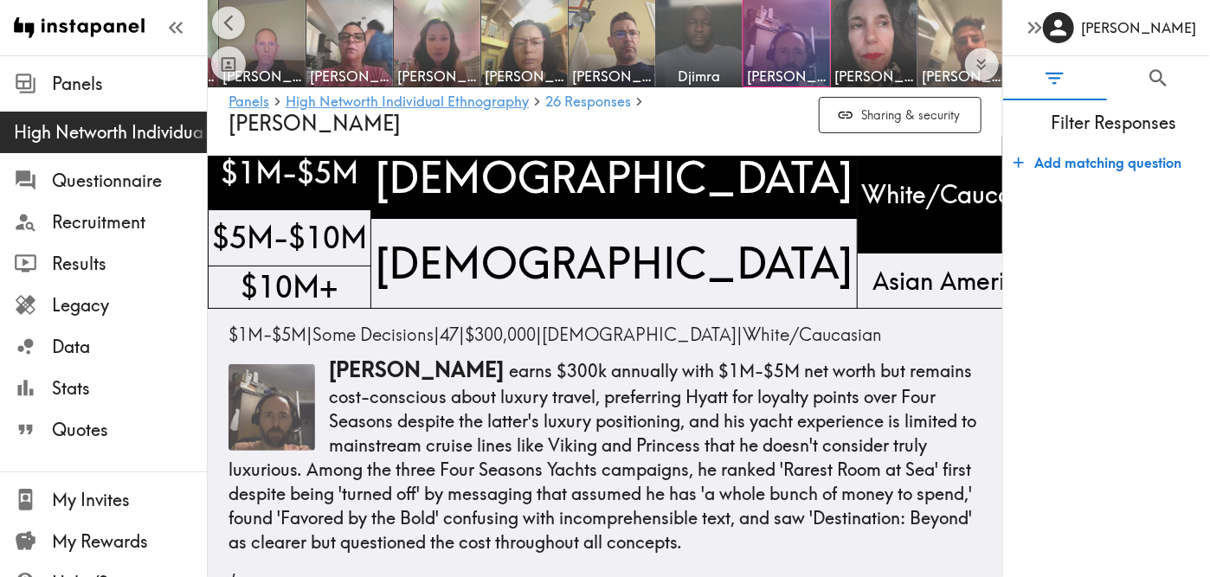
click at [925, 33] on img at bounding box center [962, 43] width 91 height 91
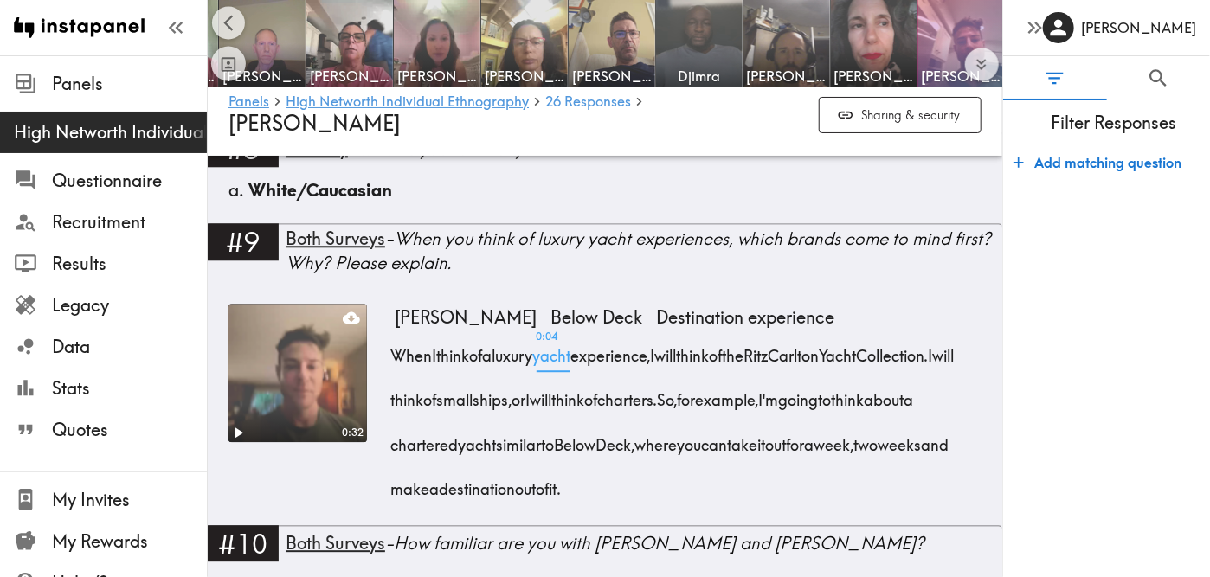
scroll to position [1975, 0]
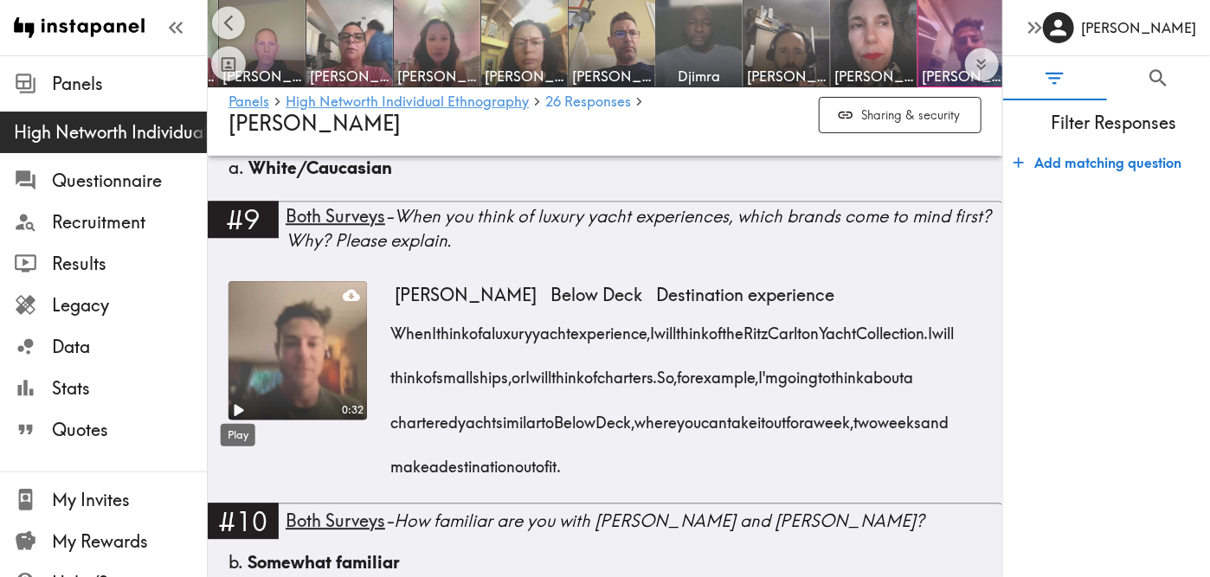
click at [234, 401] on icon "Play" at bounding box center [238, 410] width 23 height 23
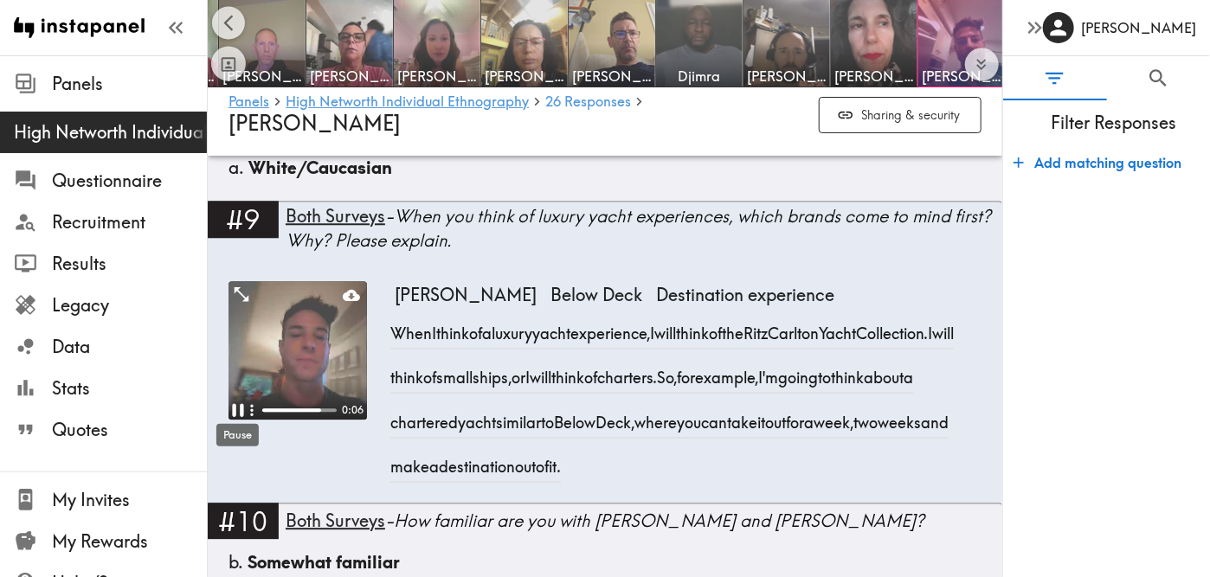
click at [234, 405] on icon "Pause" at bounding box center [237, 409] width 11 height 13
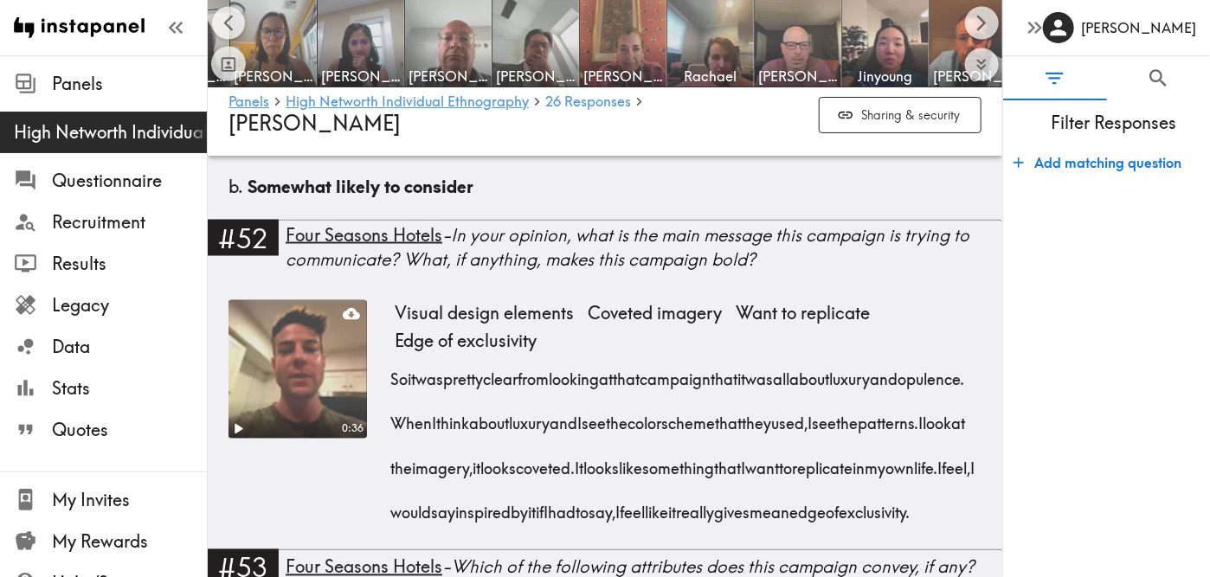
scroll to position [0, 155]
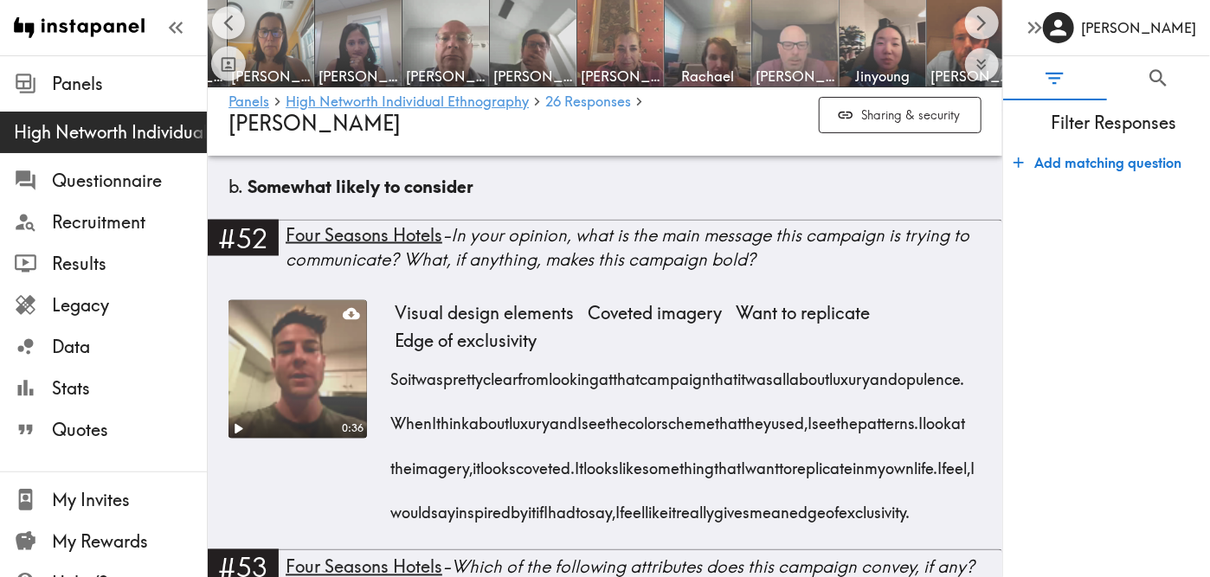
click at [762, 26] on img at bounding box center [796, 43] width 91 height 91
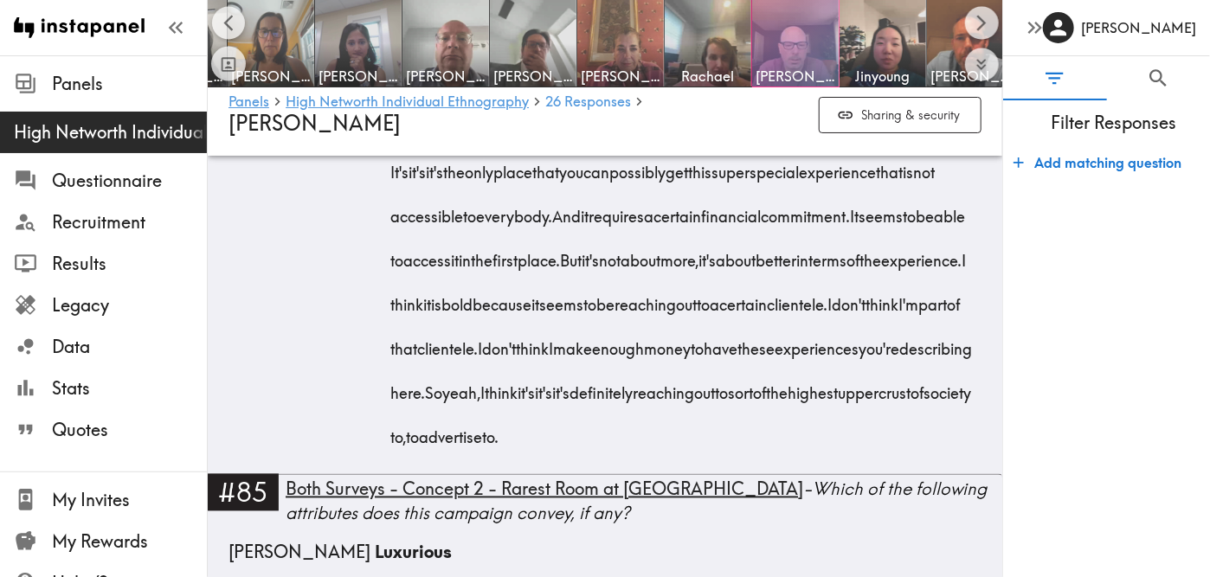
scroll to position [7329, 0]
